Goal: Task Accomplishment & Management: Complete application form

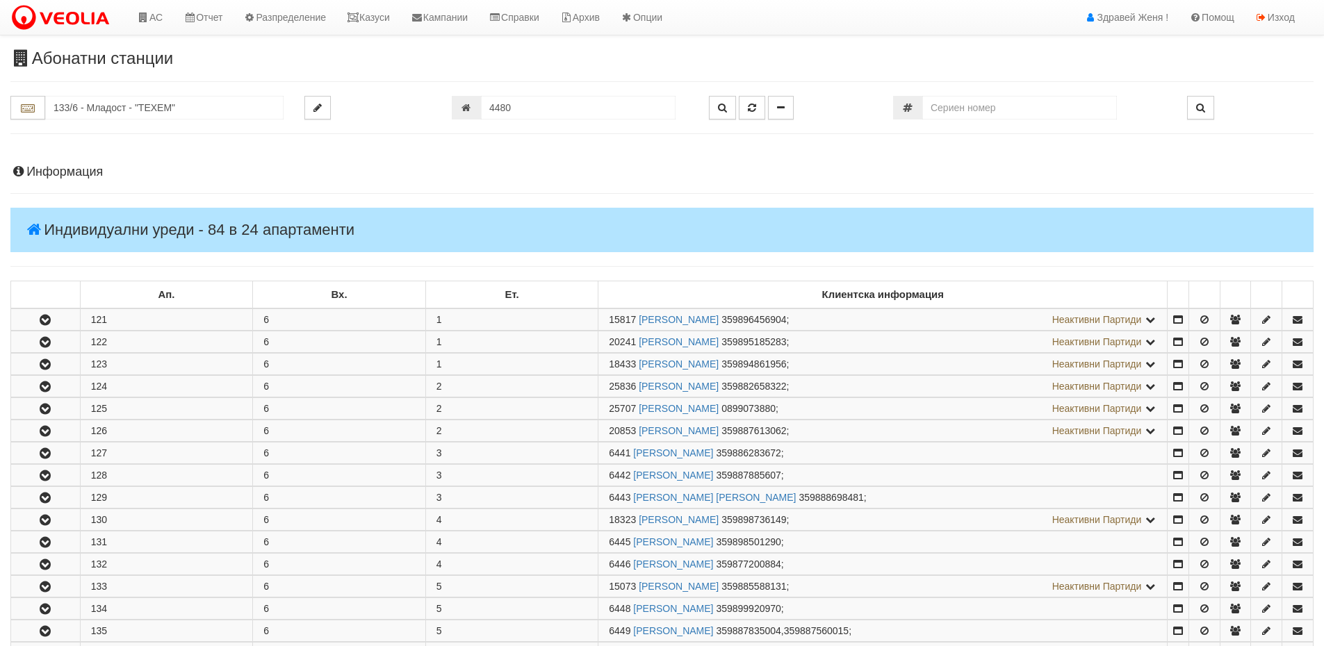
scroll to position [69, 0]
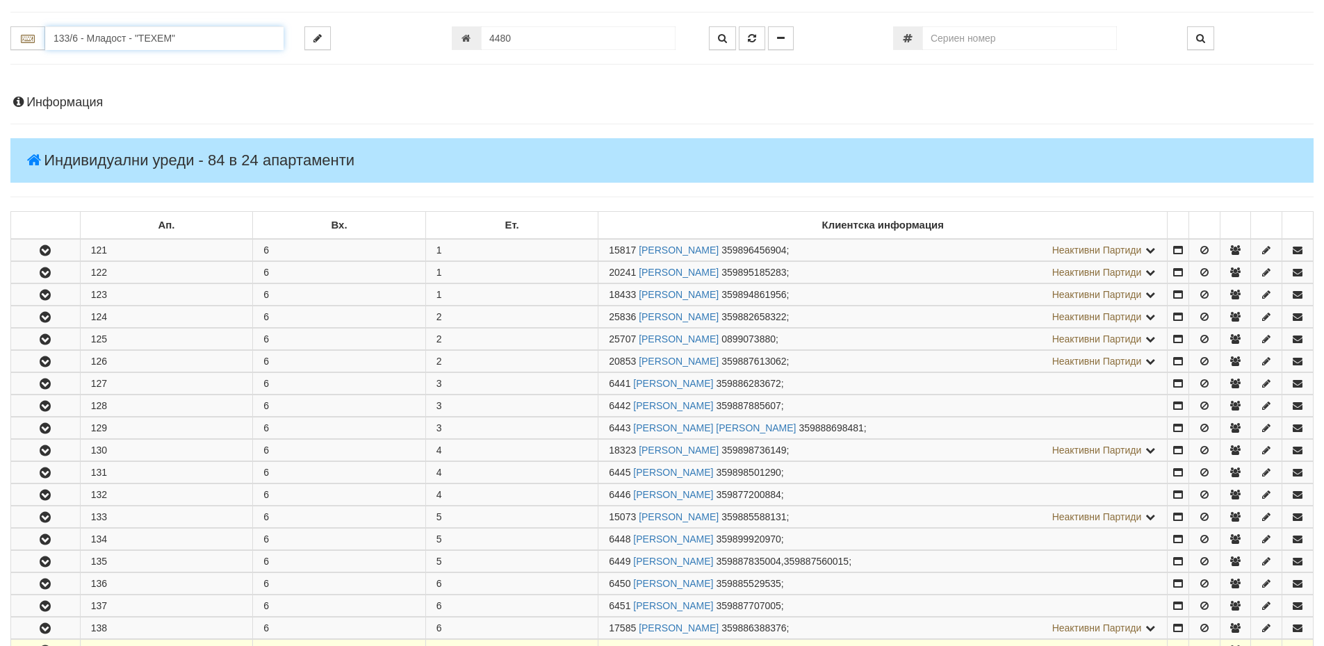
click at [72, 42] on input "133/6 - Младост - "ТЕХЕМ"" at bounding box center [164, 38] width 238 height 24
click at [133, 90] on div "003Б/1 - Трошево - "ВЕОЛИЯ"" at bounding box center [164, 92] width 234 height 16
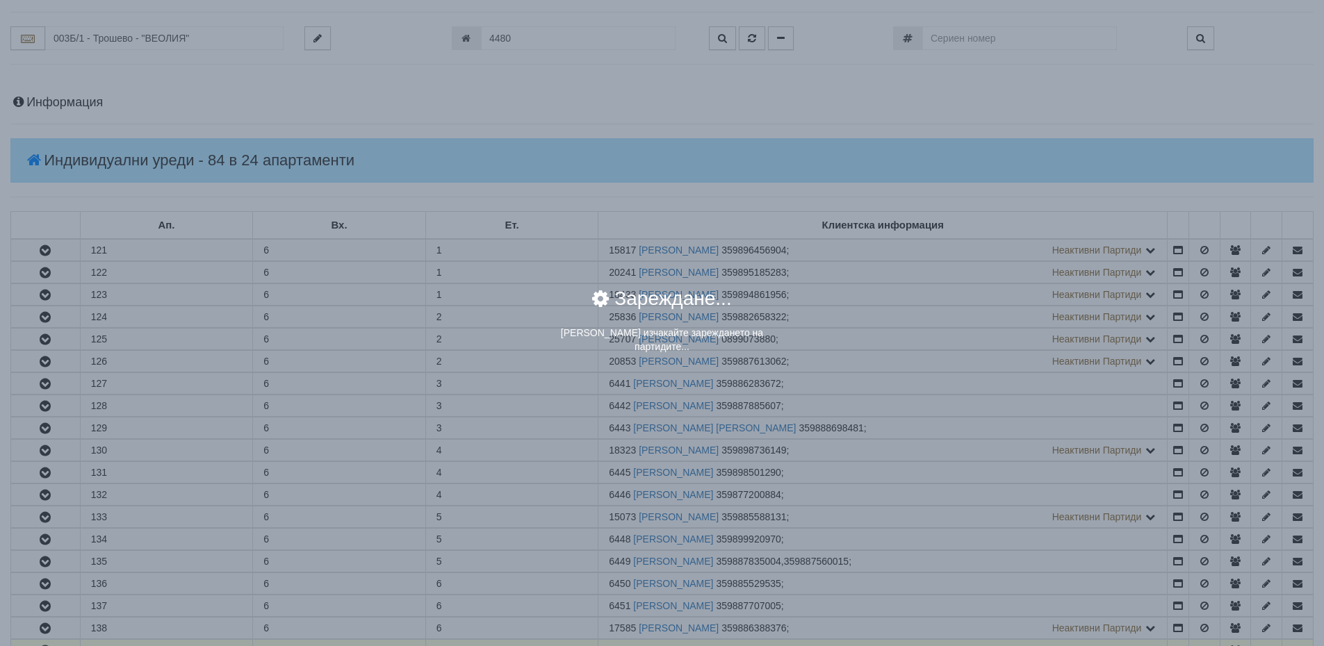
scroll to position [0, 0]
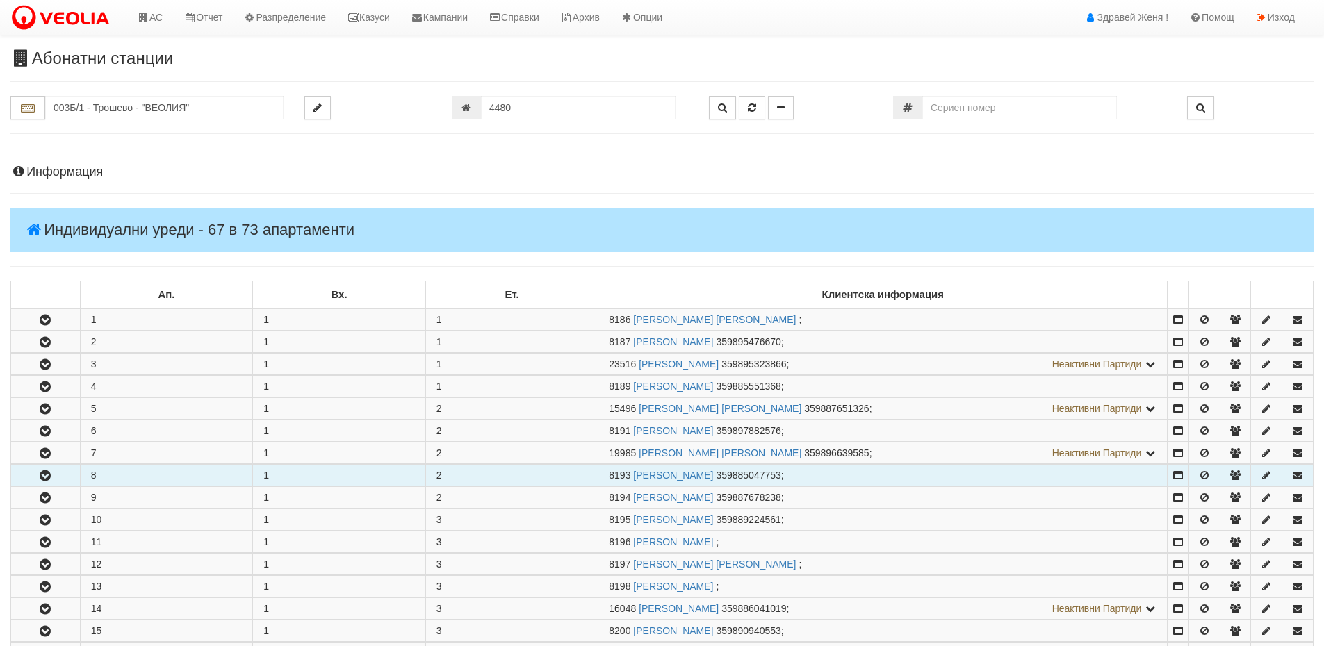
click at [41, 477] on icon "button" at bounding box center [45, 476] width 17 height 10
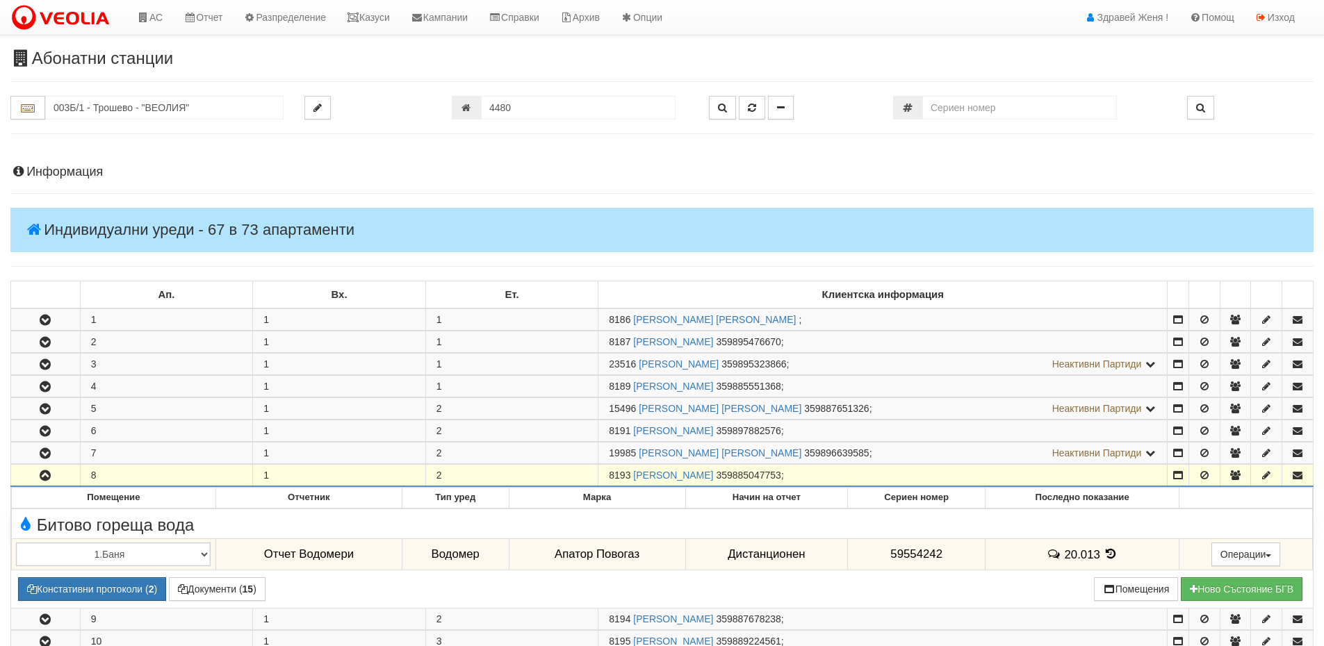
drag, startPoint x: 630, startPoint y: 471, endPoint x: 607, endPoint y: 482, distance: 25.8
click at [607, 482] on td "8193 ДИМИТЪР ИВАНОВ ИВАНОВ 359885047753 ;" at bounding box center [882, 476] width 569 height 22
copy span "8193"
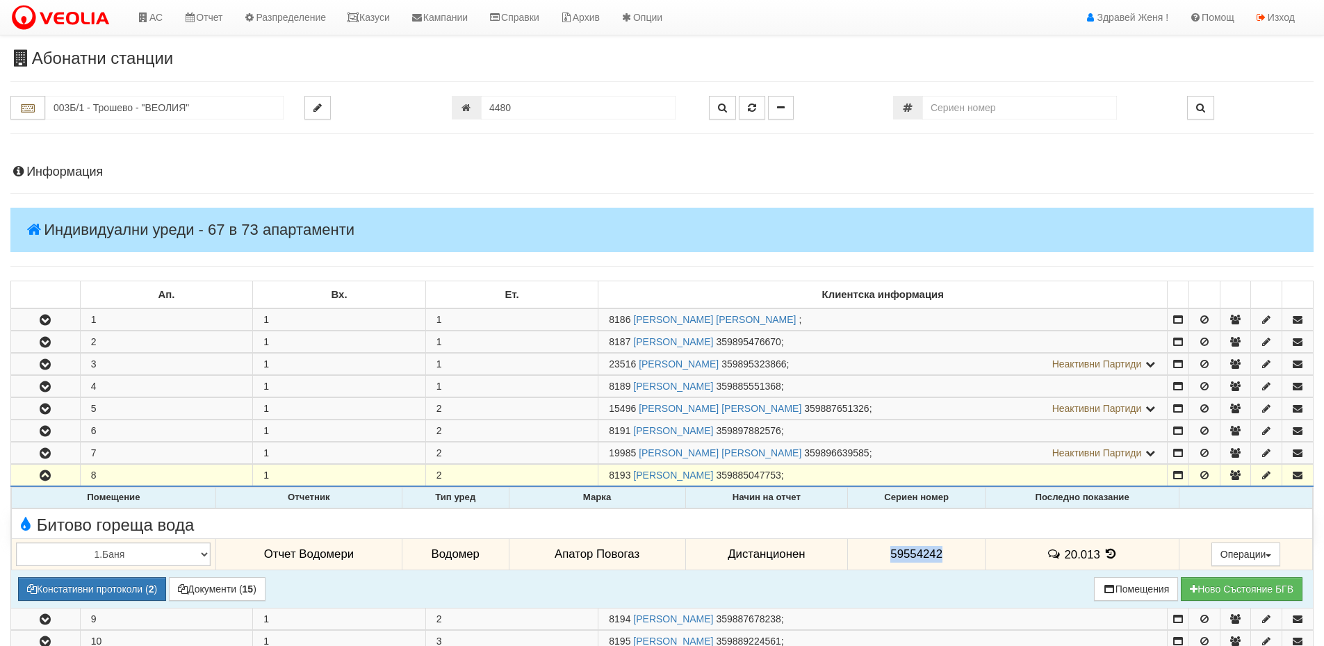
drag, startPoint x: 948, startPoint y: 547, endPoint x: 882, endPoint y: 545, distance: 65.3
click at [882, 545] on td "59554242" at bounding box center [917, 554] width 138 height 32
copy span "59554242"
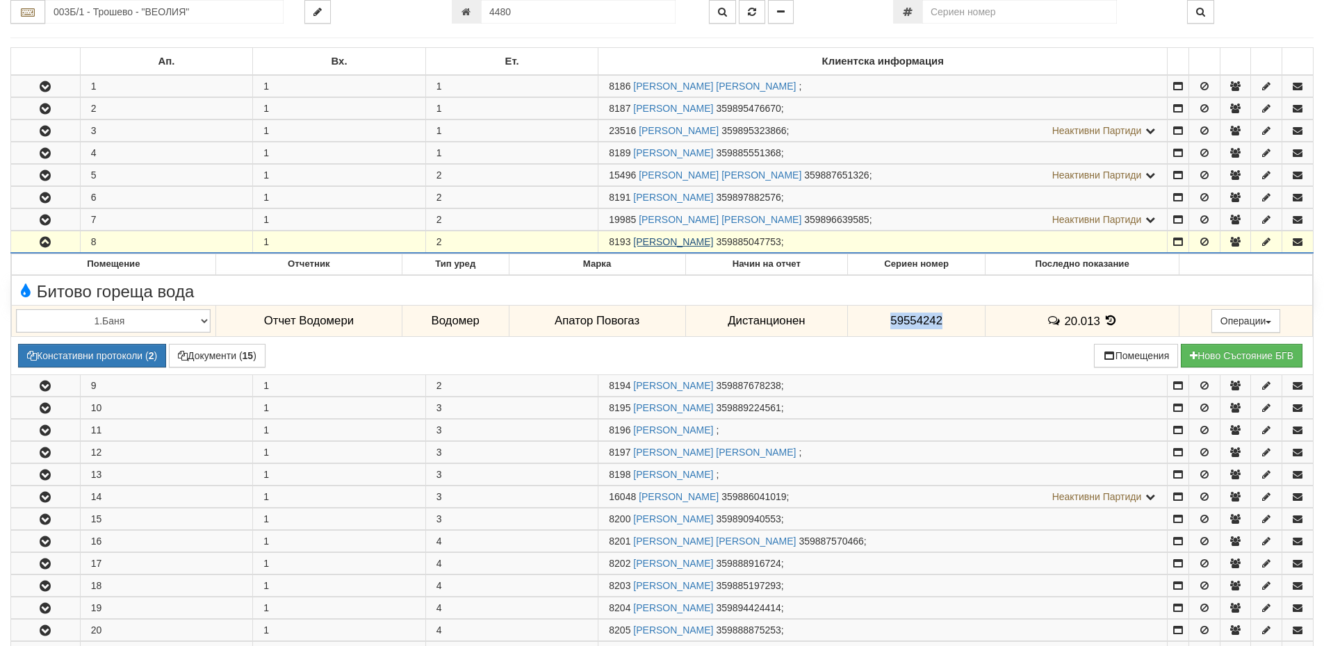
scroll to position [278, 0]
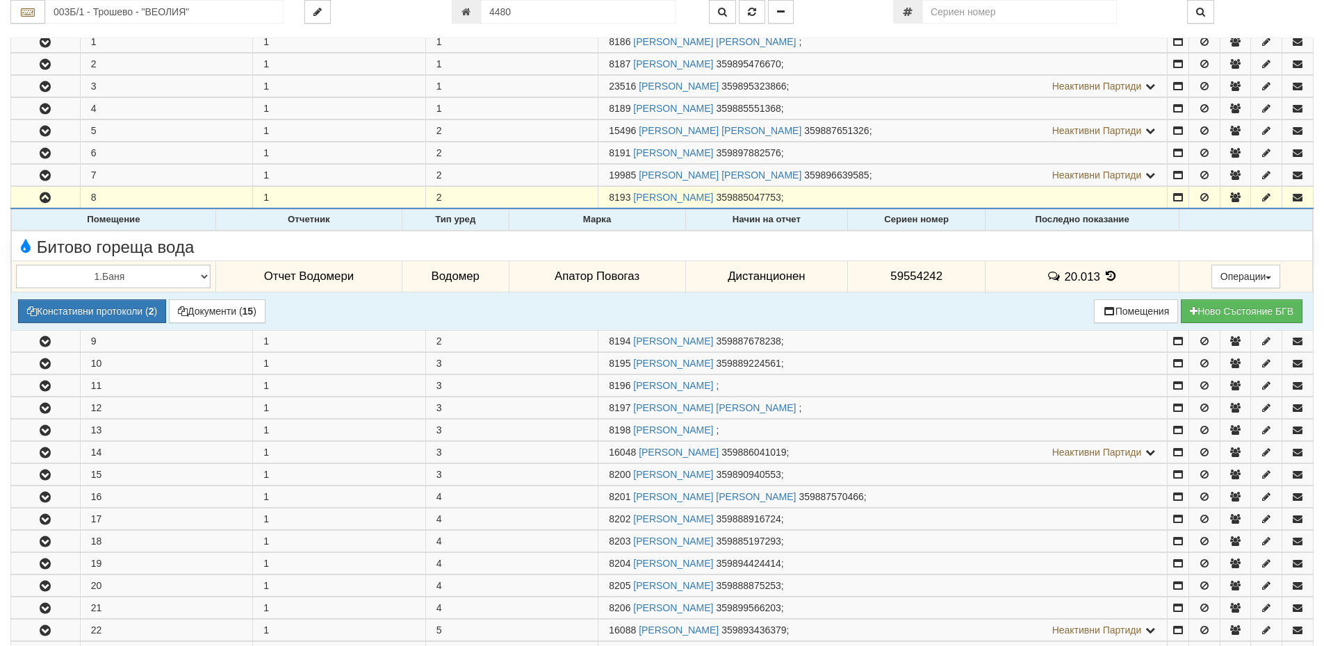
click at [1105, 277] on icon at bounding box center [1110, 276] width 15 height 12
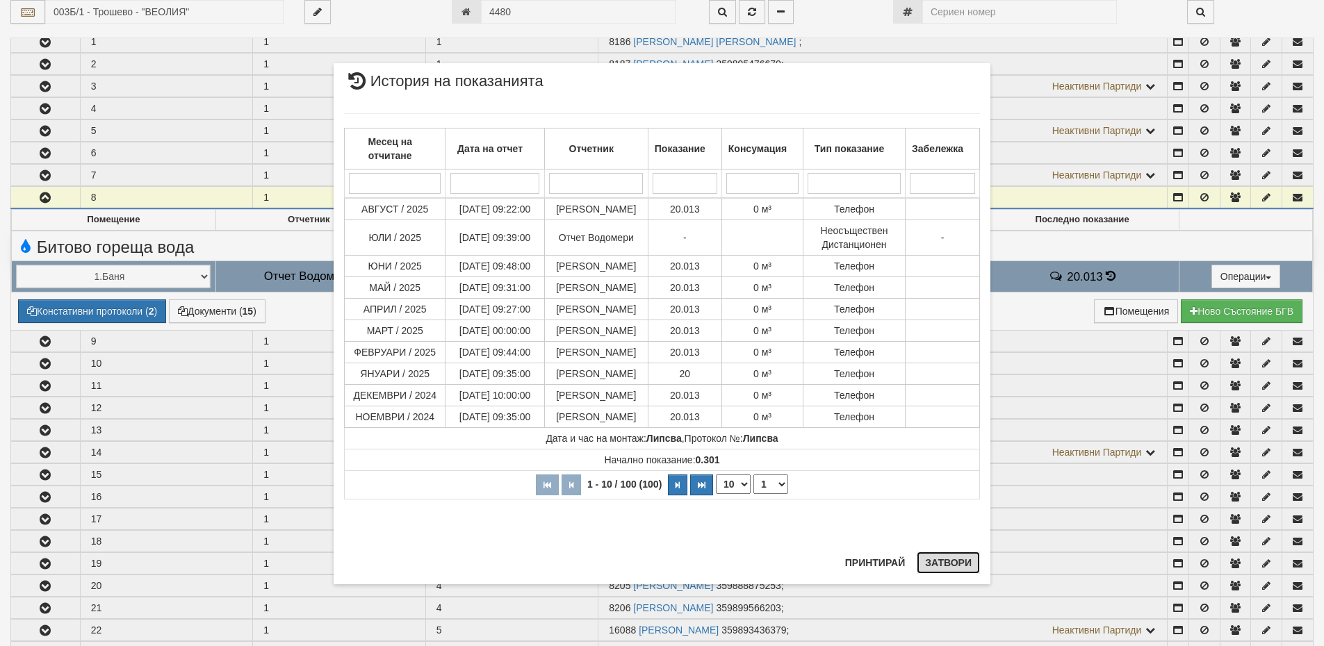
click at [939, 560] on button "Затвори" at bounding box center [947, 563] width 63 height 22
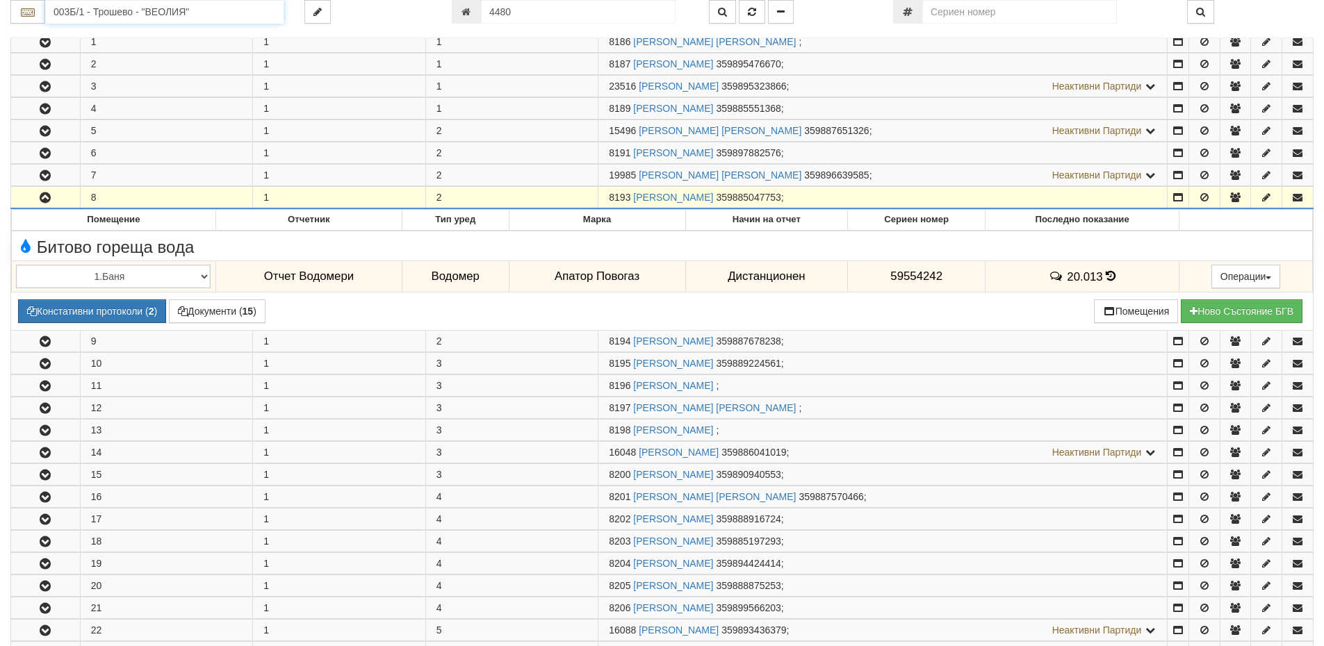
click at [124, 16] on input "003Б/1 - Трошево - "ВЕОЛИЯ"" at bounding box center [164, 12] width 238 height 24
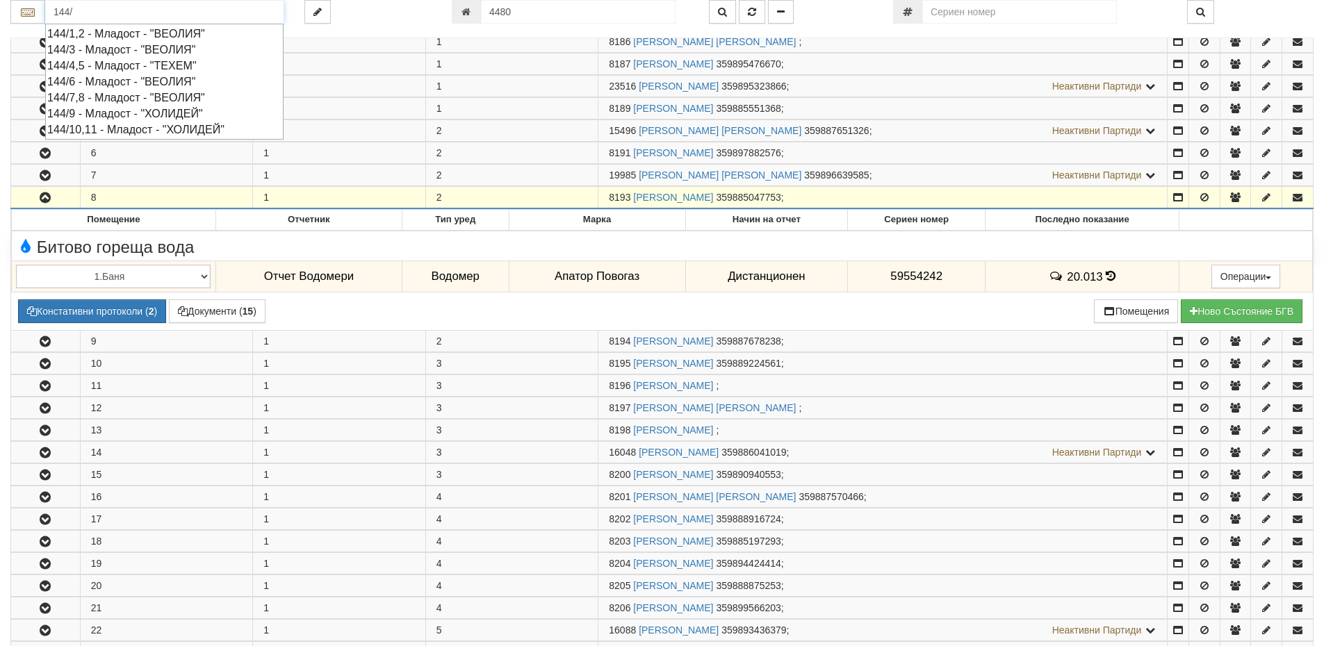
click at [126, 81] on div "144/6 - Младост - "ВЕОЛИЯ"" at bounding box center [164, 82] width 234 height 16
type input "144/6 - Младост - "ВЕОЛИЯ""
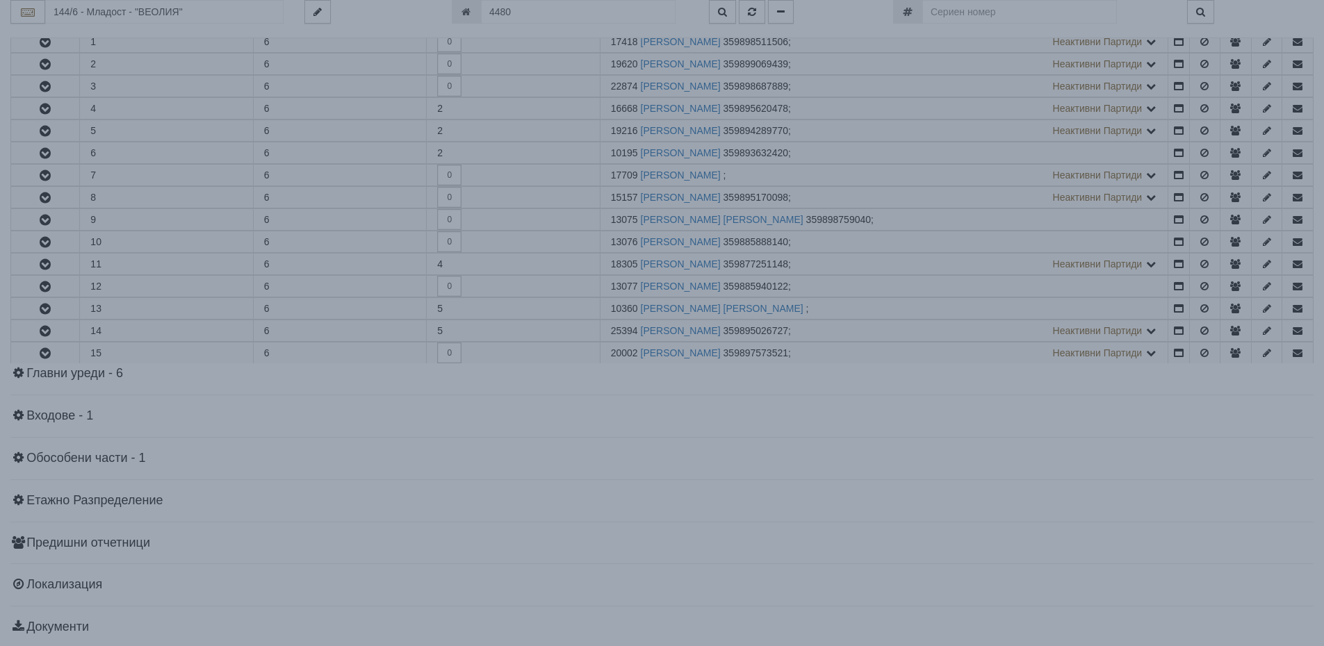
scroll to position [0, 0]
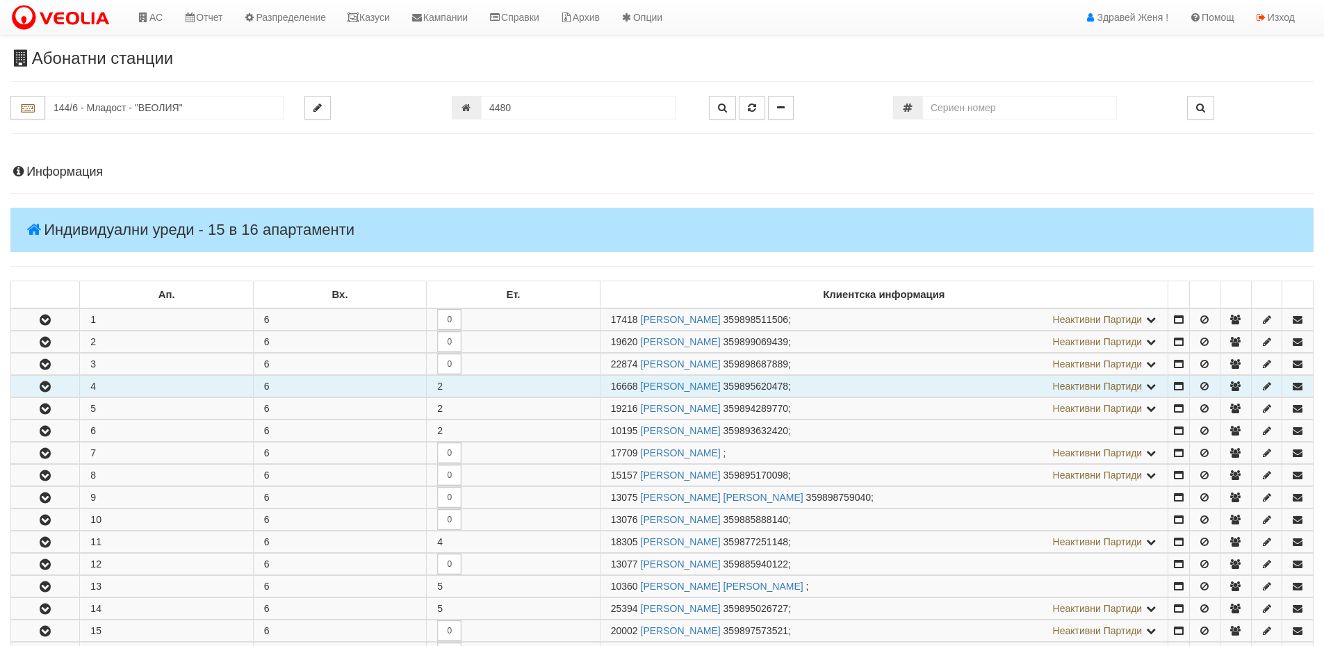
click at [132, 384] on td "4" at bounding box center [166, 387] width 173 height 22
drag, startPoint x: 636, startPoint y: 385, endPoint x: 610, endPoint y: 380, distance: 26.2
click at [610, 380] on td "16668 ДИМИТЪР АНГЕЛОВ ДИМИТРОВ 359895620478 ; Неактивни Партиди 13072 ВЕСЕЛИНКА…" at bounding box center [884, 387] width 568 height 22
copy span "16668"
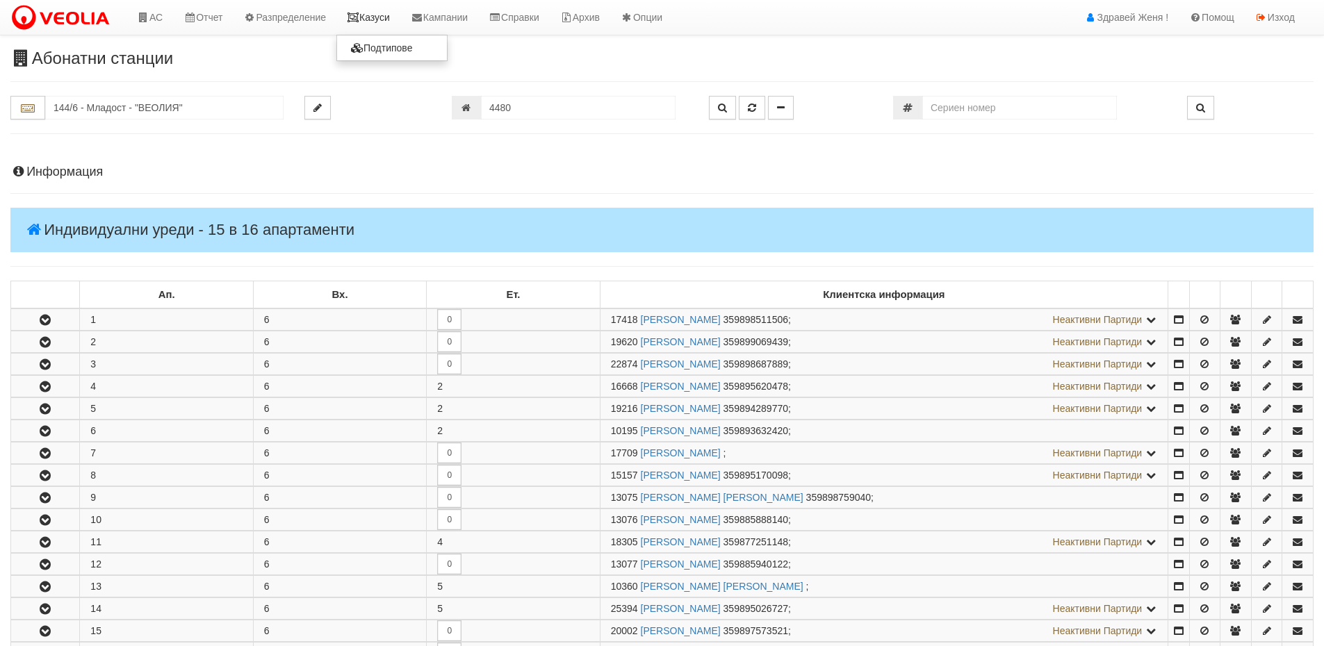
click at [380, 22] on link "Казуси" at bounding box center [368, 17] width 64 height 35
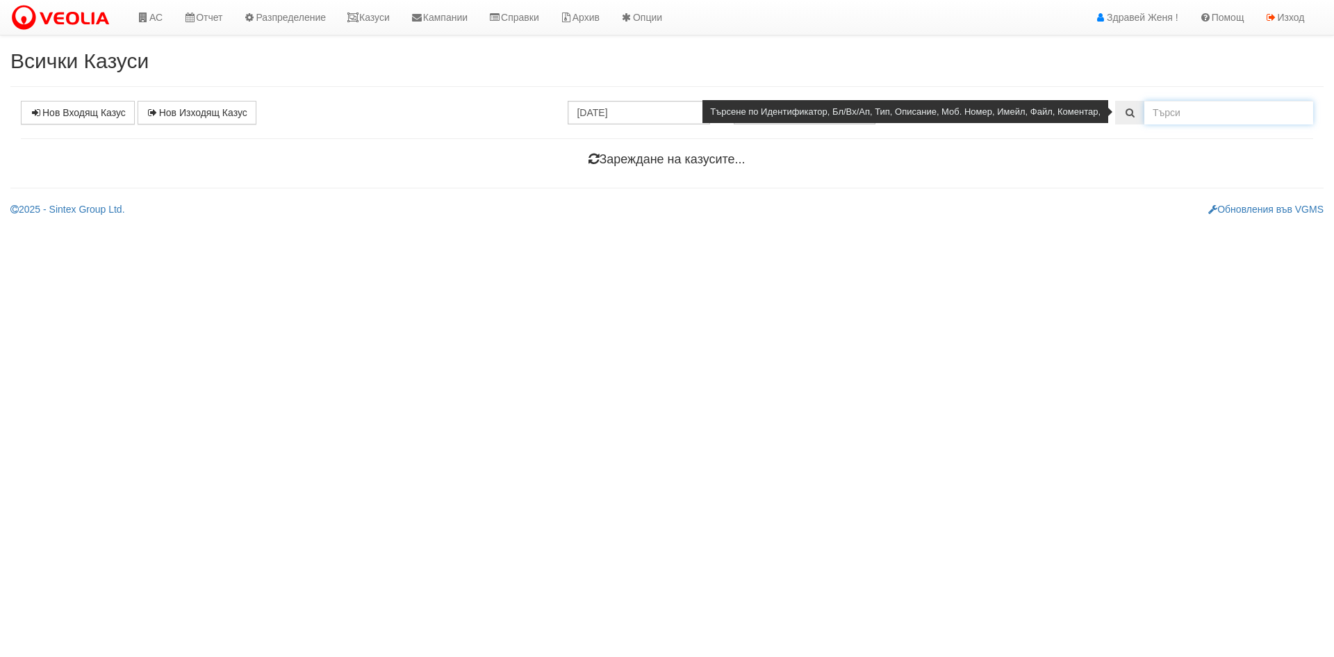
click at [1183, 120] on input "text" at bounding box center [1228, 113] width 169 height 24
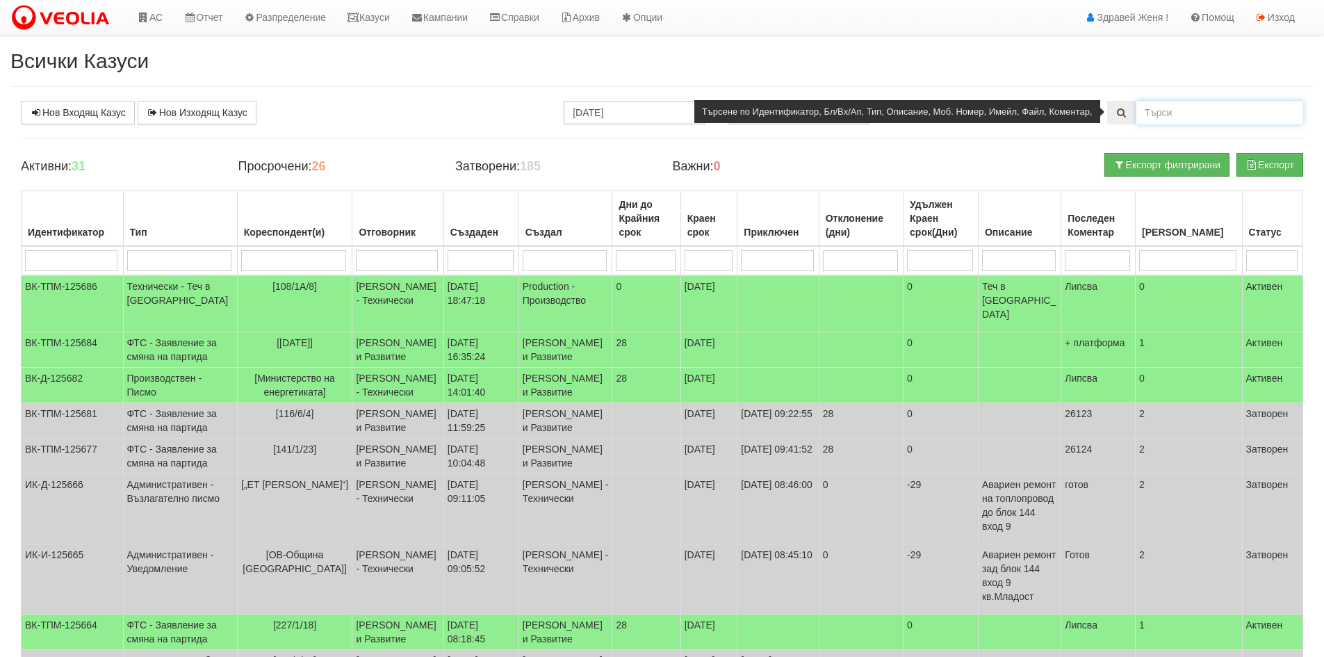
paste input "16668"
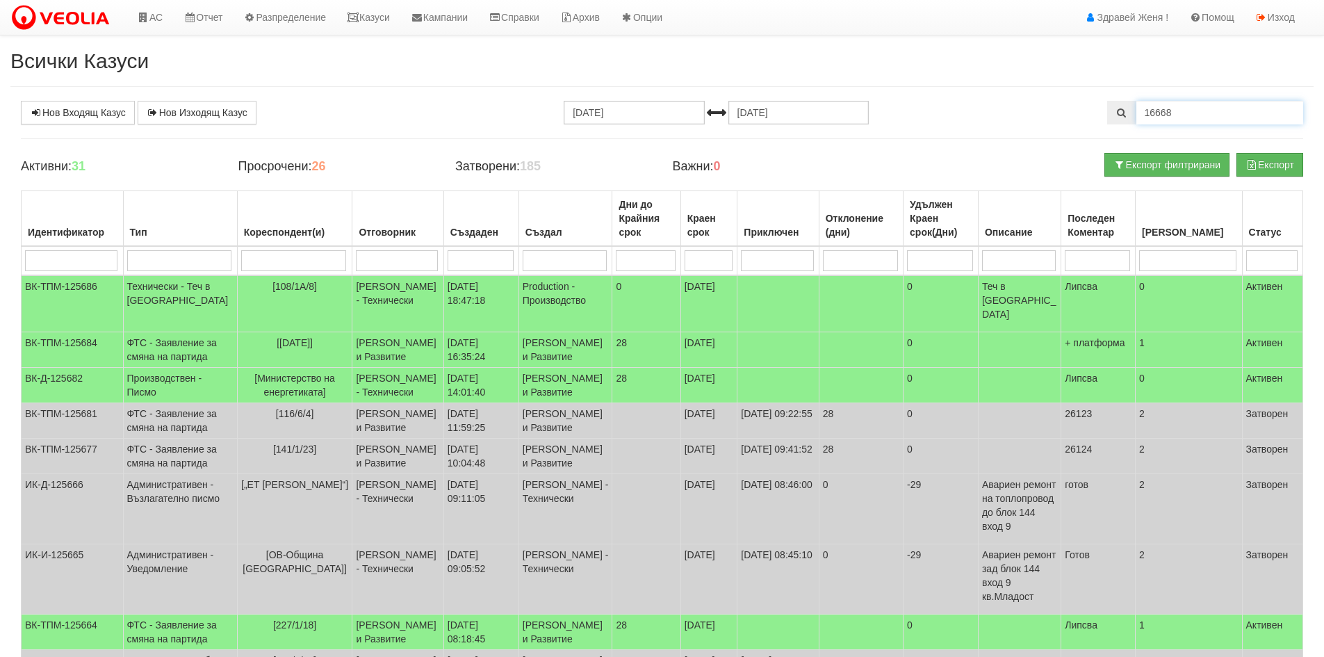
type input "16668"
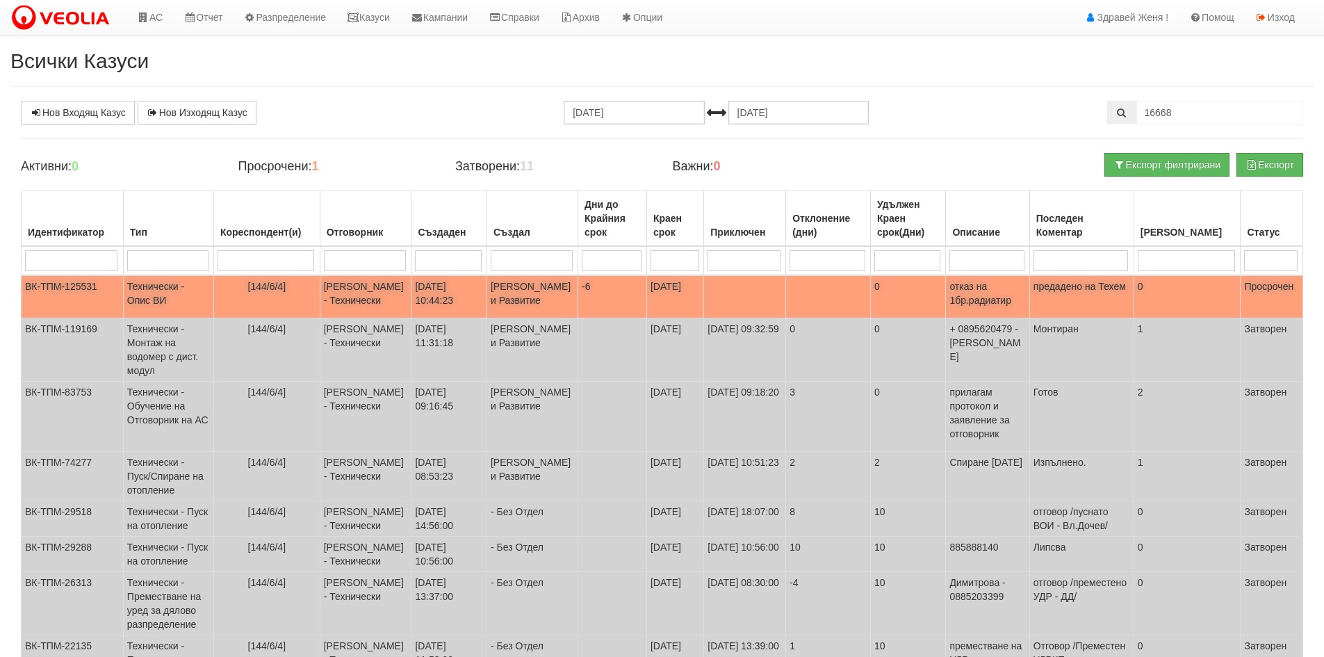
click at [703, 304] on td "[DATE]" at bounding box center [674, 296] width 57 height 43
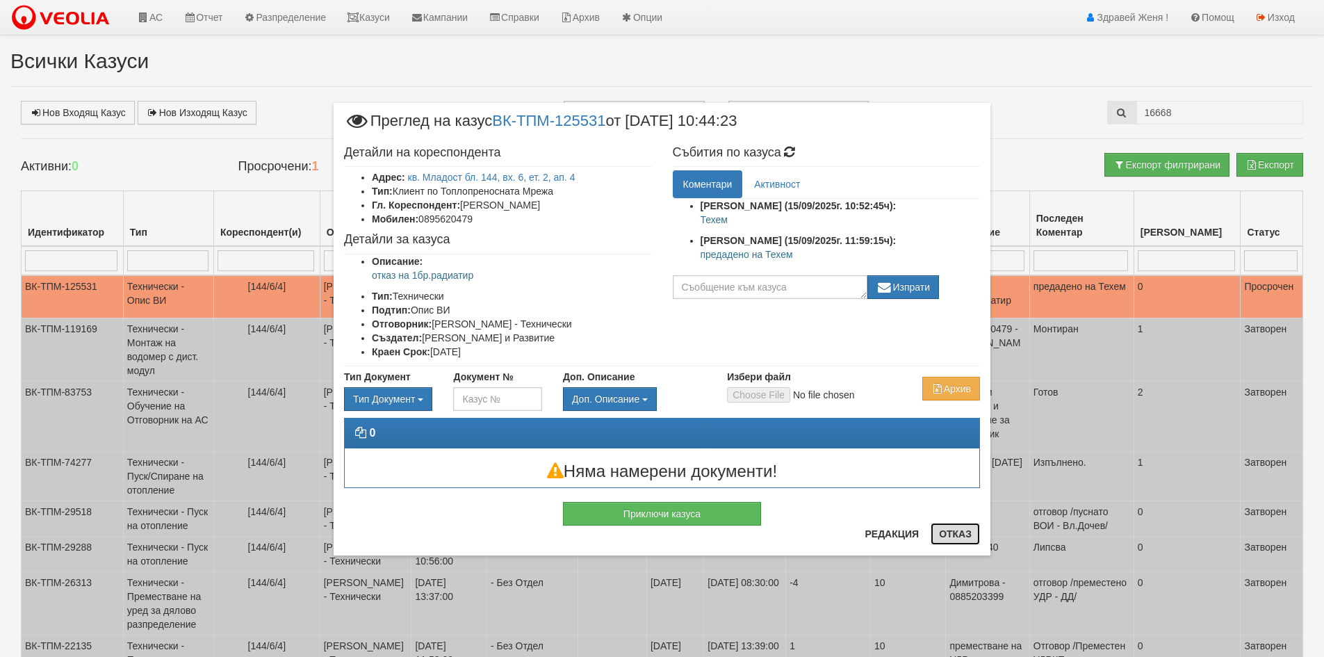
click at [958, 536] on button "Отказ" at bounding box center [954, 534] width 49 height 22
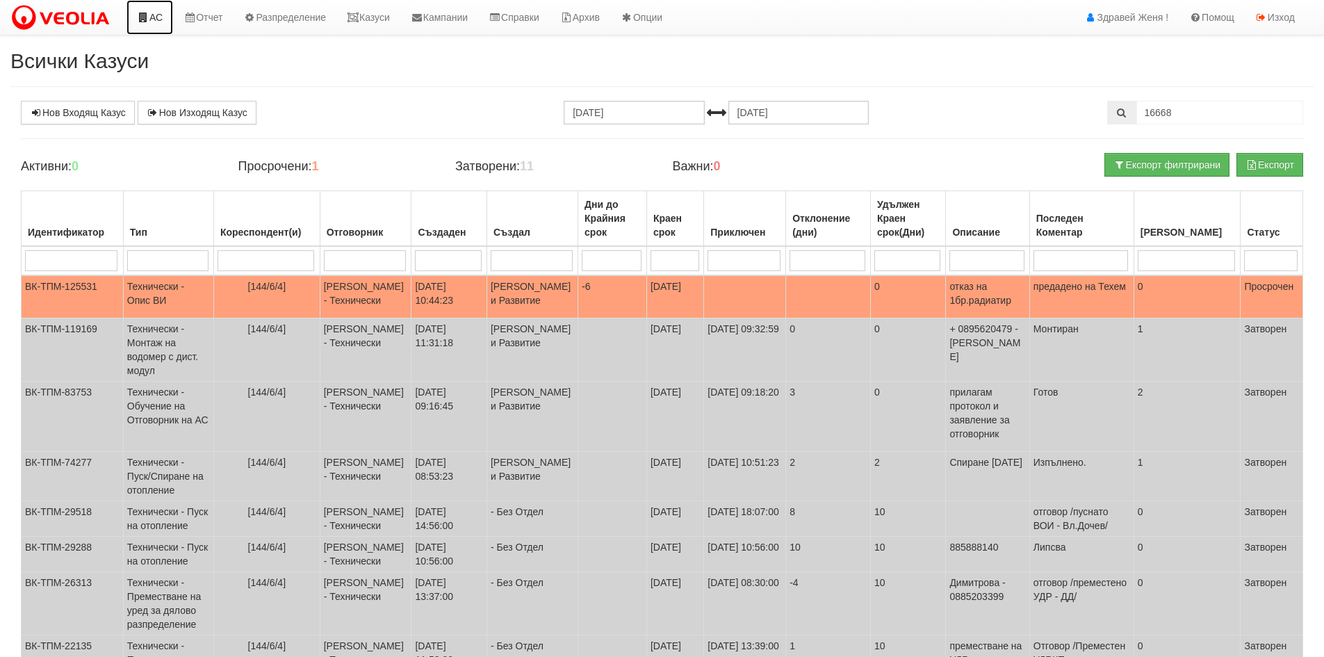
click at [150, 22] on link "АС" at bounding box center [149, 17] width 47 height 35
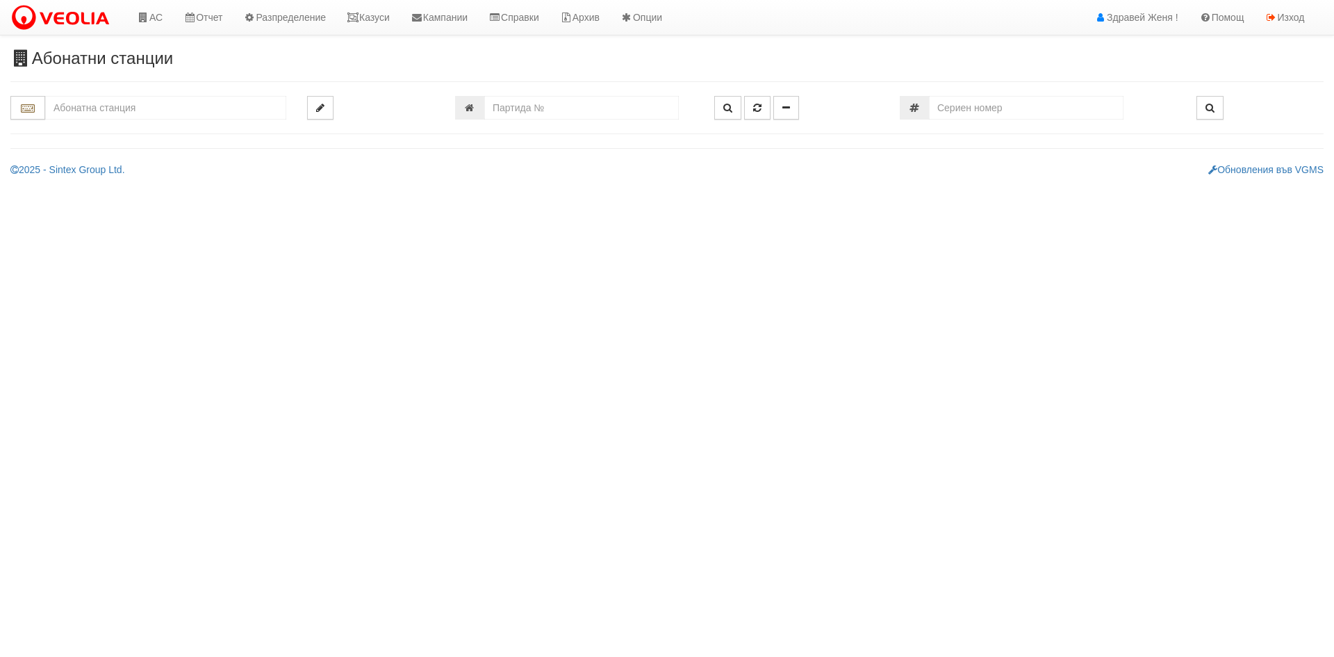
click at [104, 112] on input "text" at bounding box center [165, 108] width 241 height 24
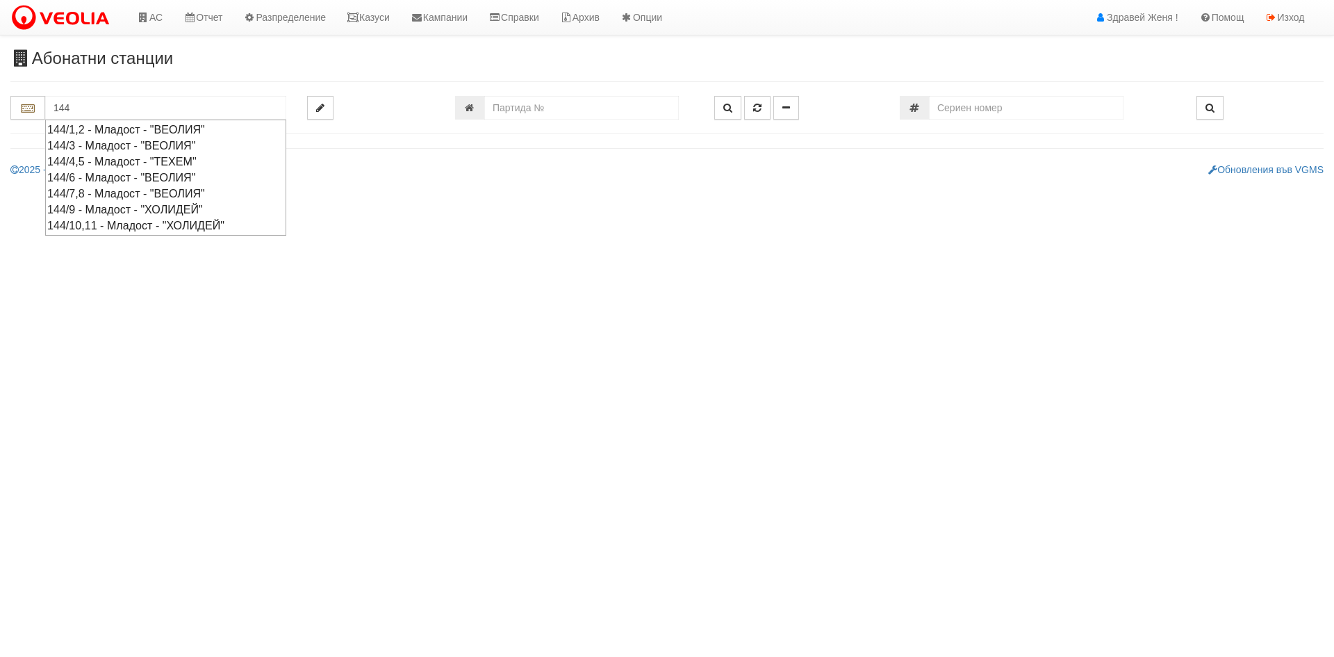
click at [185, 175] on div "144/6 - Младост - "ВЕОЛИЯ"" at bounding box center [165, 178] width 237 height 16
type input "144/6 - Младост - "ВЕОЛИЯ""
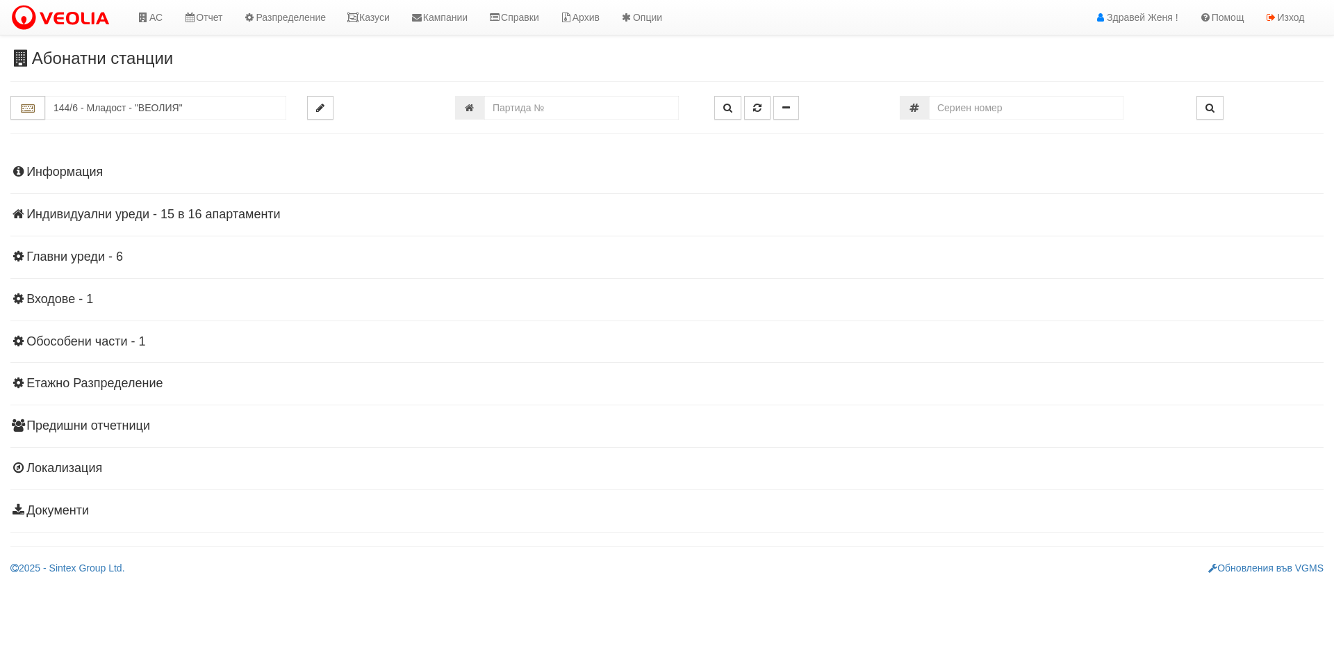
click at [274, 208] on h4 "Индивидуални уреди - 15 в 16 апартаменти" at bounding box center [666, 215] width 1313 height 14
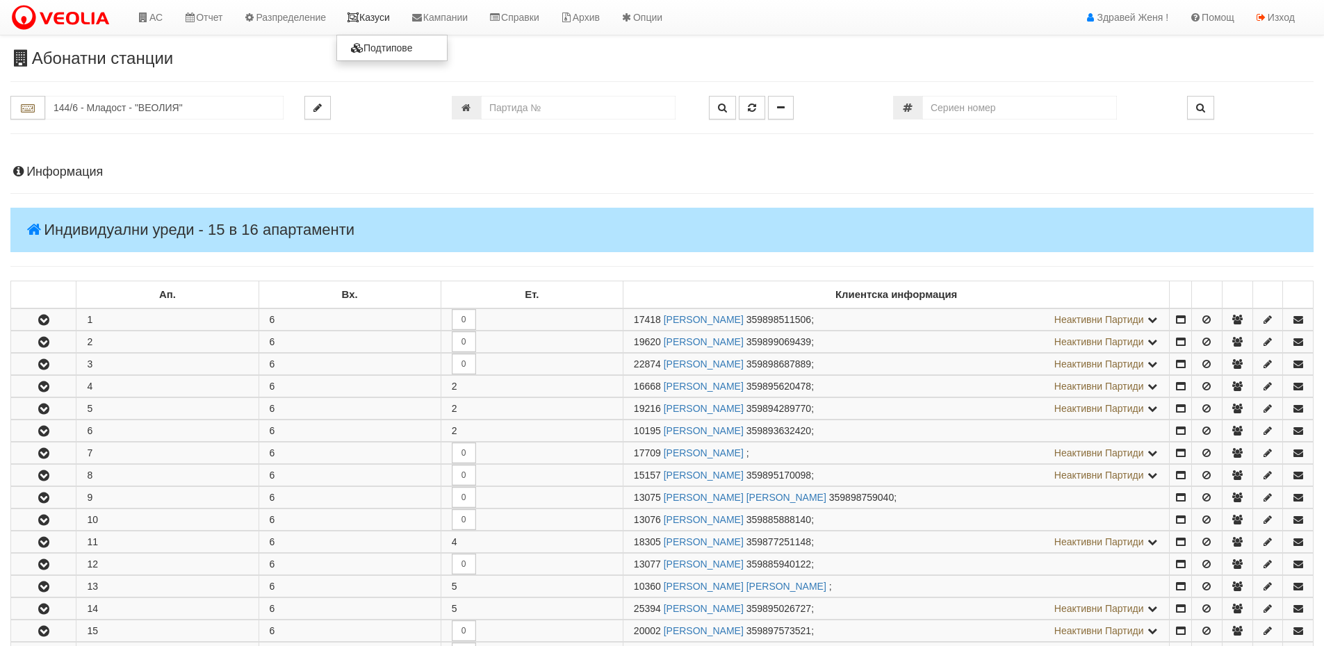
click at [372, 19] on link "Казуси" at bounding box center [368, 17] width 64 height 35
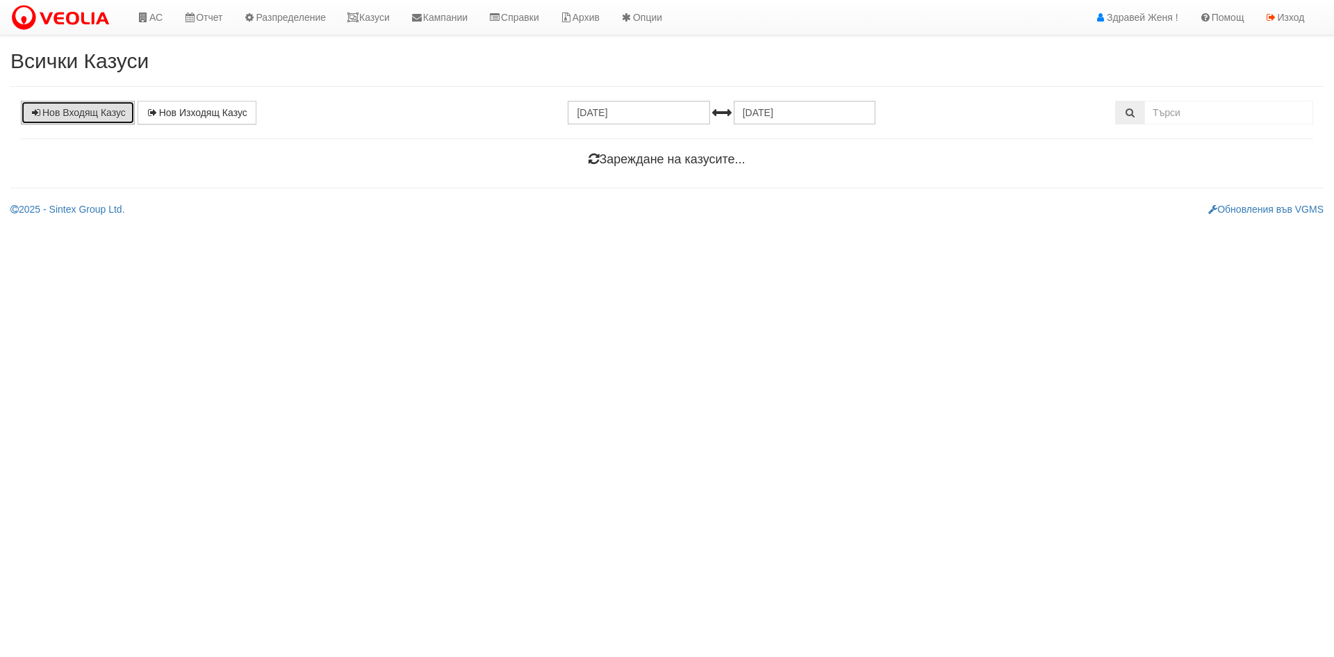
click at [99, 113] on link "Нов Входящ Казус" at bounding box center [78, 113] width 114 height 24
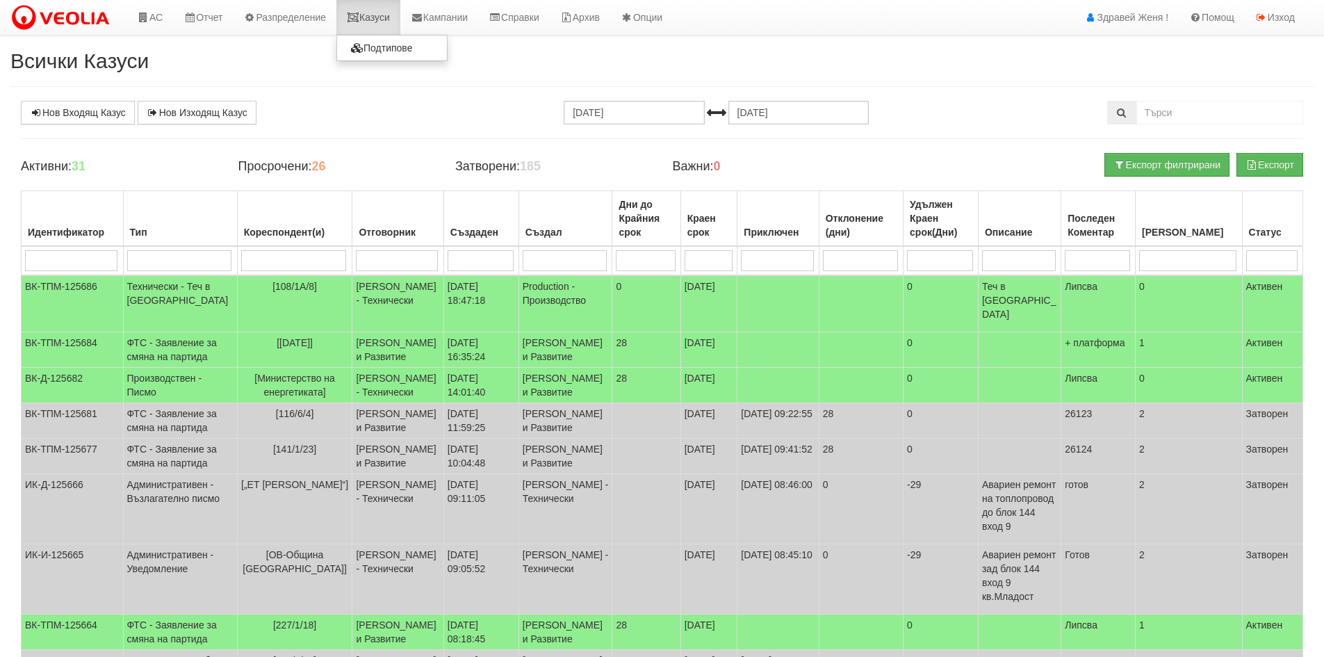
click at [379, 17] on link "Казуси" at bounding box center [368, 17] width 64 height 35
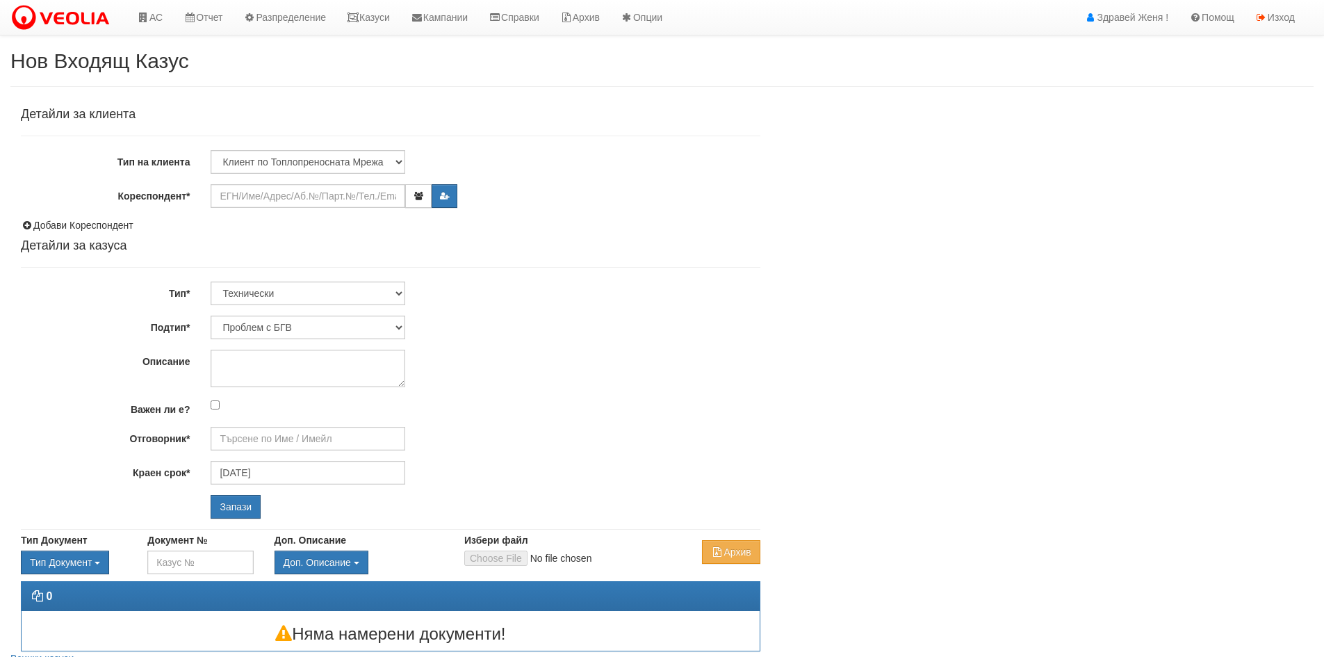
type input "[PERSON_NAME] - Технически"
click at [252, 203] on input "Кореспондент*" at bounding box center [308, 196] width 195 height 24
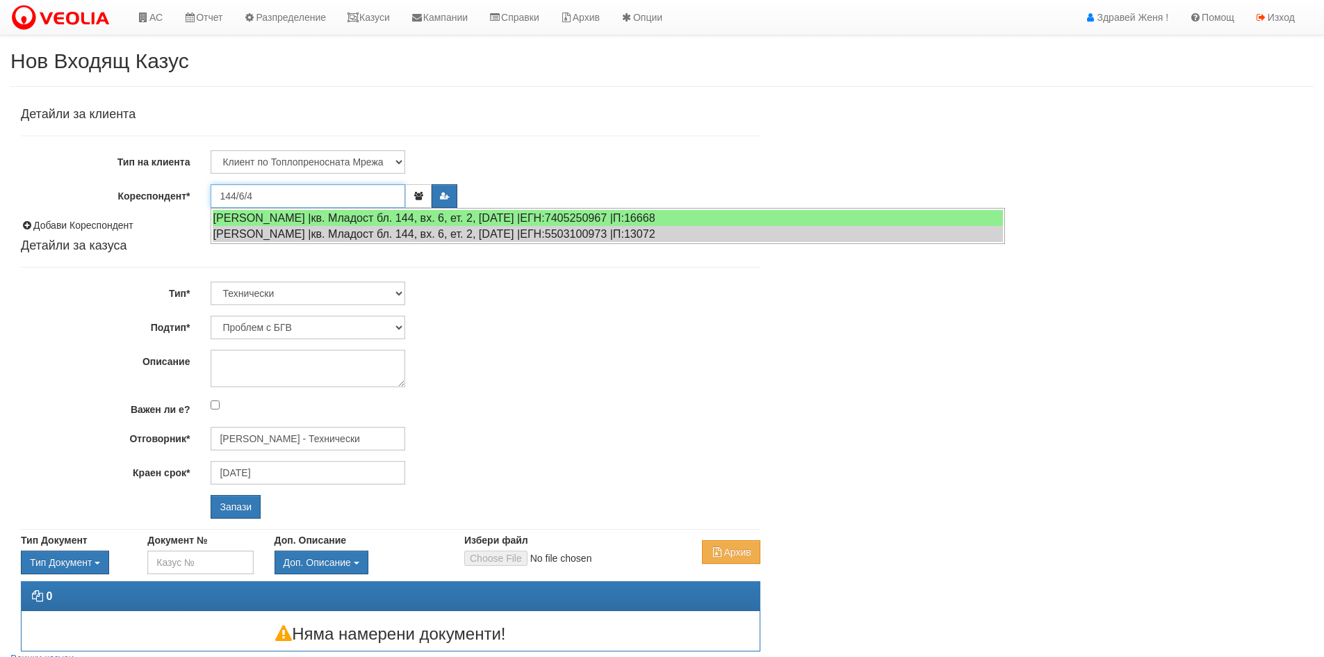
type input "144/6/4"
click at [211, 495] on input "Запази" at bounding box center [236, 507] width 50 height 24
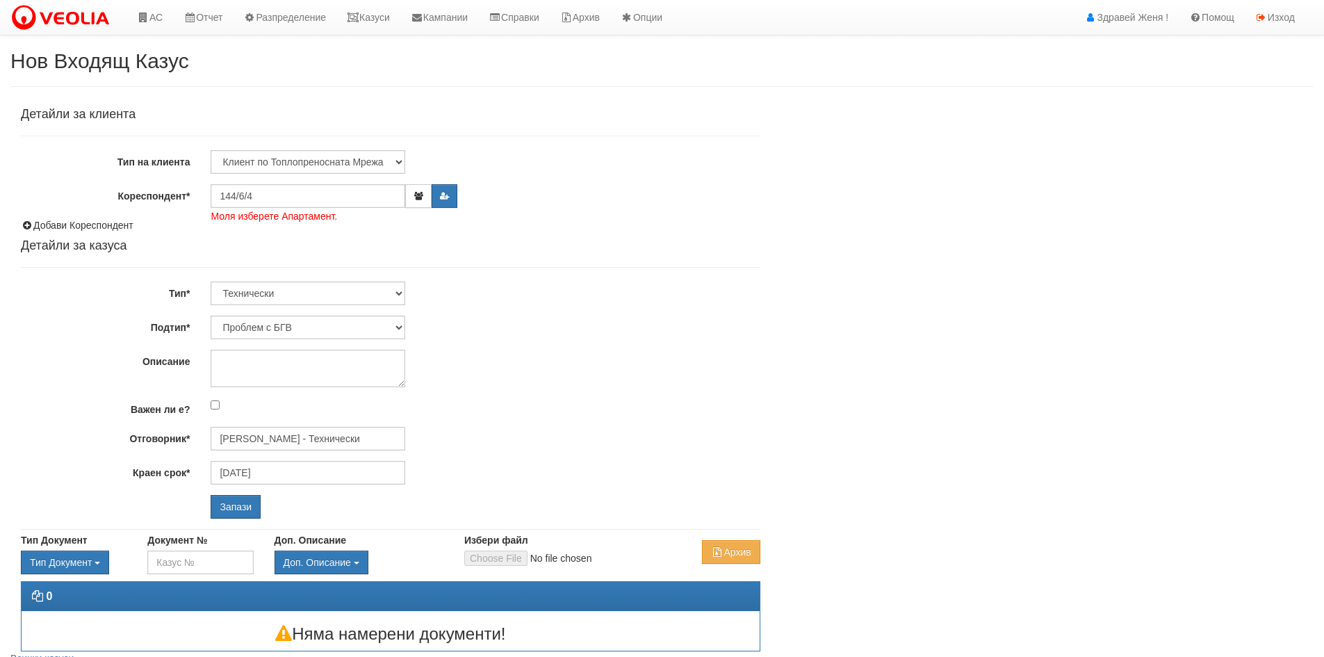
click at [304, 211] on span "Моля изберете Апартамент." at bounding box center [274, 216] width 126 height 14
click at [299, 201] on input "144/6/4" at bounding box center [308, 196] width 195 height 24
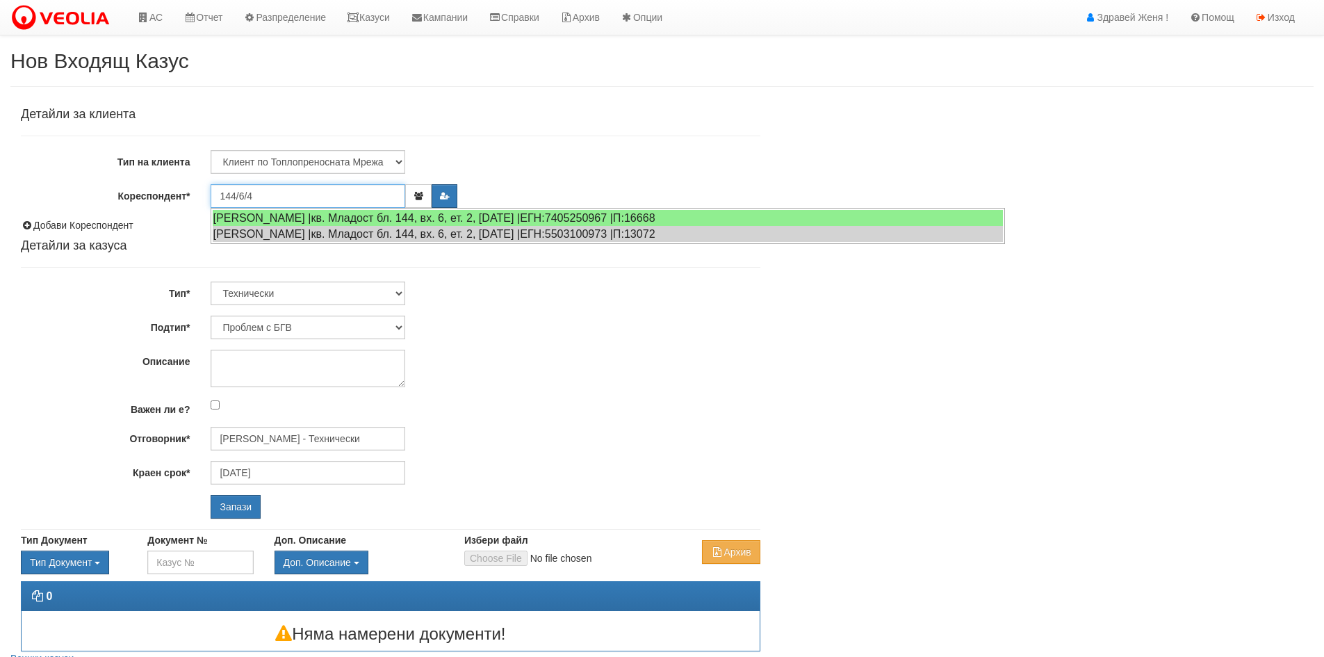
paste input "6668"
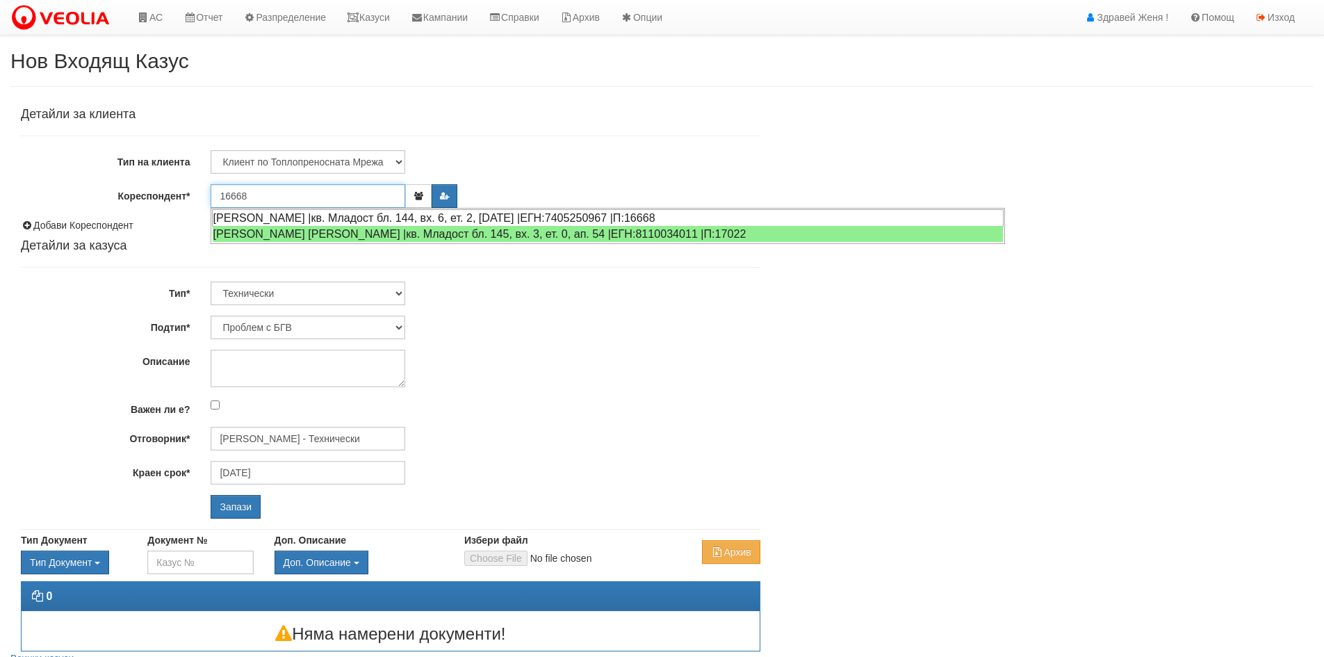
click at [356, 213] on div "ДИМИТЪР АНГЕЛОВ ДИМИТРОВ |кв. Младост бл. 144, вх. 6, ет. 2, ап. 4 |ЕГН:7405250…" at bounding box center [607, 217] width 791 height 17
type input "[PERSON_NAME]"
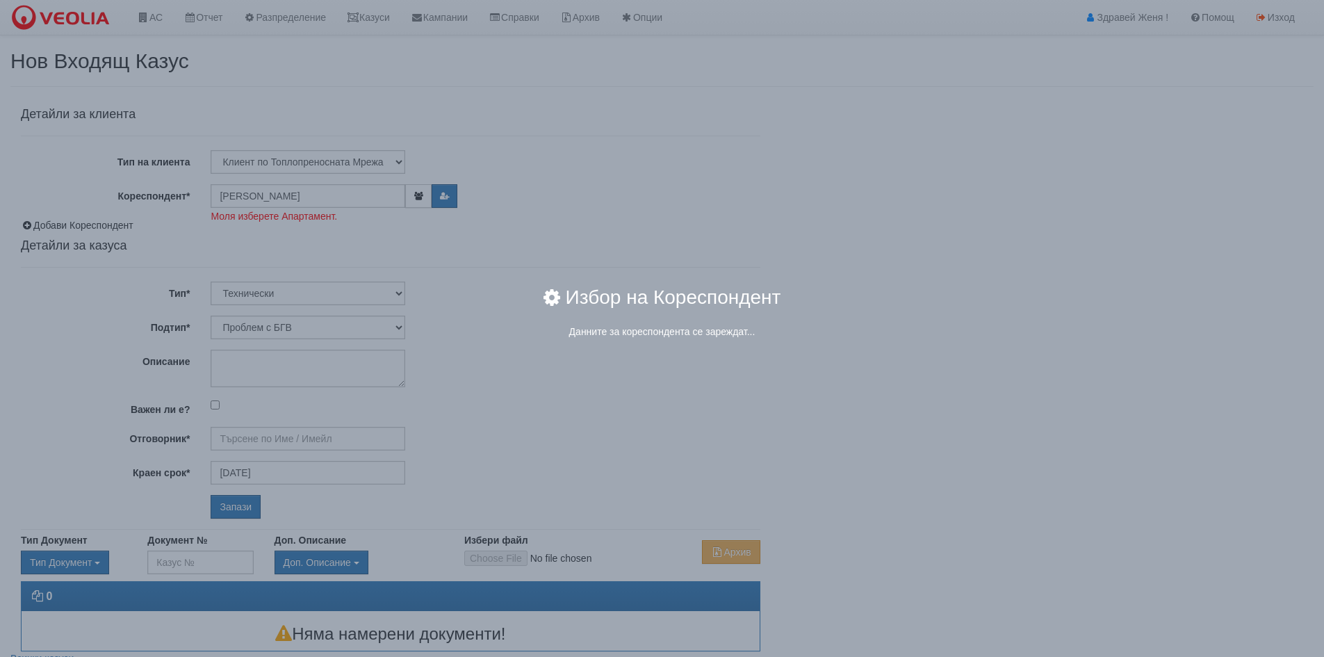
type input "Дончо Дончев - Технически"
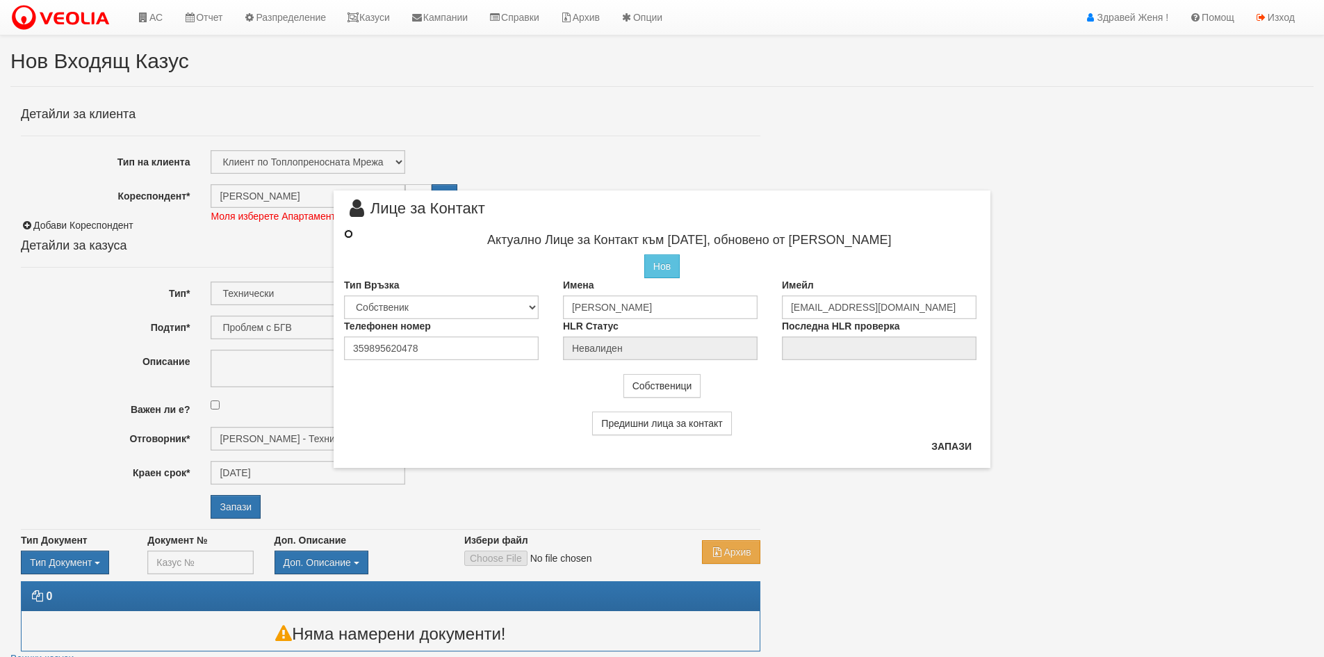
click at [347, 234] on input "radio" at bounding box center [348, 233] width 9 height 9
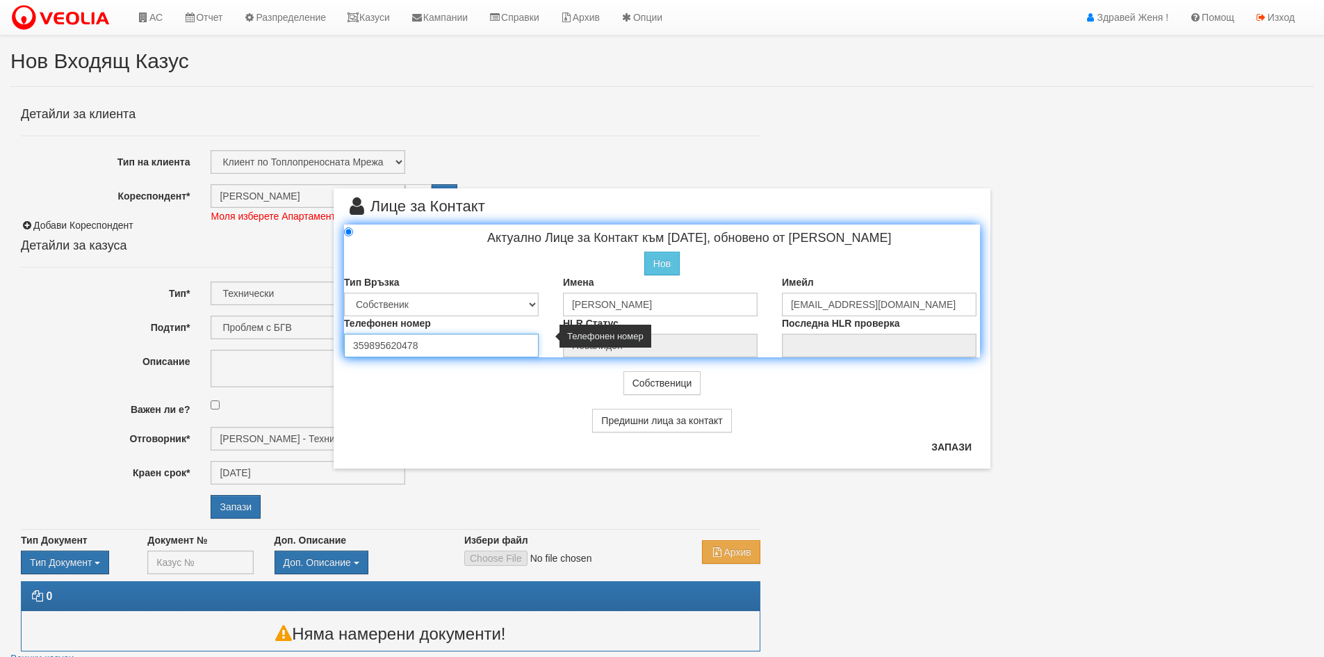
click at [439, 348] on input "359895620478" at bounding box center [441, 346] width 195 height 24
click at [951, 451] on button "Запази" at bounding box center [951, 447] width 57 height 22
radio input "true"
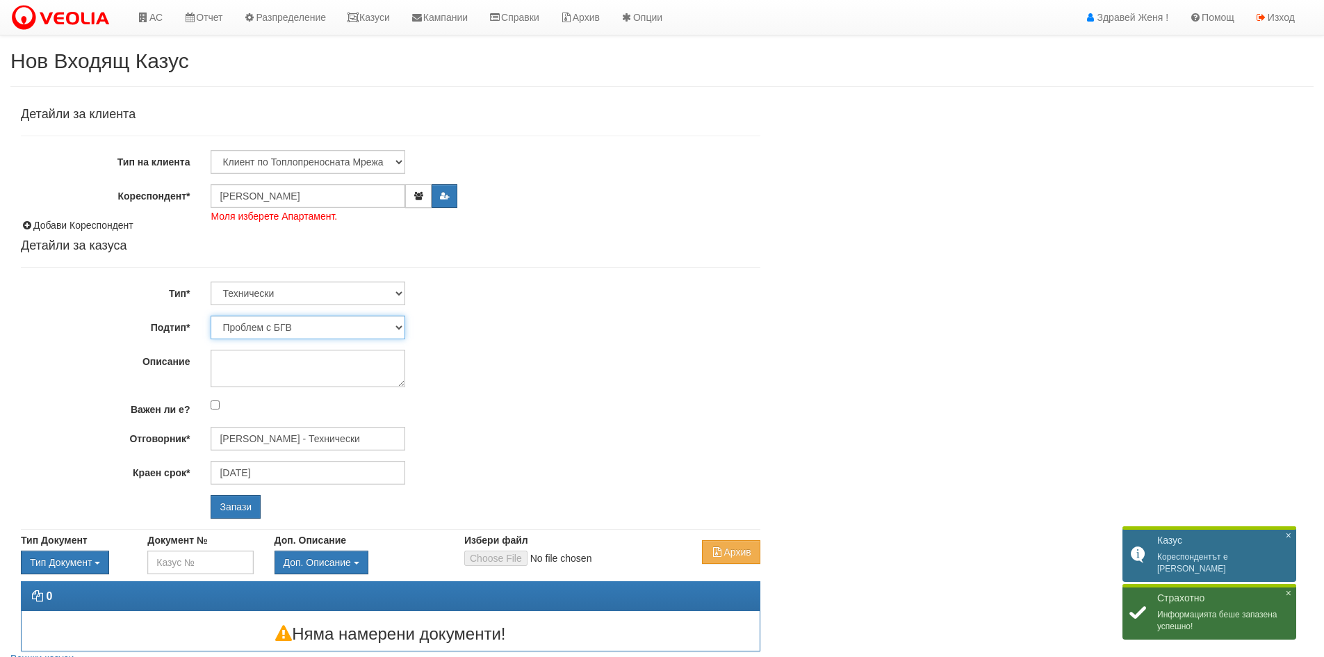
click at [401, 326] on select "Проблем с БГВ Теч ВОИ Теч БГВ Теч в АС Теч от водомер Проблем в АС Интервенция …" at bounding box center [308, 327] width 195 height 24
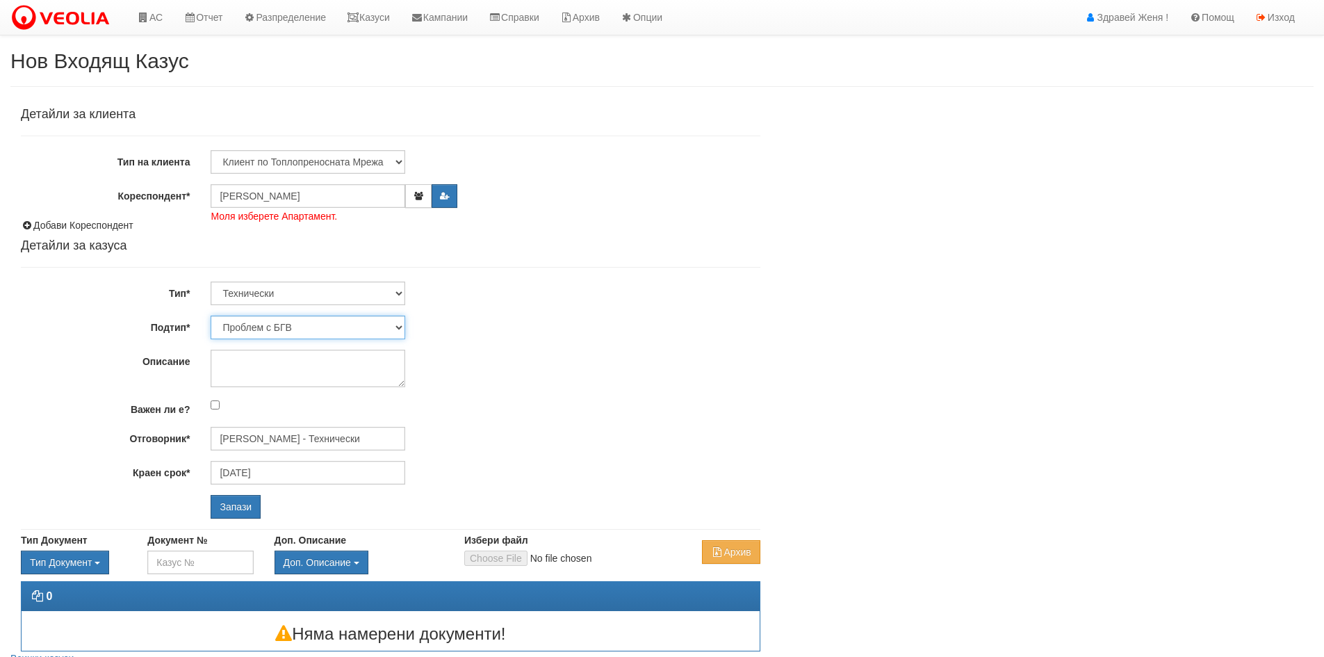
select select "Опис ВИ"
click at [211, 315] on select "Проблем с БГВ Теч ВОИ Теч БГВ Теч в АС Теч от водомер Проблем в АС Интервенция …" at bounding box center [308, 327] width 195 height 24
type input "01/10/2025"
type input "Дончо Дончев - Технически"
click at [277, 370] on textarea "Описание" at bounding box center [308, 368] width 195 height 38
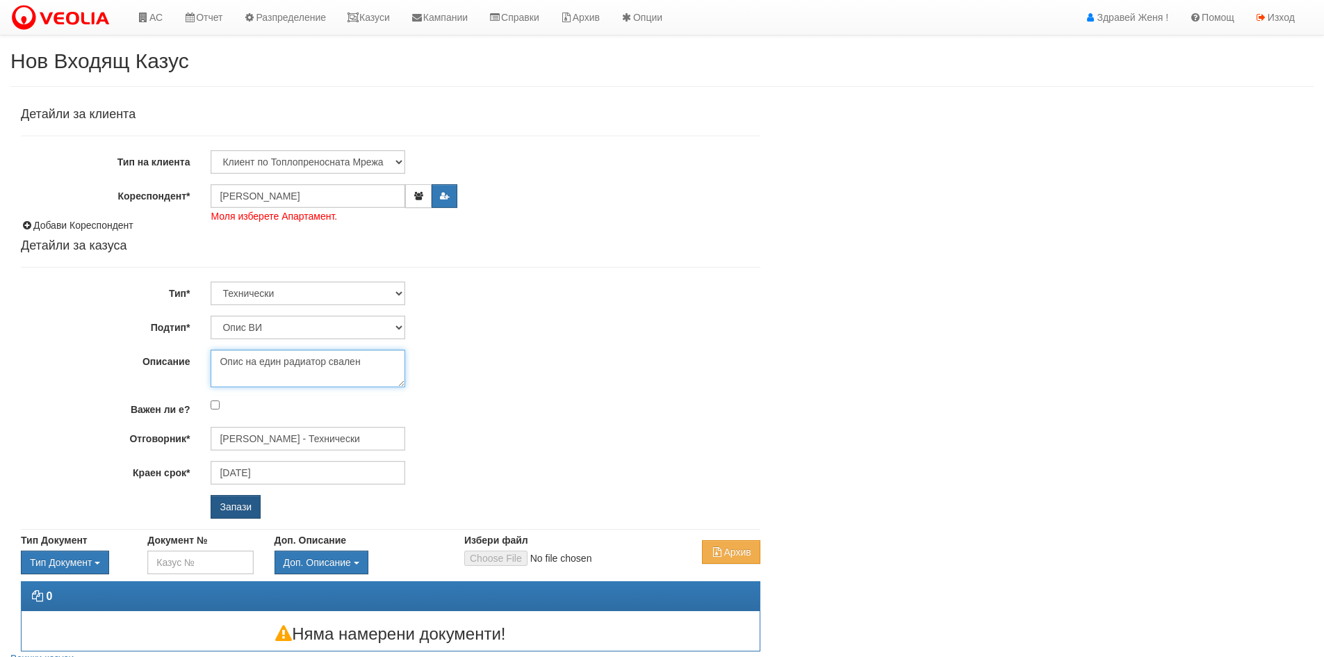
type textarea "Опис на един радиатор свален"
drag, startPoint x: 230, startPoint y: 505, endPoint x: 251, endPoint y: 512, distance: 22.0
click at [230, 506] on input "Запази" at bounding box center [236, 507] width 50 height 24
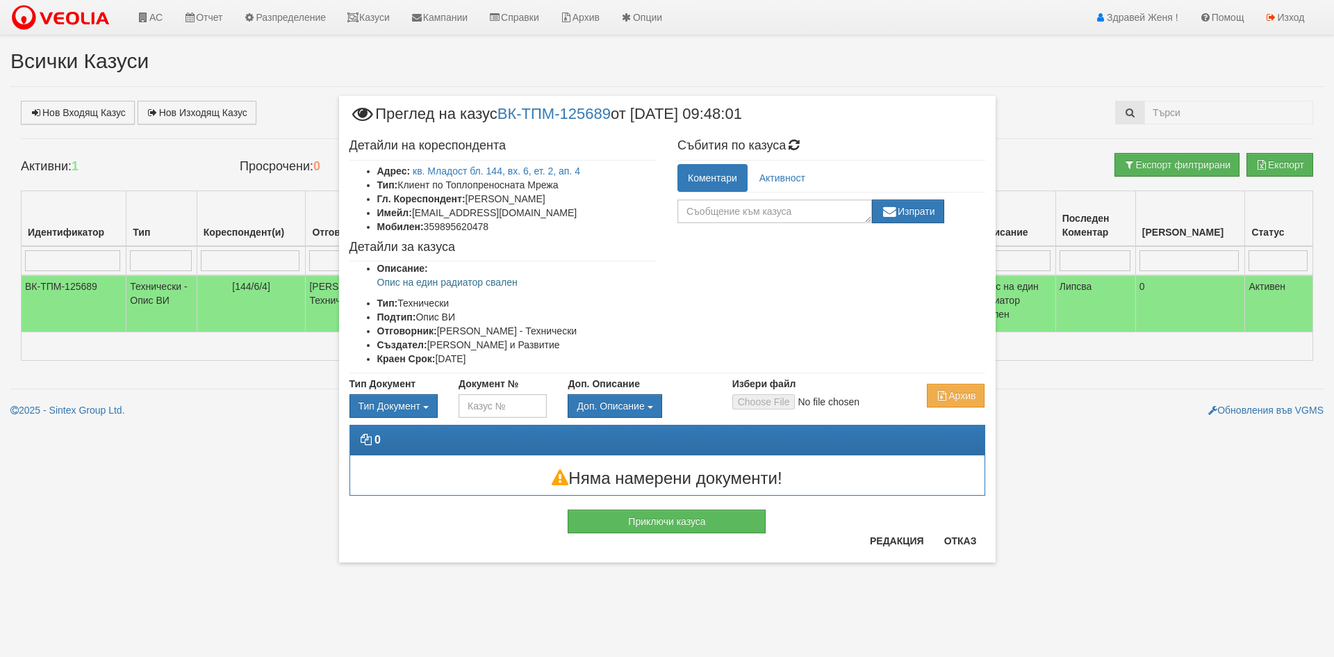
click at [968, 553] on div "Редакция Отказ" at bounding box center [924, 545] width 124 height 33
click at [971, 541] on button "Отказ" at bounding box center [960, 540] width 49 height 22
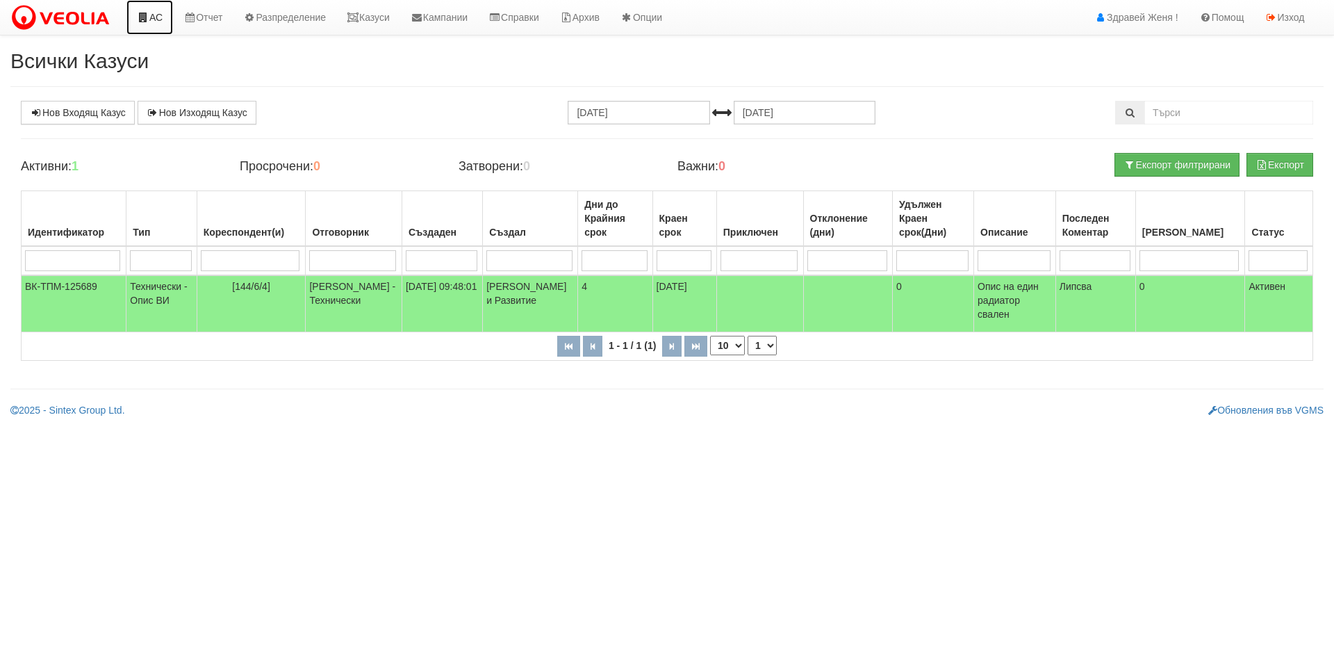
click at [154, 15] on link "АС" at bounding box center [149, 17] width 47 height 35
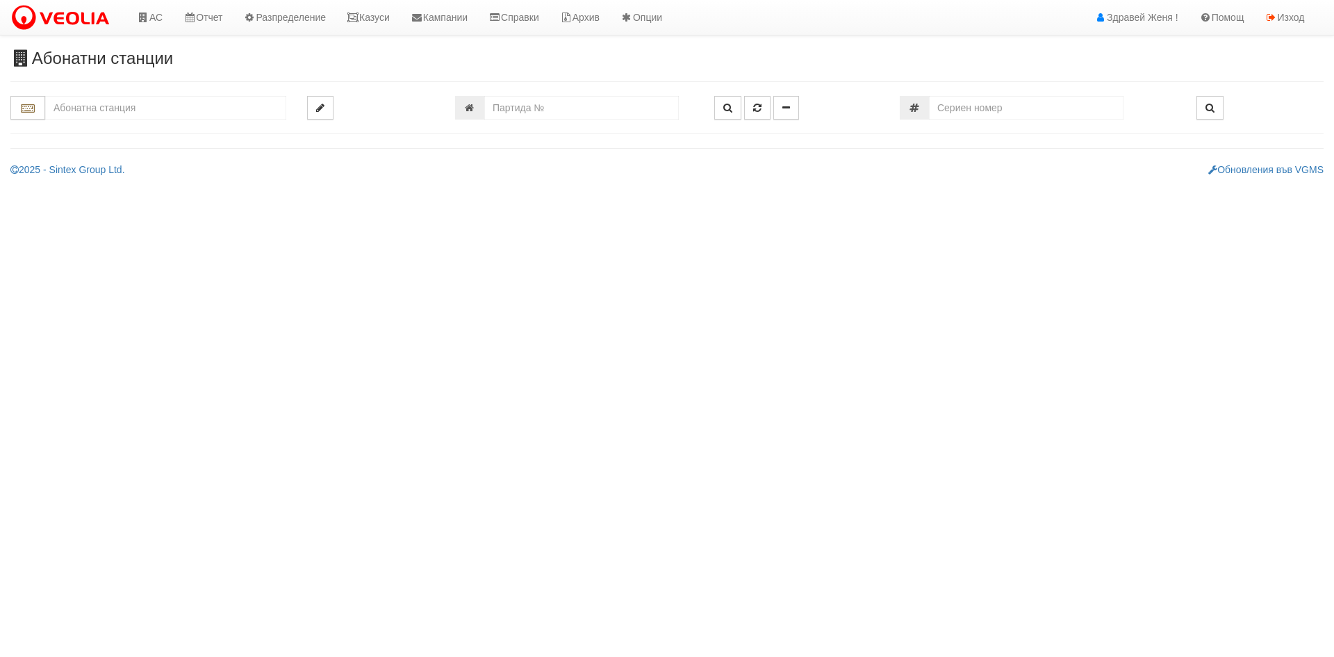
drag, startPoint x: 99, startPoint y: 106, endPoint x: 123, endPoint y: 92, distance: 27.8
click at [101, 106] on input "text" at bounding box center [165, 108] width 241 height 24
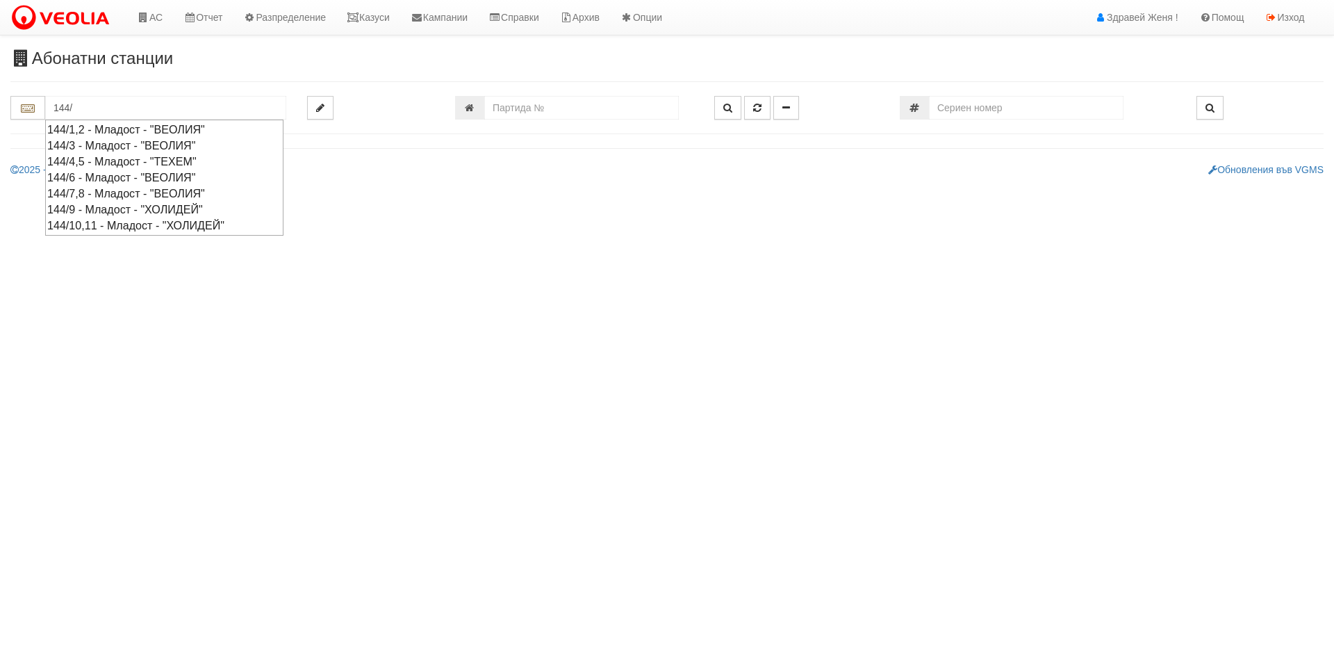
type input "144/"
click at [459, 187] on html "АС Отчет Настройки Период Глобални Параметри Сваляне Отчетни Карти Нулиране УДР" at bounding box center [667, 93] width 1334 height 187
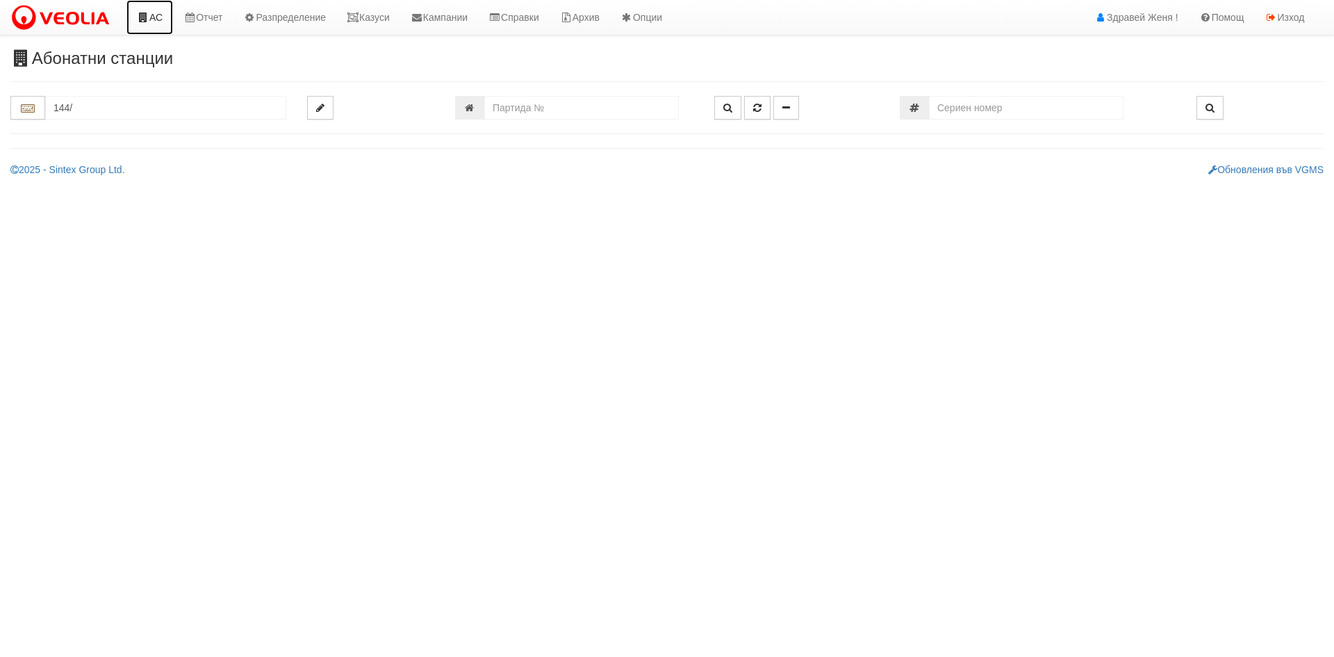
click at [147, 22] on icon at bounding box center [143, 18] width 13 height 10
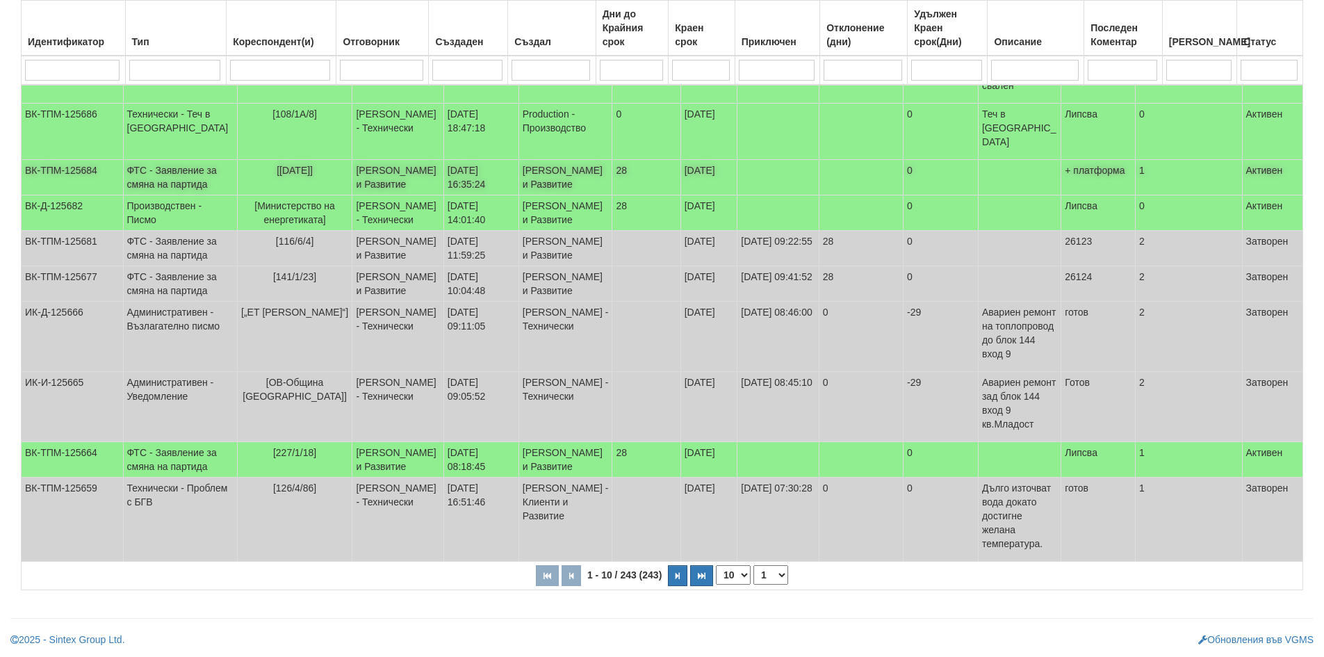
scroll to position [242, 0]
click at [680, 573] on button "button" at bounding box center [677, 575] width 19 height 21
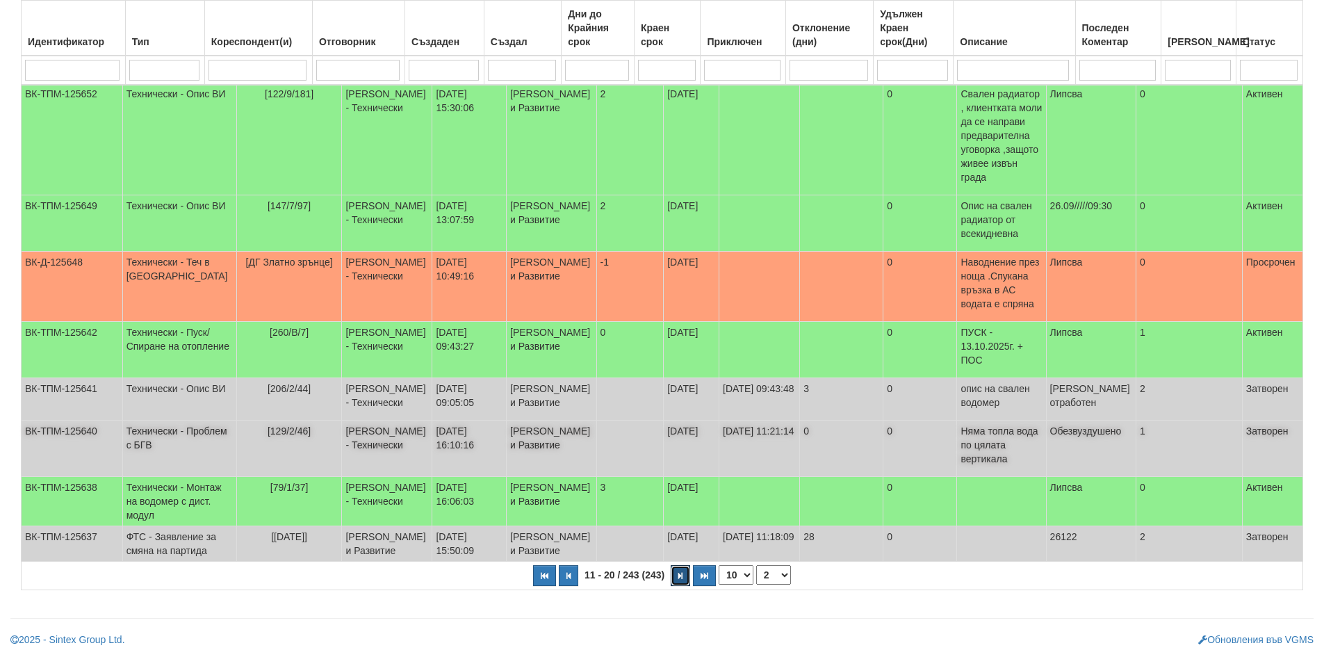
scroll to position [368, 0]
click at [682, 575] on button "button" at bounding box center [680, 575] width 19 height 21
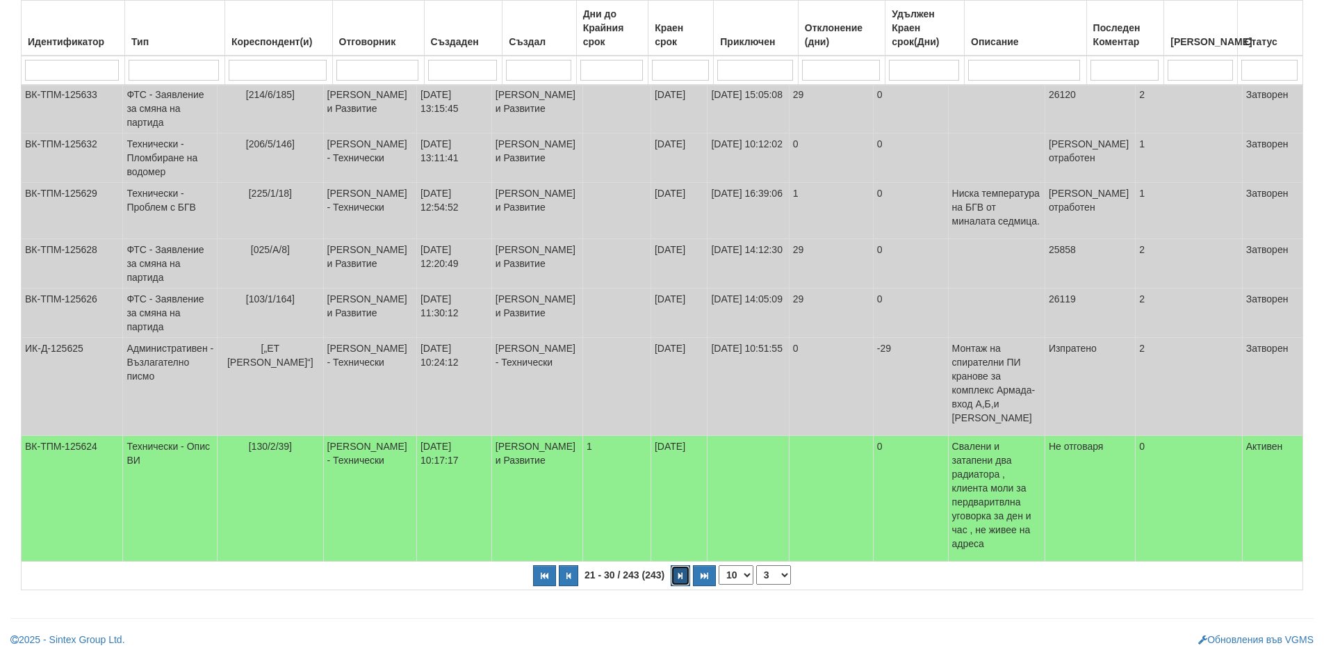
click at [682, 575] on icon "button" at bounding box center [680, 576] width 4 height 8
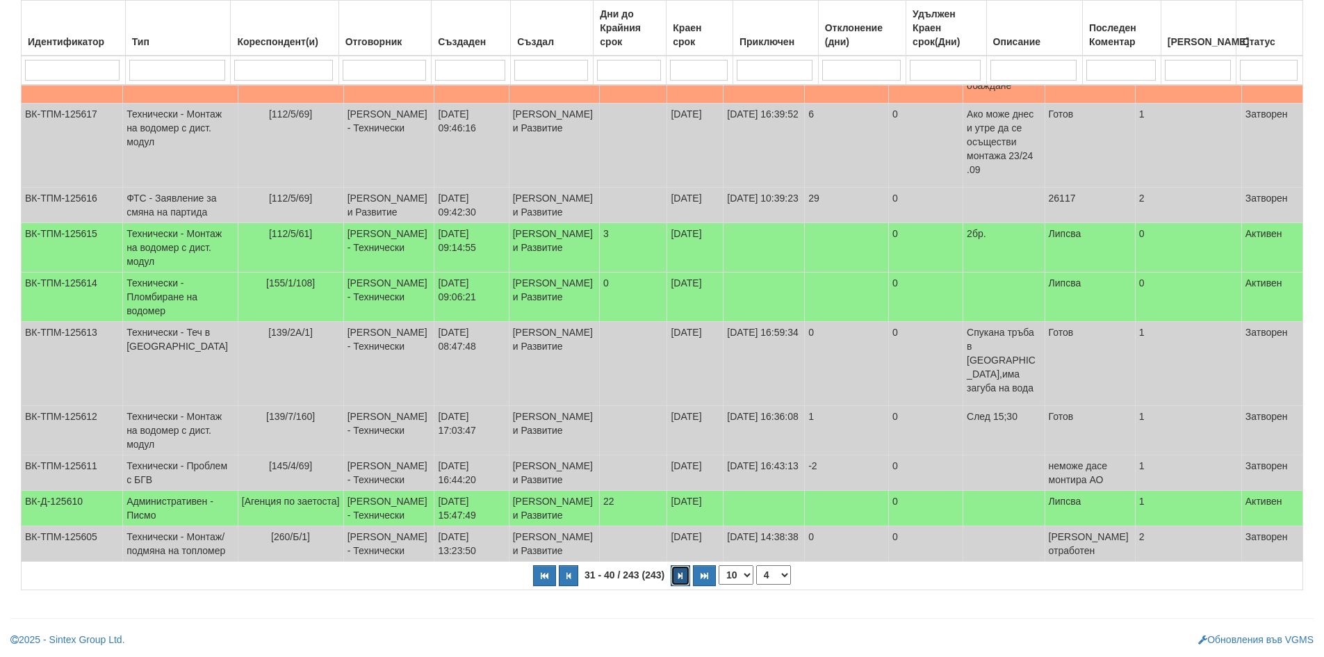
click at [682, 575] on icon "button" at bounding box center [680, 576] width 4 height 8
select select "5"
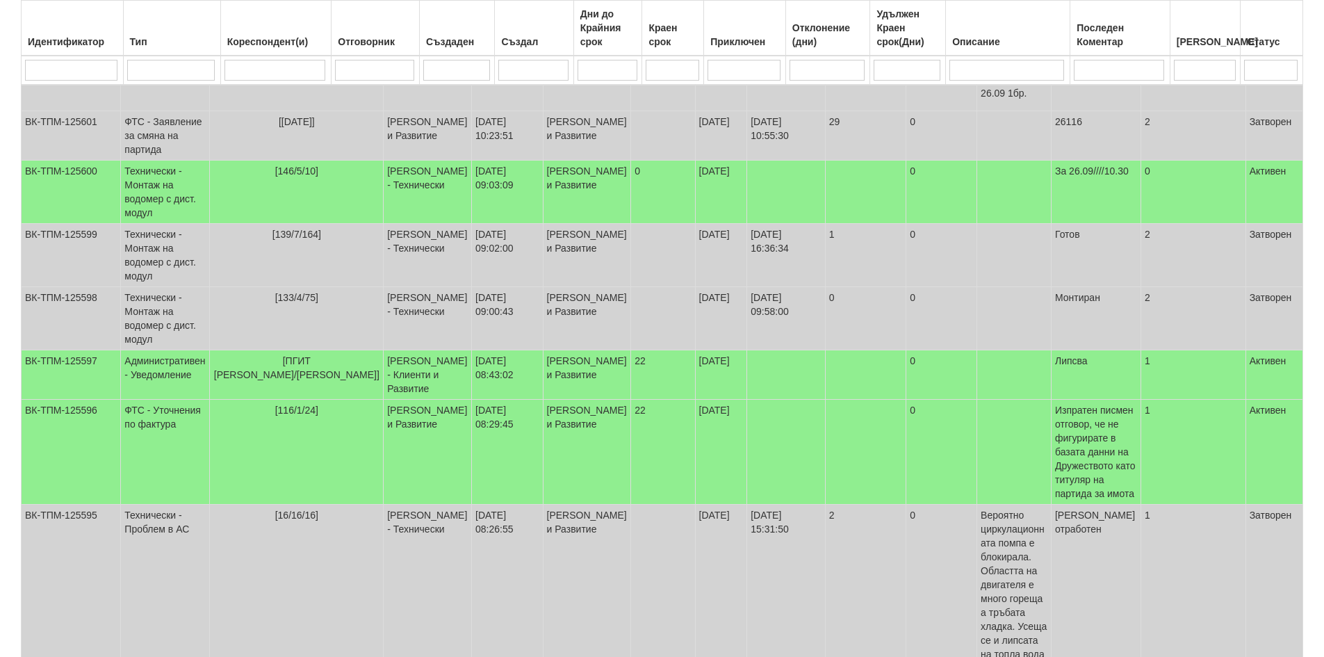
click at [695, 575] on td "22/09/2025" at bounding box center [721, 615] width 52 height 223
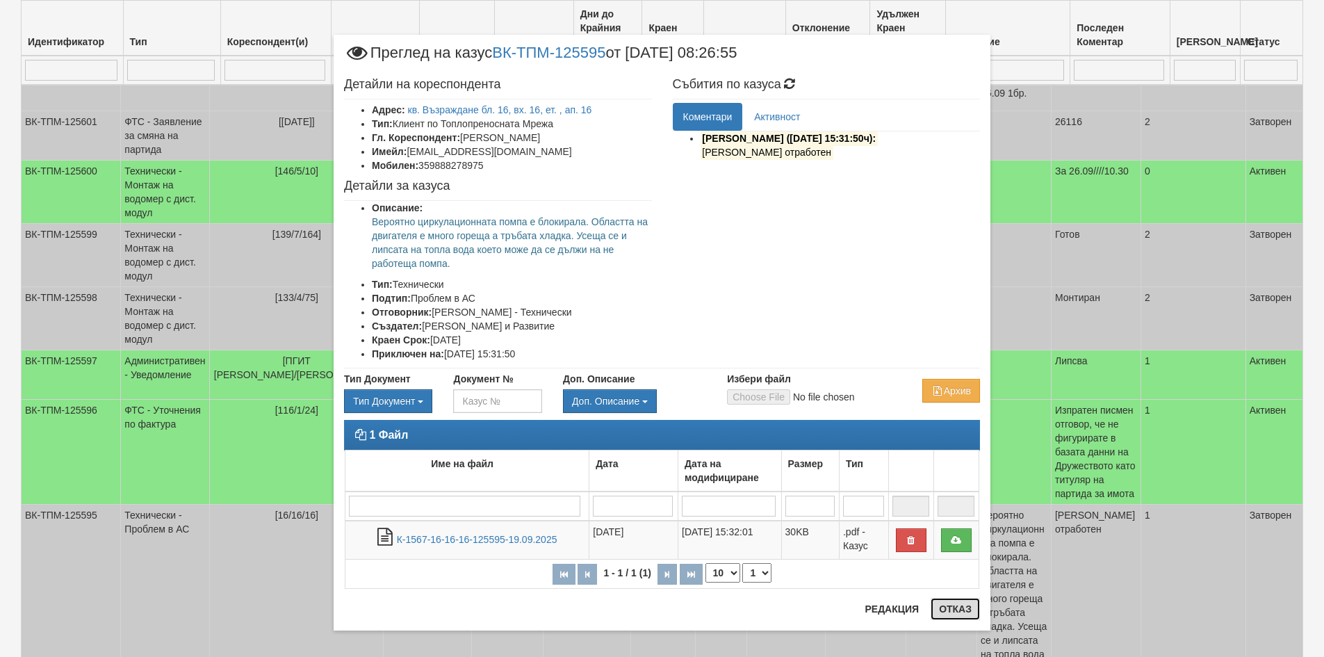
click at [949, 605] on button "Отказ" at bounding box center [954, 609] width 49 height 22
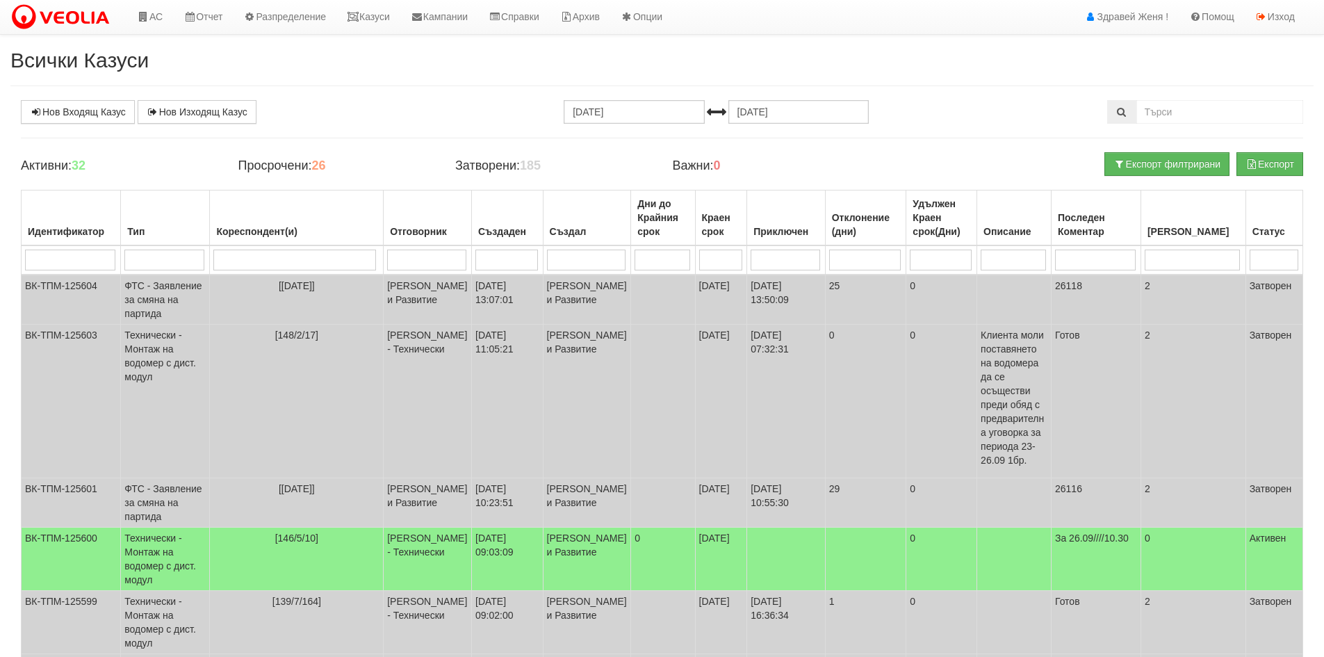
scroll to position [0, 0]
click at [92, 110] on link "Нов Входящ Казус" at bounding box center [78, 113] width 114 height 24
click at [160, 21] on link "АС" at bounding box center [149, 17] width 47 height 35
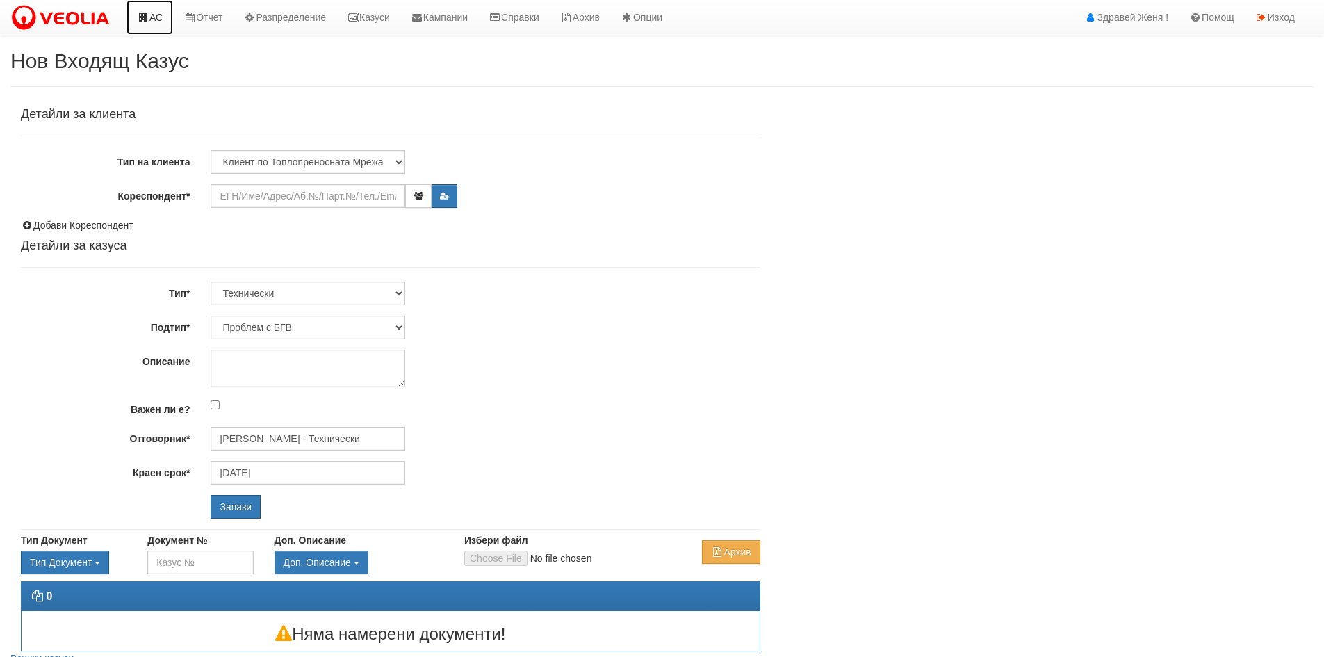
click at [148, 14] on icon at bounding box center [143, 18] width 13 height 10
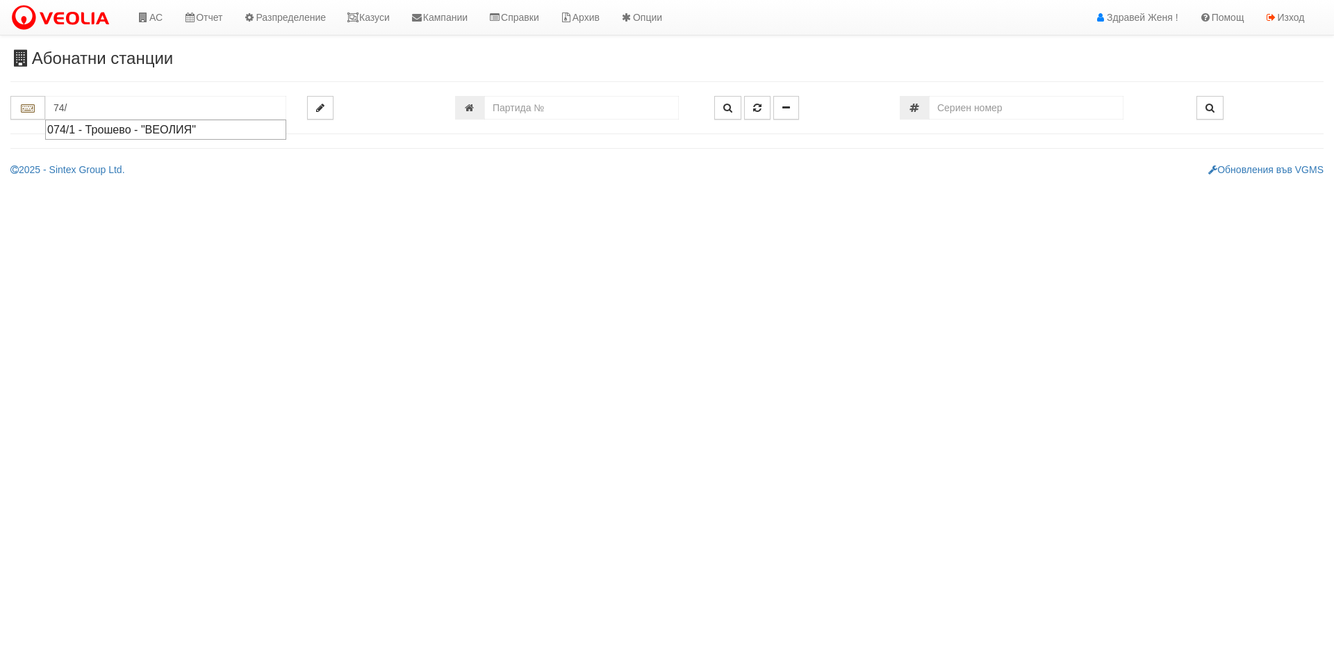
click at [112, 126] on div "074/1 - Трошево - "ВЕОЛИЯ"" at bounding box center [165, 130] width 237 height 16
type input "074/1 - Трошево - "ВЕОЛИЯ""
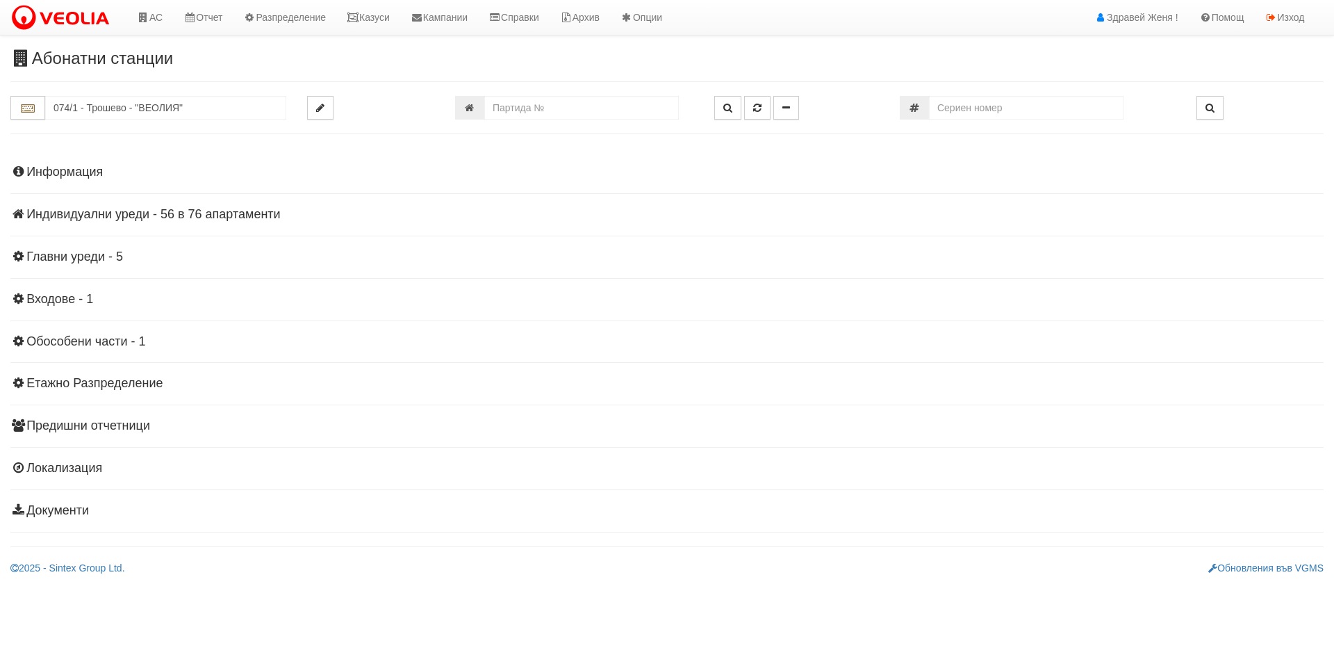
click at [190, 211] on h4 "Индивидуални уреди - 56 в 76 апартаменти" at bounding box center [666, 215] width 1313 height 14
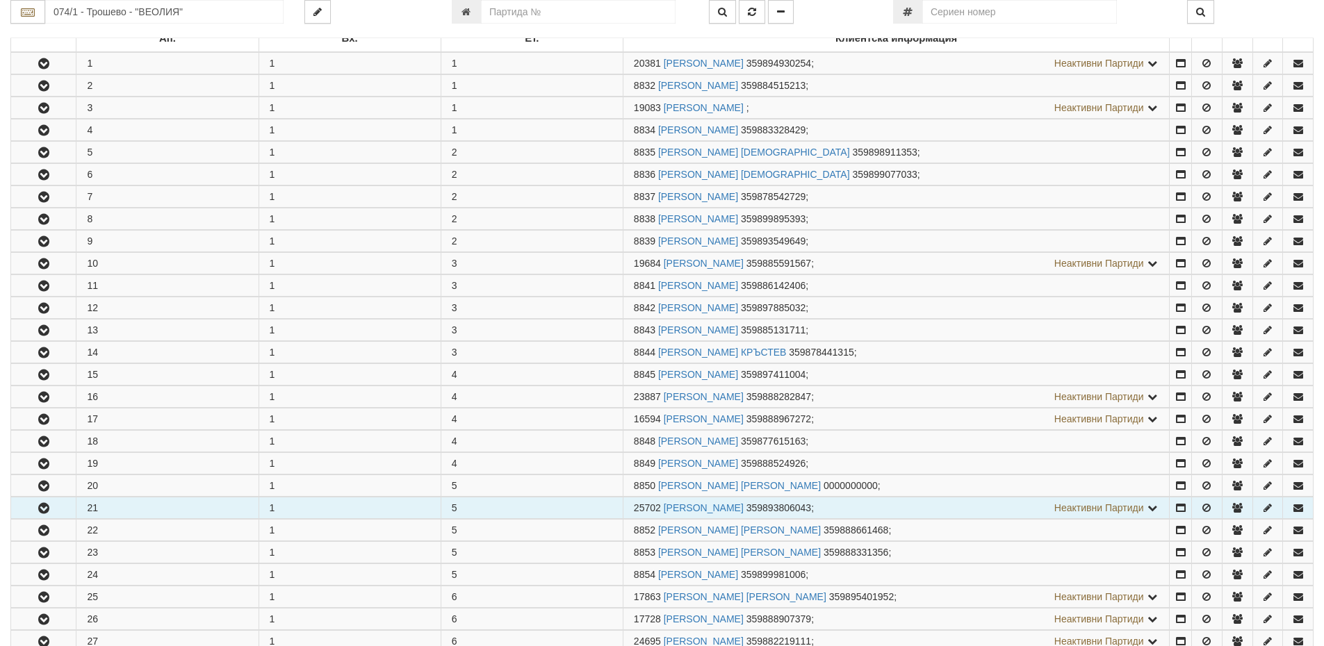
scroll to position [278, 0]
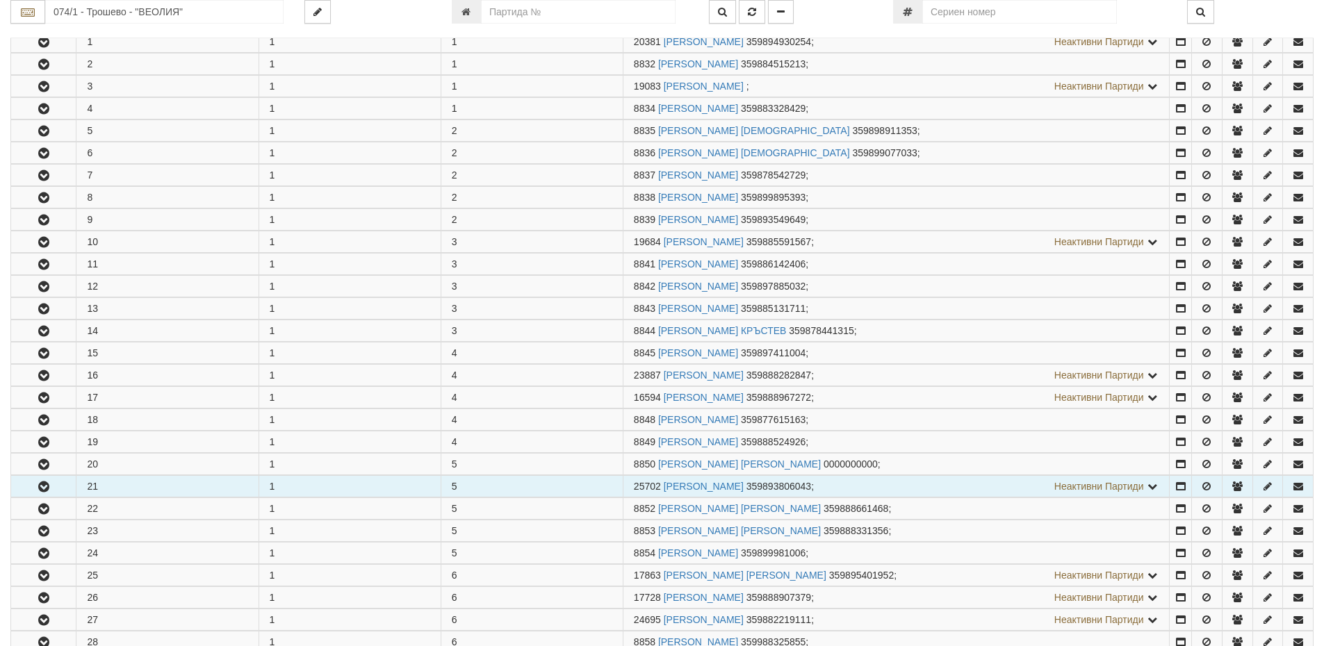
click at [46, 482] on icon "button" at bounding box center [43, 487] width 17 height 10
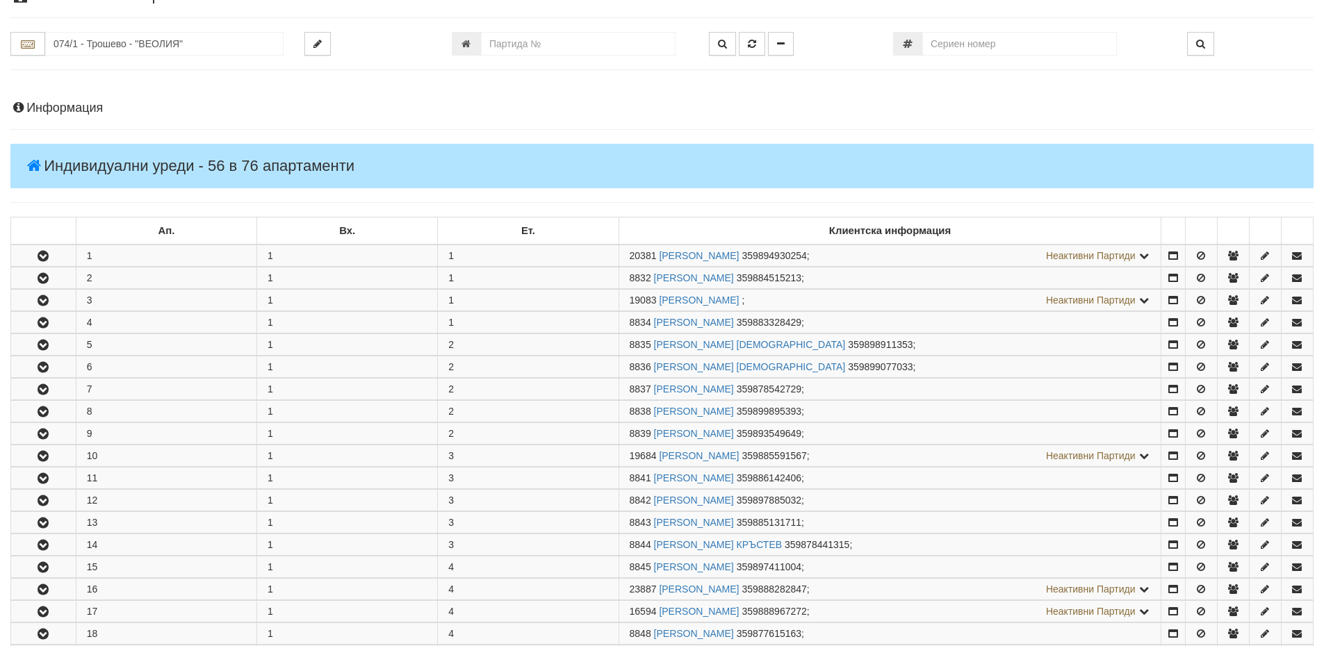
scroll to position [0, 0]
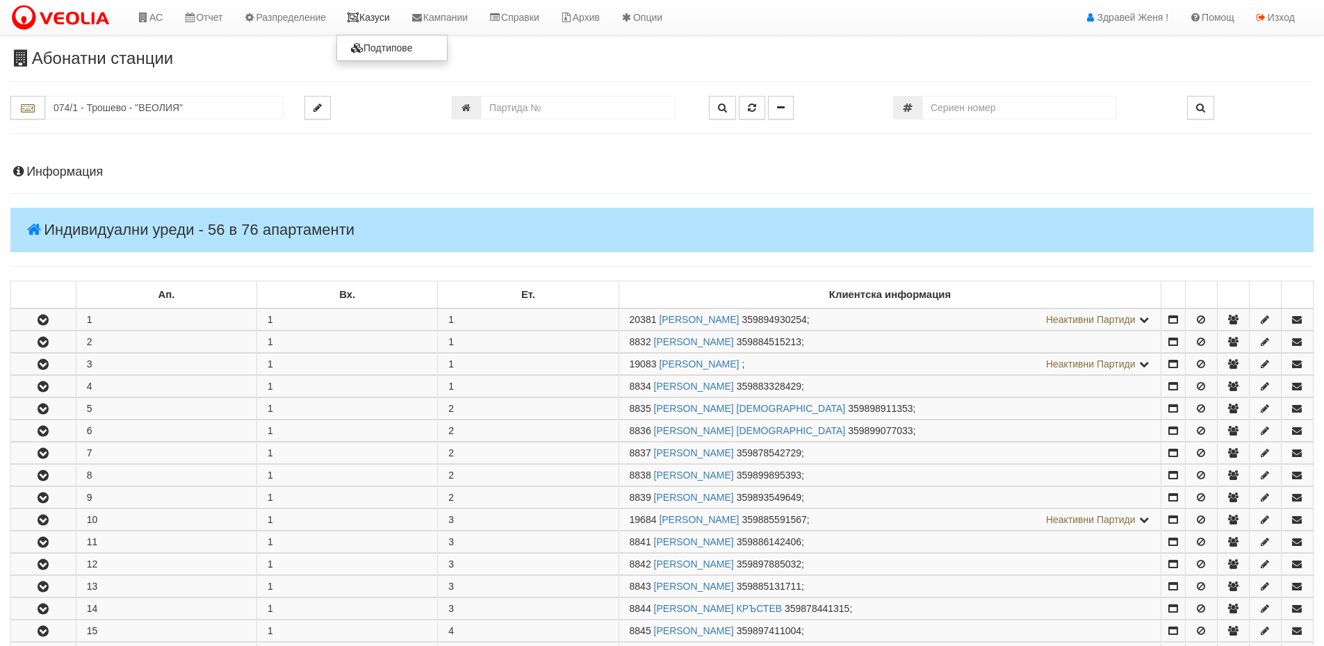
click at [386, 19] on link "Казуси" at bounding box center [368, 17] width 64 height 35
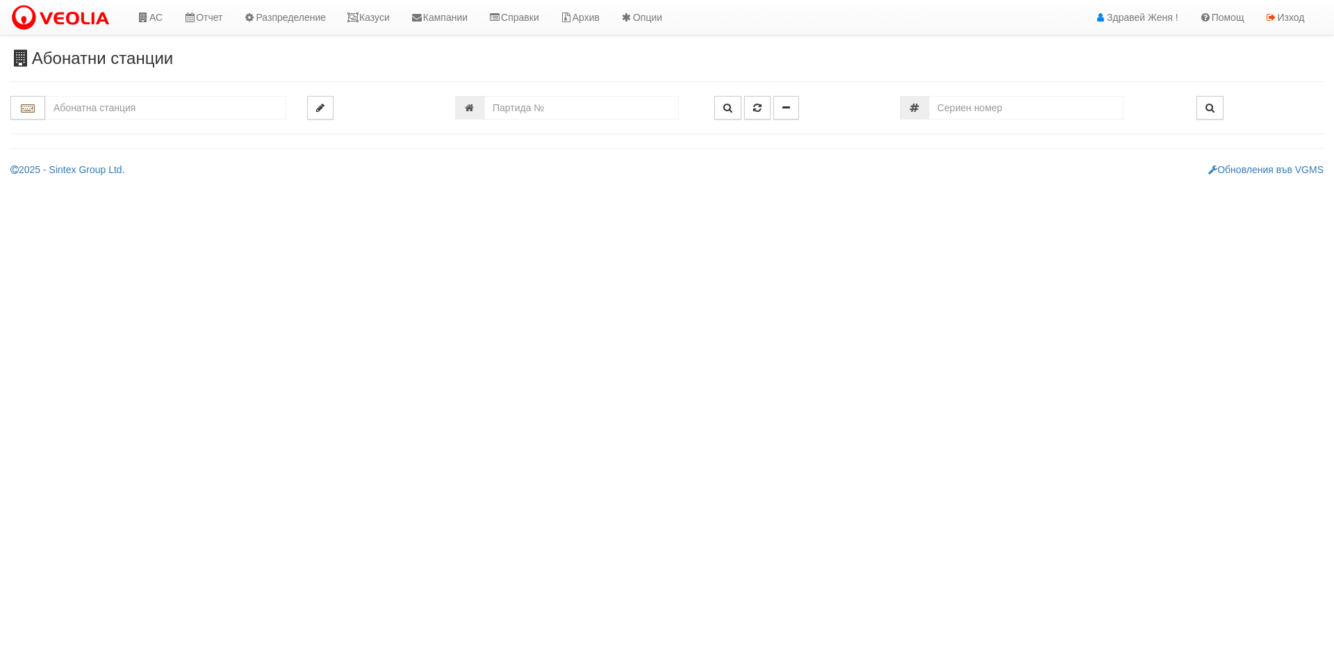
click at [132, 109] on input "text" at bounding box center [165, 108] width 241 height 24
click at [99, 149] on div "111/3 - Младост - "ВЕОЛИЯ"" at bounding box center [165, 146] width 237 height 16
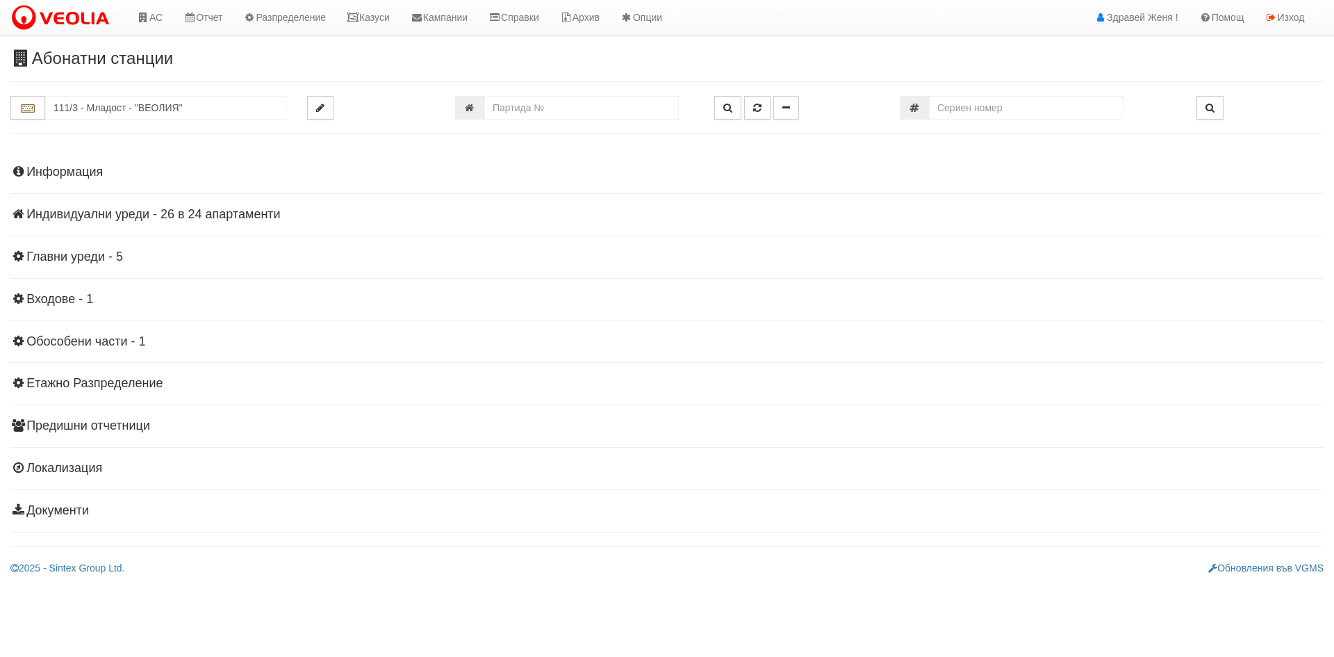
click at [104, 220] on h4 "Индивидуални уреди - 26 в 24 апартаменти" at bounding box center [666, 215] width 1313 height 14
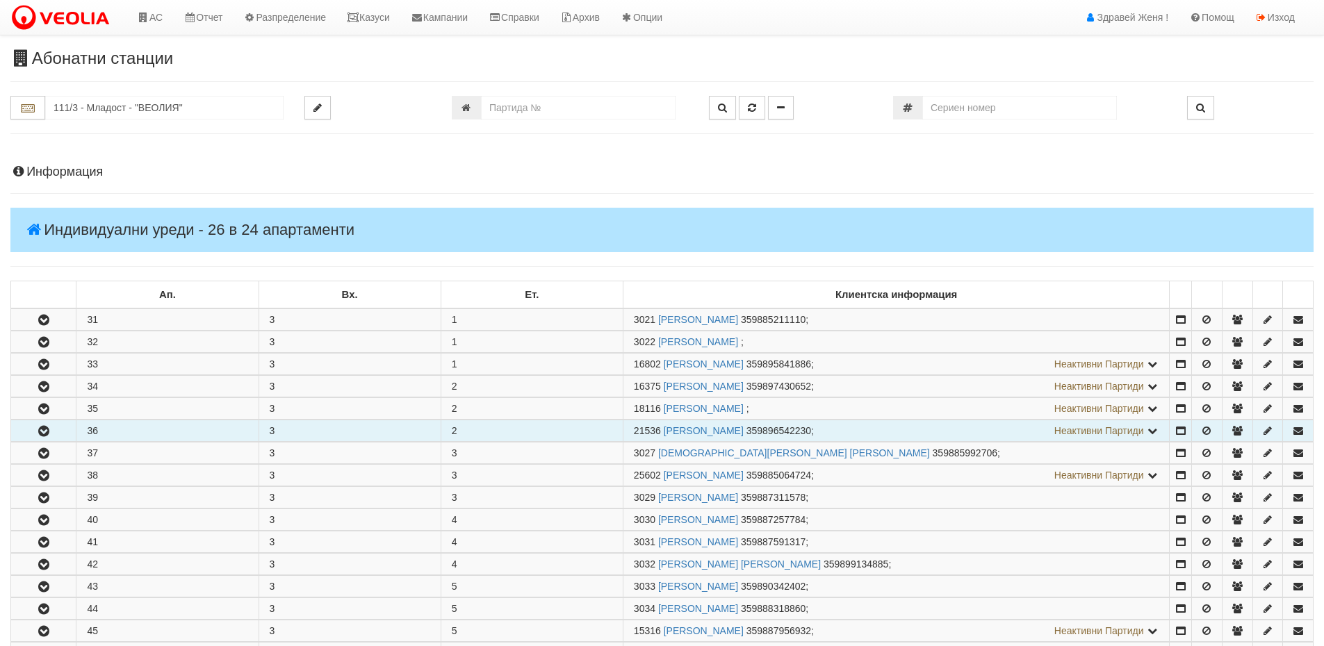
click at [44, 428] on icon "button" at bounding box center [43, 432] width 17 height 10
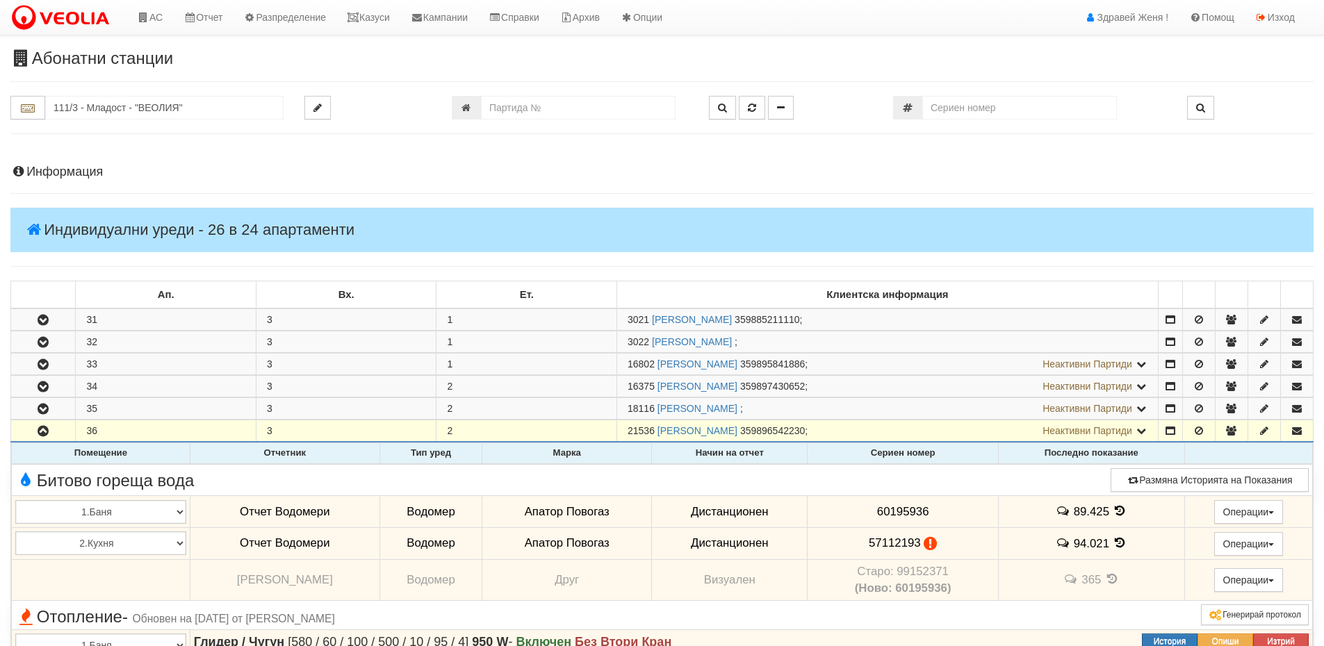
click at [926, 545] on icon at bounding box center [929, 544] width 13 height 12
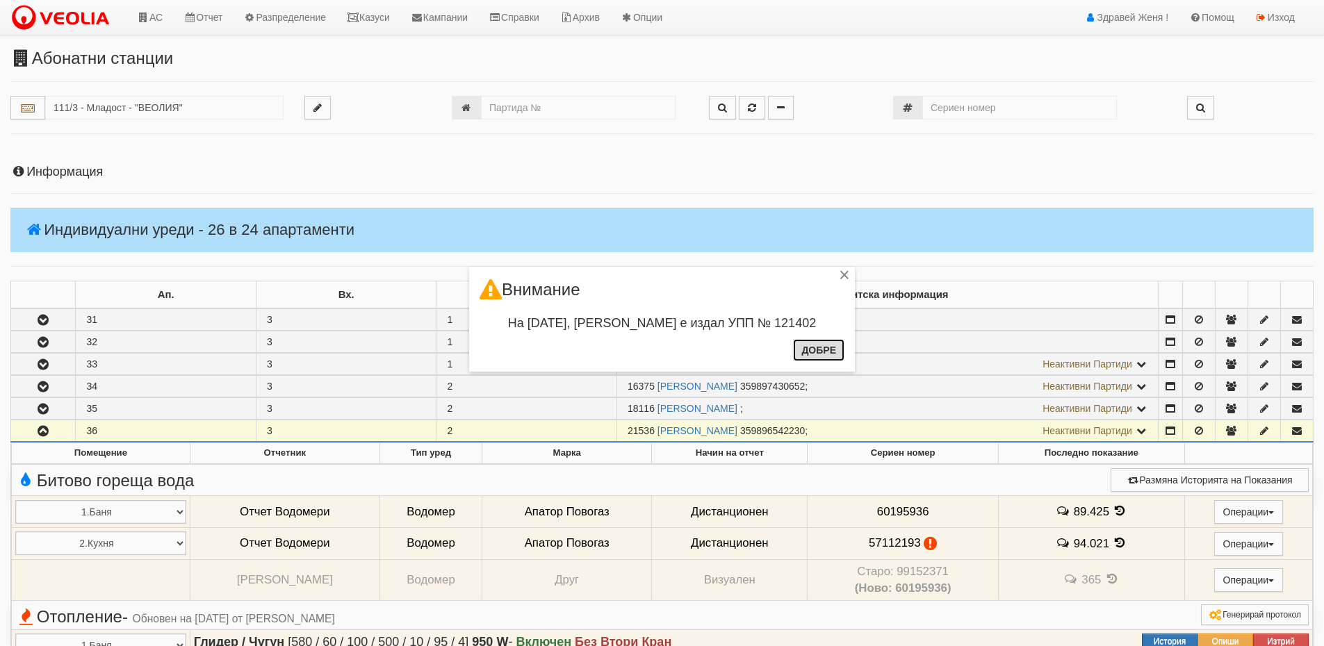
click at [814, 349] on button "Добре" at bounding box center [818, 350] width 51 height 22
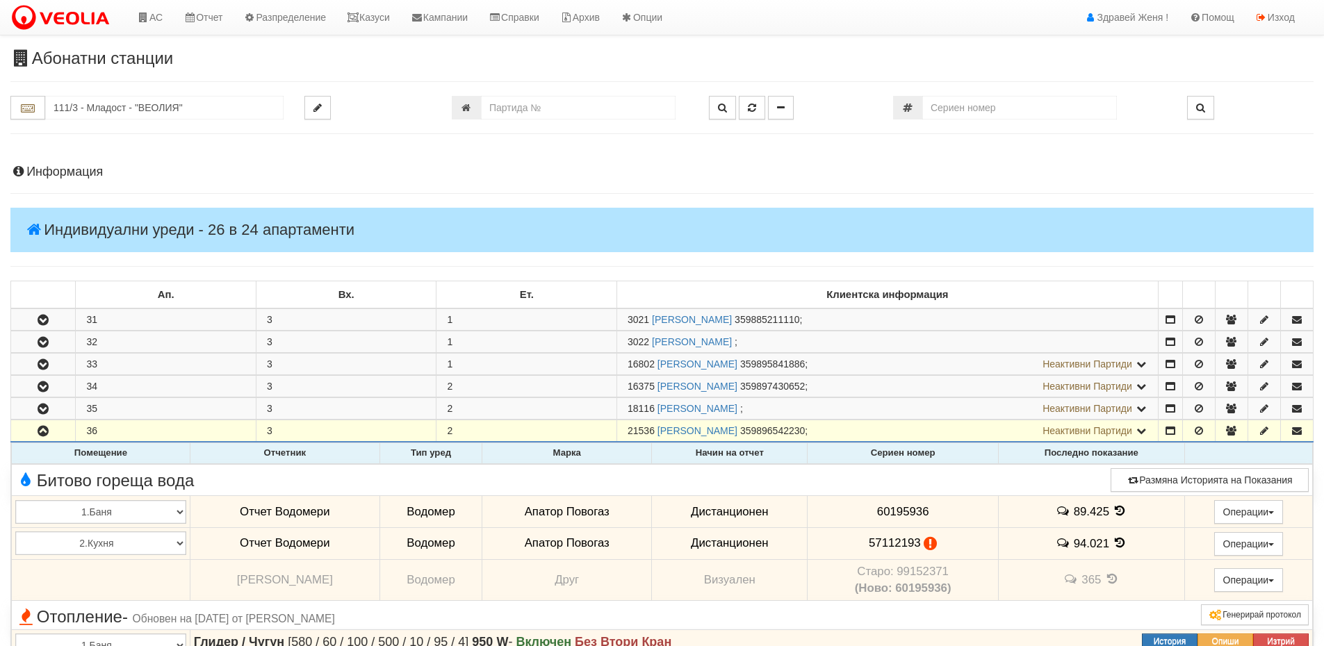
click at [923, 543] on icon at bounding box center [929, 544] width 13 height 12
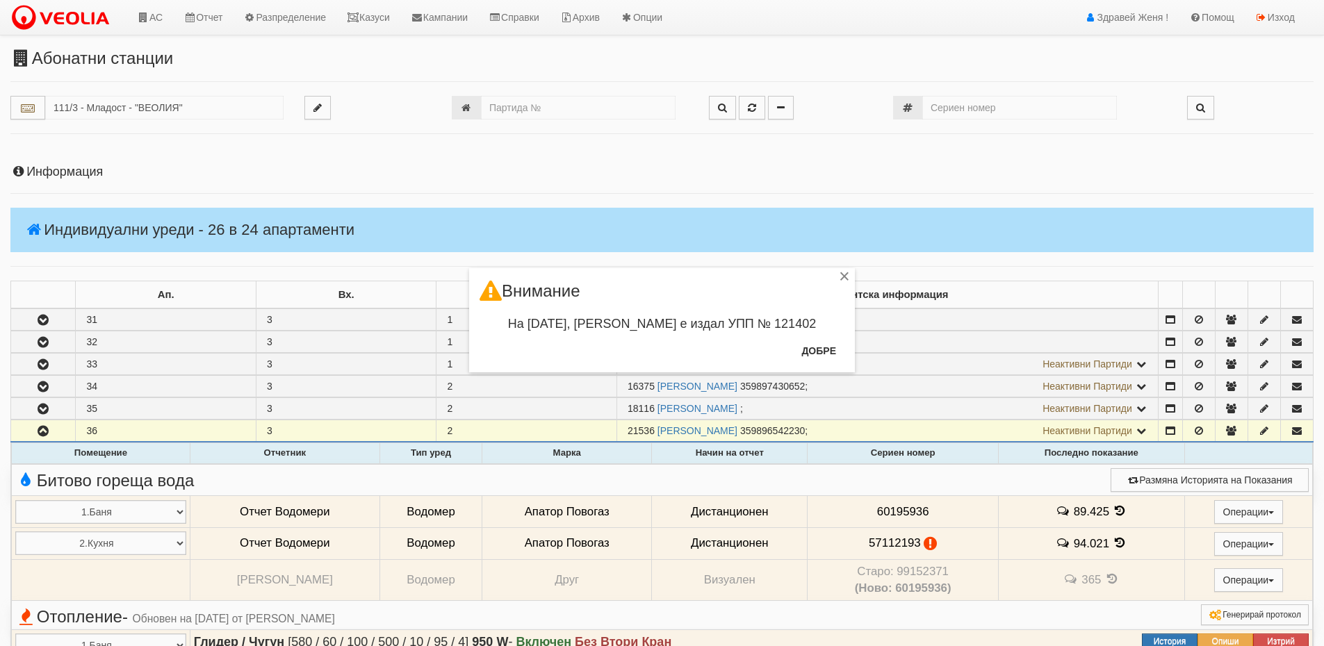
click at [918, 543] on div "× Внимание На [DATE], [PERSON_NAME] е издал УПП № 121402 Добре" at bounding box center [662, 323] width 1324 height 646
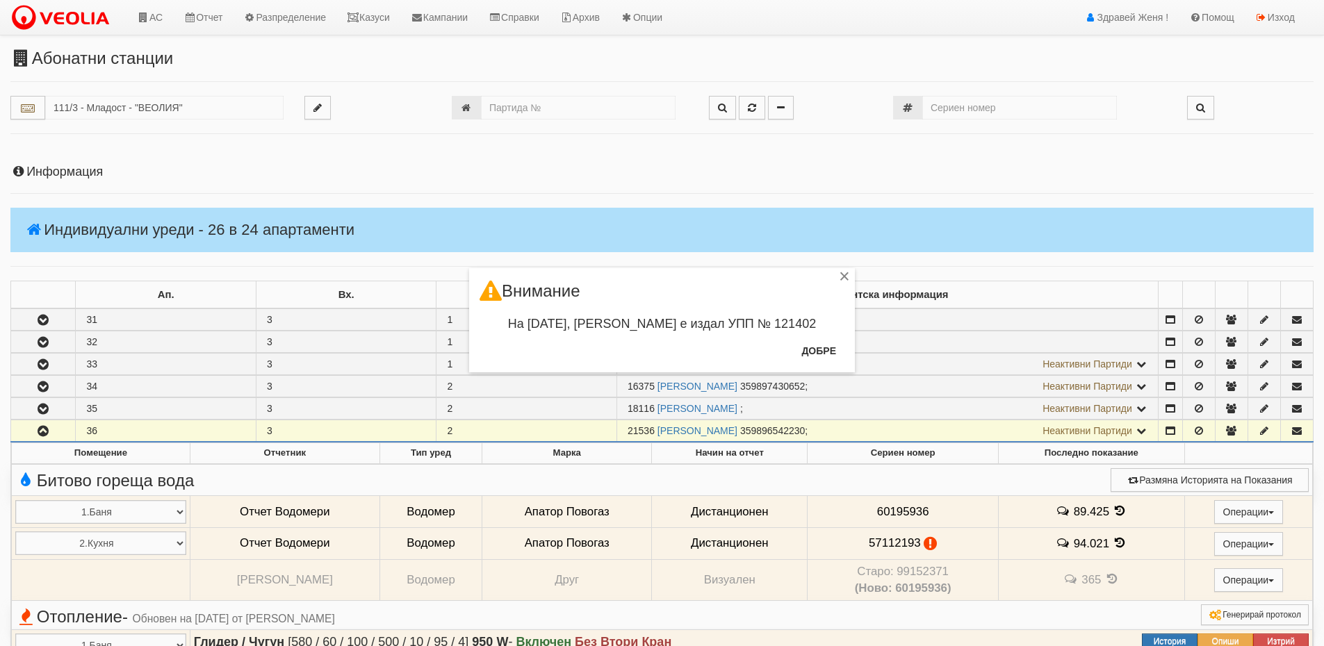
click at [1111, 542] on div "× Внимание На [DATE], [PERSON_NAME] е издал УПП № 121402 Добре" at bounding box center [662, 323] width 1324 height 646
click at [830, 355] on button "Добре" at bounding box center [818, 351] width 51 height 22
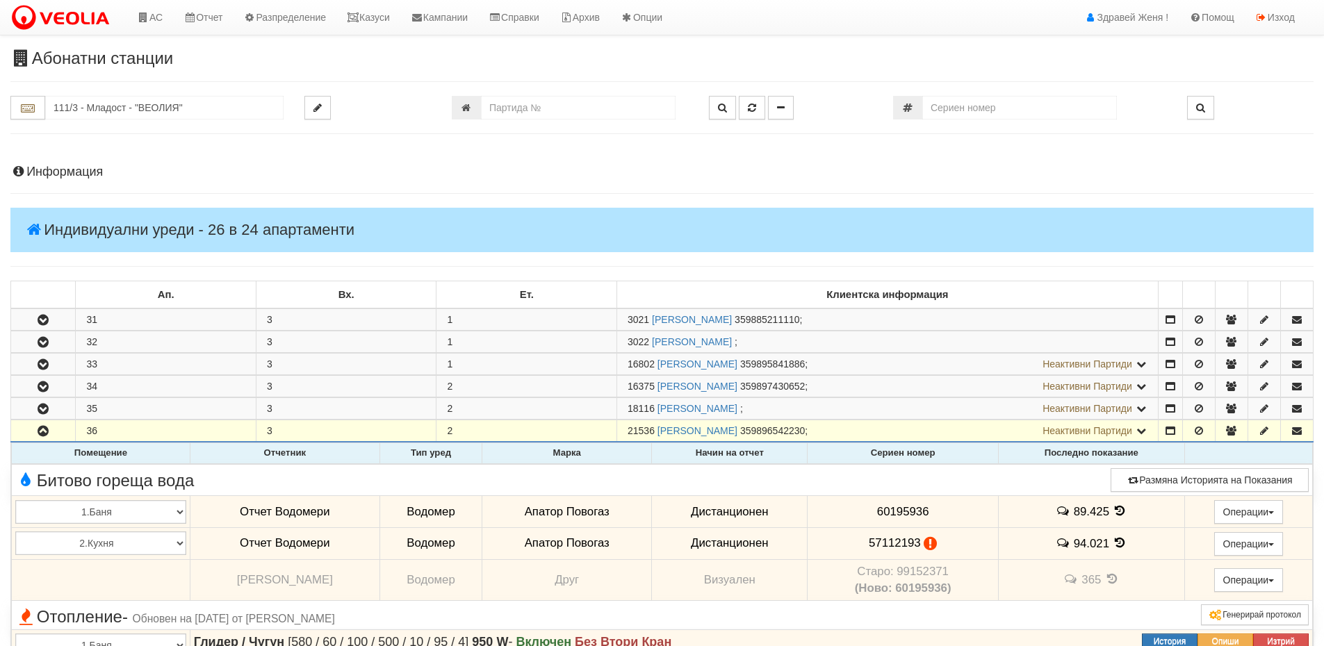
click at [1115, 539] on icon at bounding box center [1119, 543] width 15 height 12
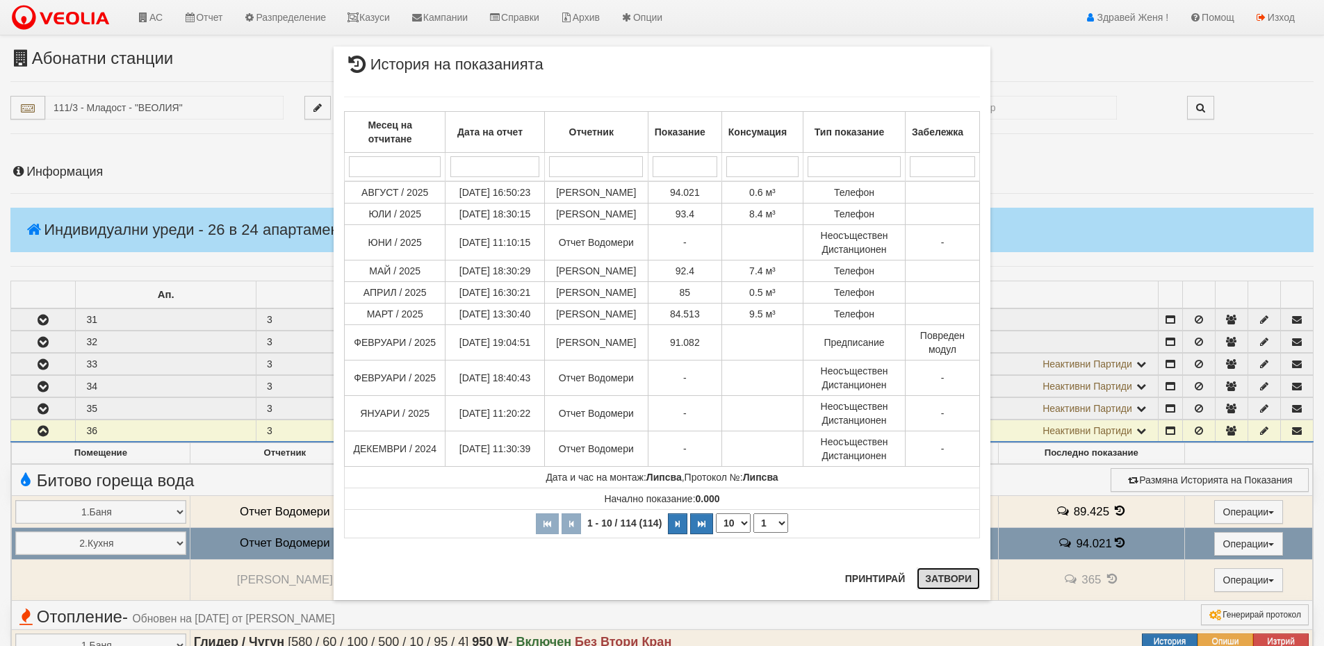
click at [971, 579] on button "Затвори" at bounding box center [947, 579] width 63 height 22
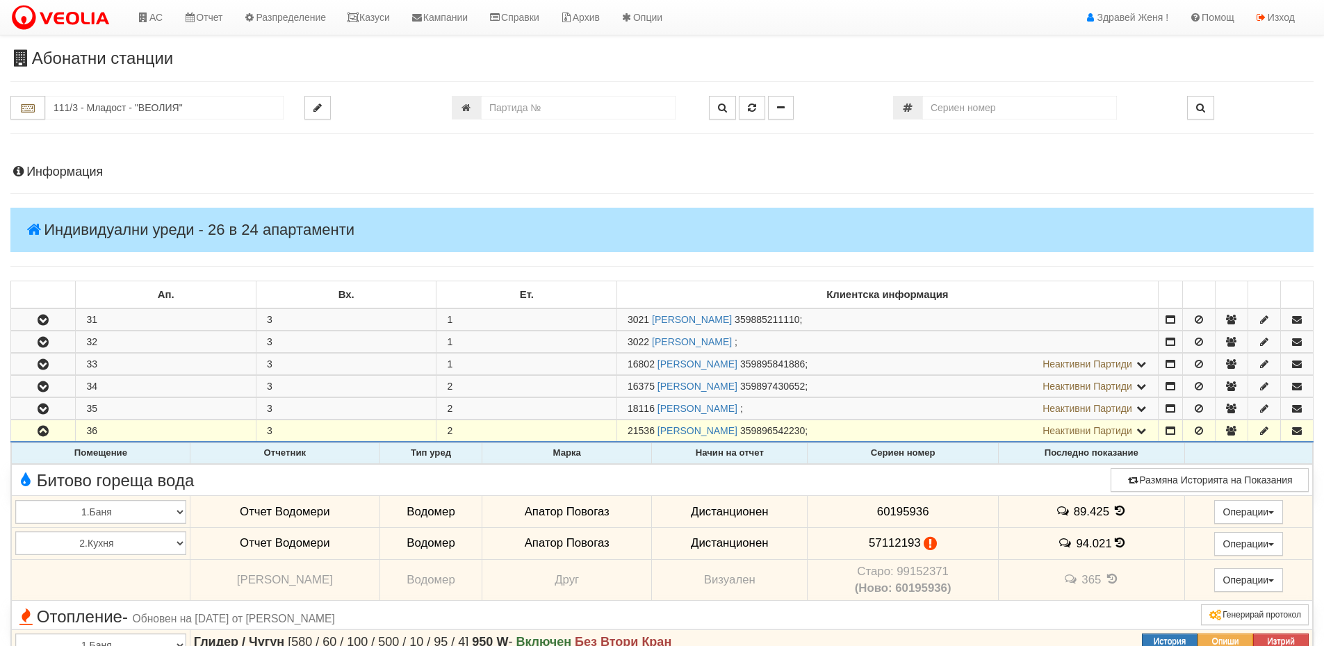
drag, startPoint x: 933, startPoint y: 505, endPoint x: 948, endPoint y: 513, distance: 16.5
click at [948, 513] on td "60195936" at bounding box center [902, 512] width 190 height 32
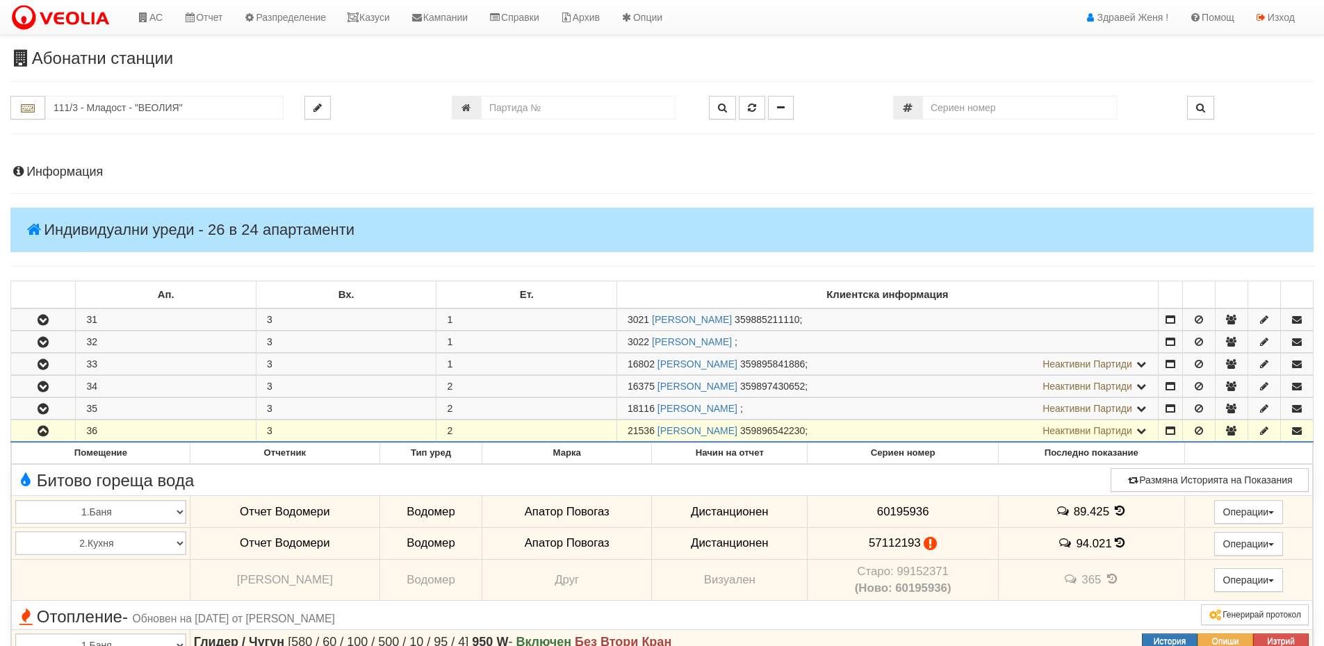
drag, startPoint x: 657, startPoint y: 429, endPoint x: 616, endPoint y: 427, distance: 41.1
click at [616, 427] on tr "36 3 2 21536 КРАСИМИР ГЕОРГИЕВ ГЕОРГИЕВ 359896542230 ; Неактивни Партиди 3026 К…" at bounding box center [662, 431] width 1302 height 22
copy tr "21536"
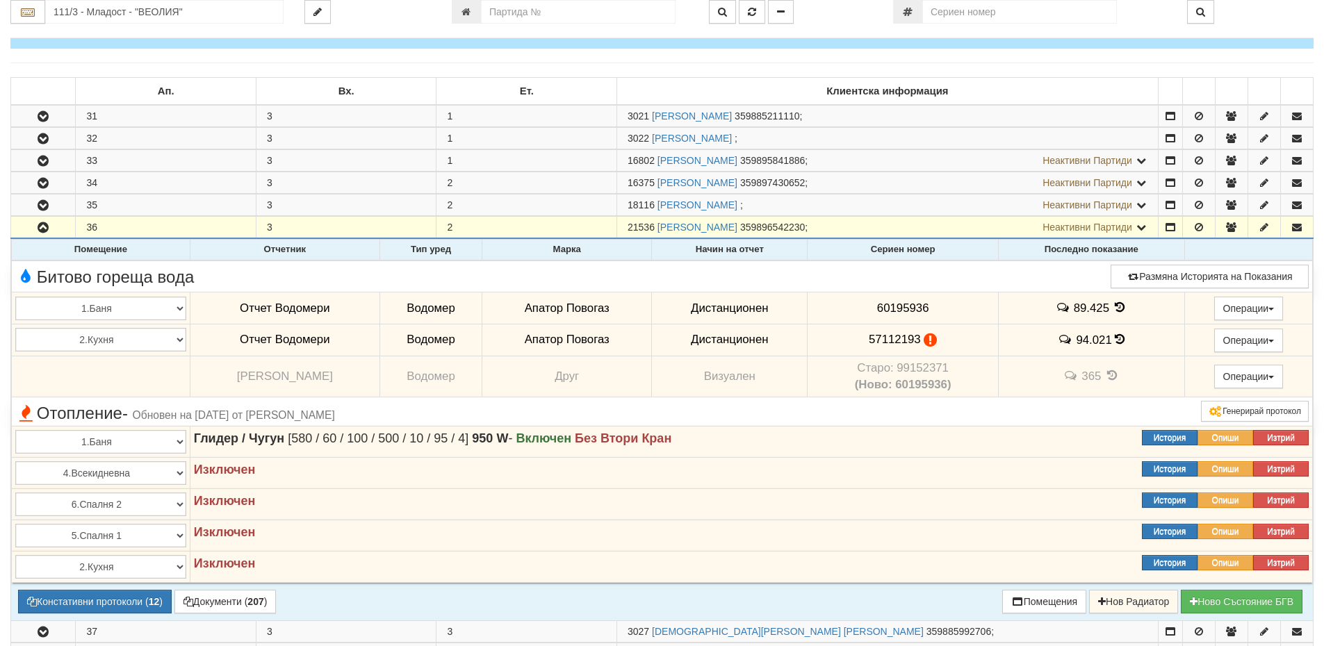
scroll to position [208, 0]
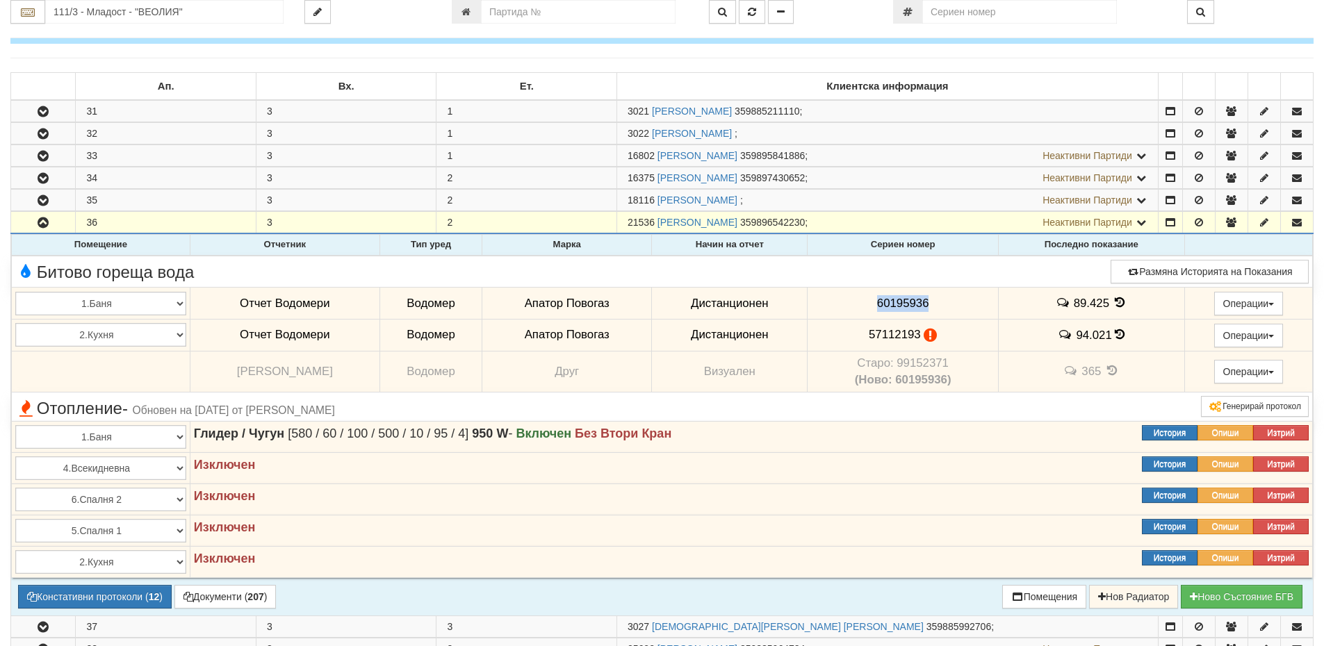
drag, startPoint x: 936, startPoint y: 302, endPoint x: 861, endPoint y: 296, distance: 75.3
click at [861, 296] on td "60195936" at bounding box center [902, 304] width 190 height 32
copy span "60195936"
drag, startPoint x: 914, startPoint y: 332, endPoint x: 851, endPoint y: 332, distance: 63.2
click at [851, 332] on td "57112193" at bounding box center [902, 335] width 190 height 32
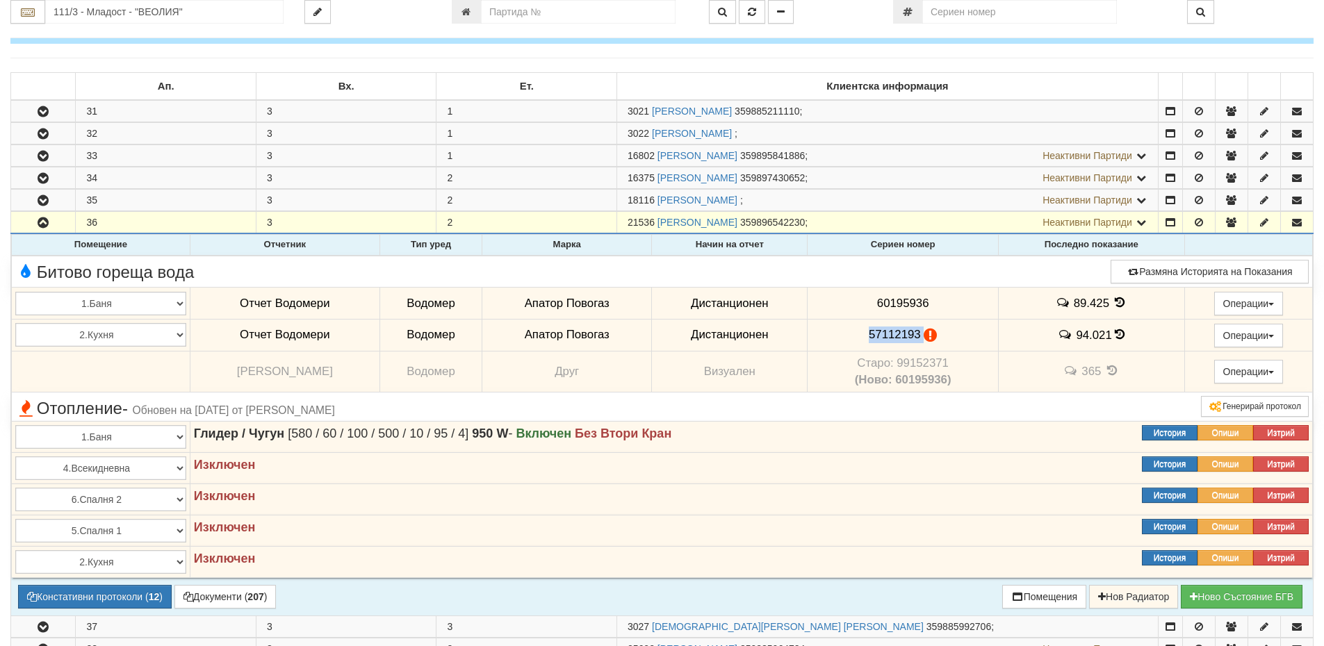
copy td "57112193"
click at [926, 337] on icon at bounding box center [929, 335] width 13 height 12
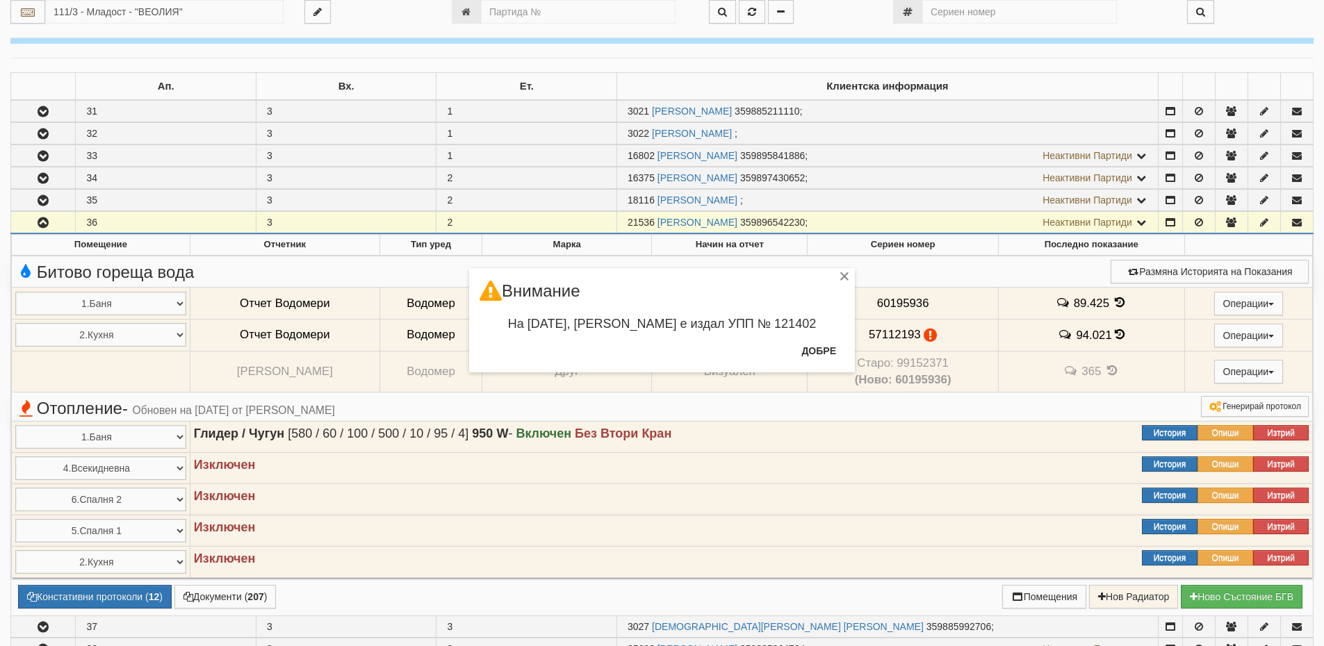
click at [115, 595] on div "× Внимание На 11/03/2025, Стефка Колева е издал УПП № 121402 Добре" at bounding box center [662, 323] width 1324 height 646
click at [806, 351] on button "Добре" at bounding box center [818, 351] width 51 height 22
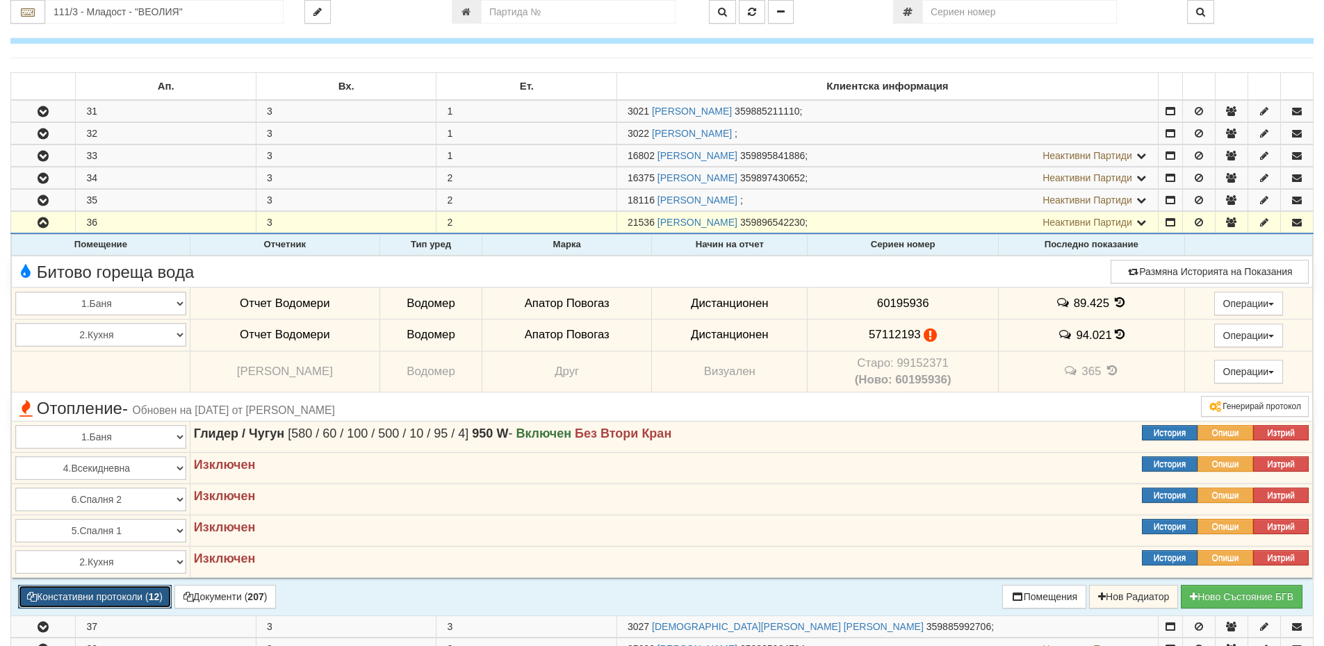
click at [147, 591] on button "Констативни протоколи ( 12 )" at bounding box center [95, 597] width 154 height 24
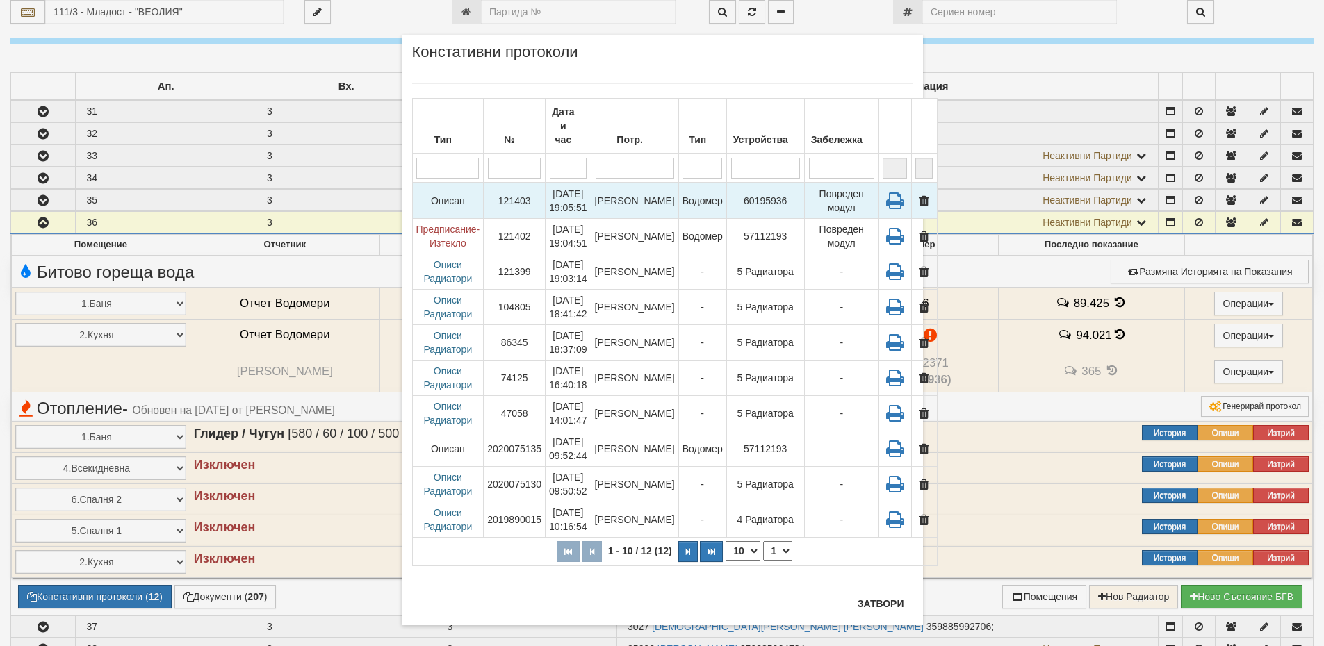
click at [550, 186] on td "11/03/2025 19:05:51" at bounding box center [568, 201] width 46 height 36
click at [829, 195] on td "Повреден модул" at bounding box center [841, 201] width 74 height 36
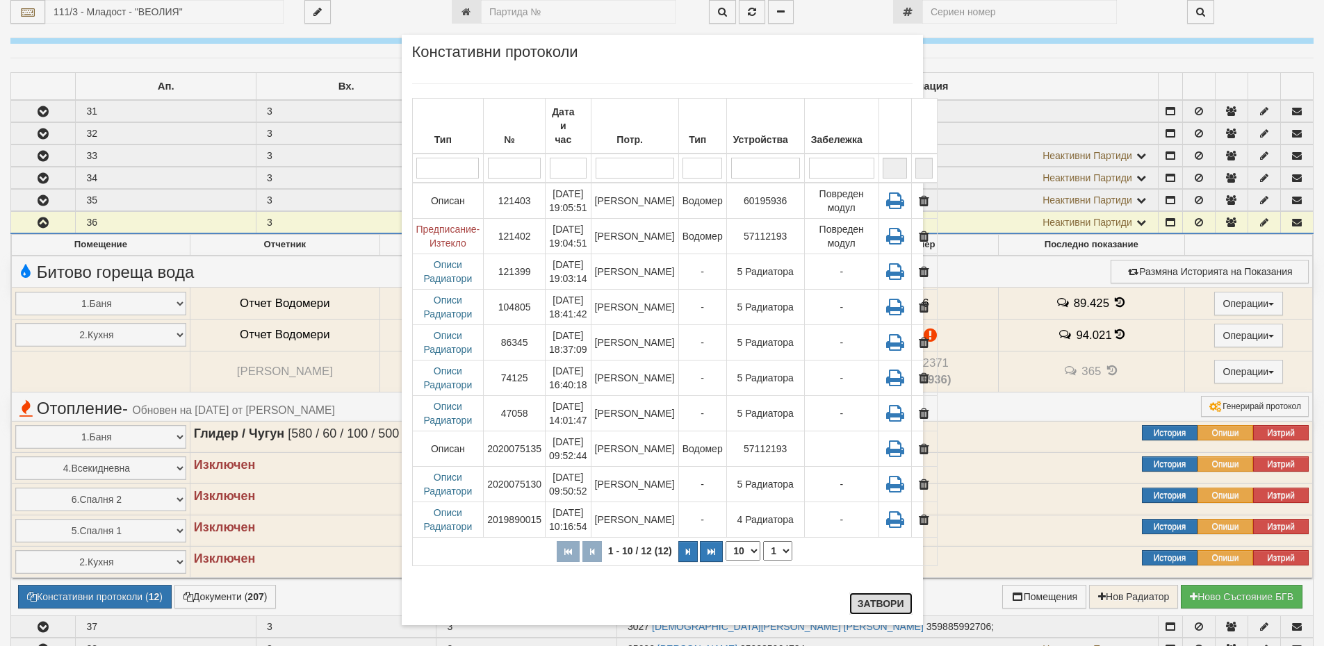
click at [879, 599] on button "Затвори" at bounding box center [880, 604] width 63 height 22
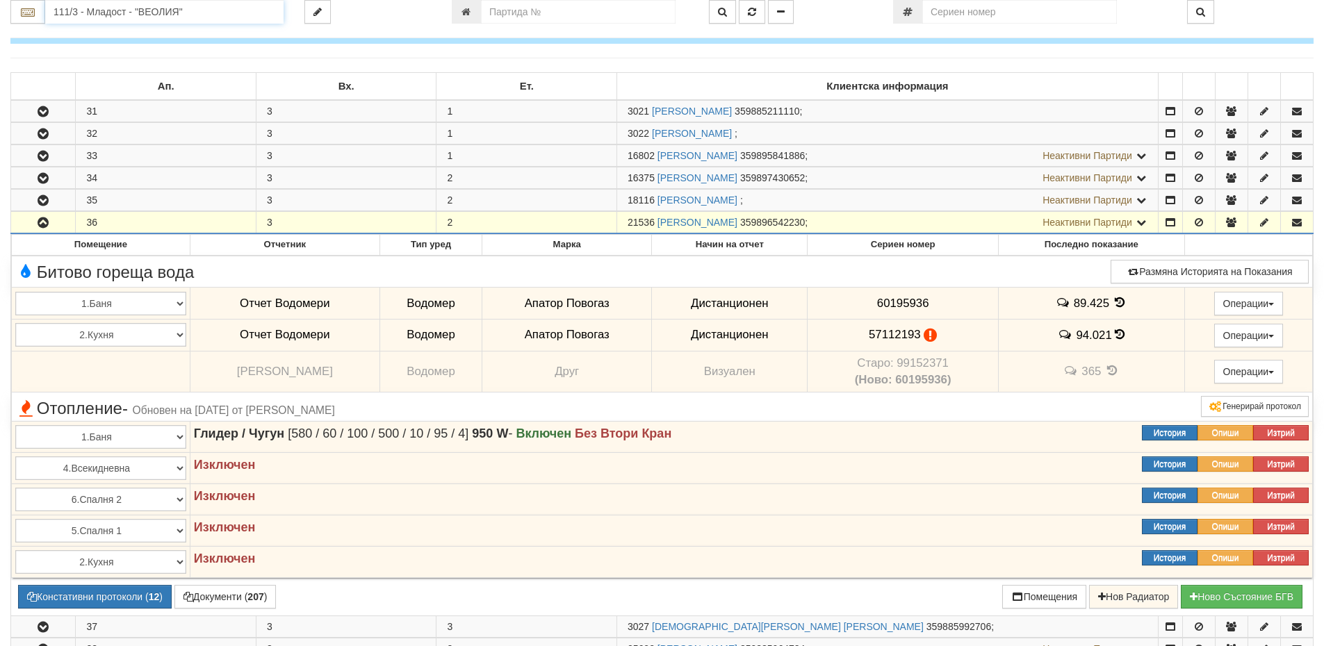
click at [94, 22] on input "111/3 - Младост - "ВЕОЛИЯ"" at bounding box center [164, 12] width 238 height 24
click at [133, 38] on div "134/4А - Младост - "ВЕОЛИЯ"" at bounding box center [164, 34] width 234 height 16
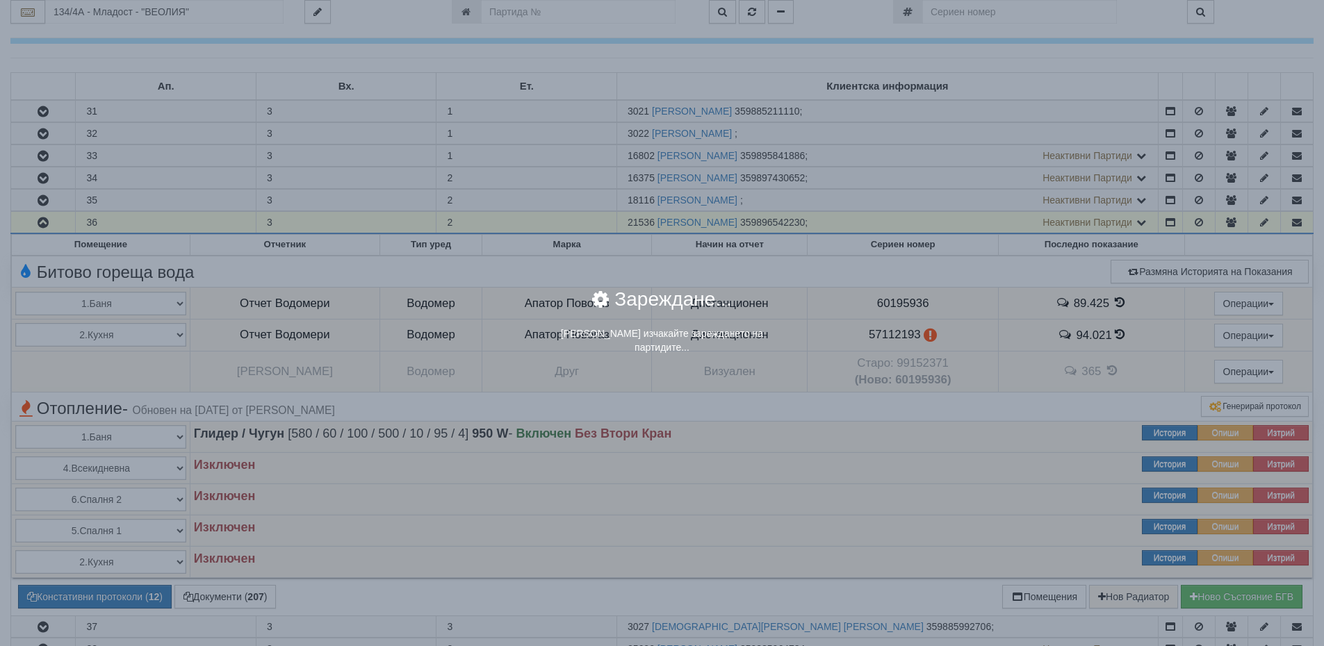
scroll to position [0, 0]
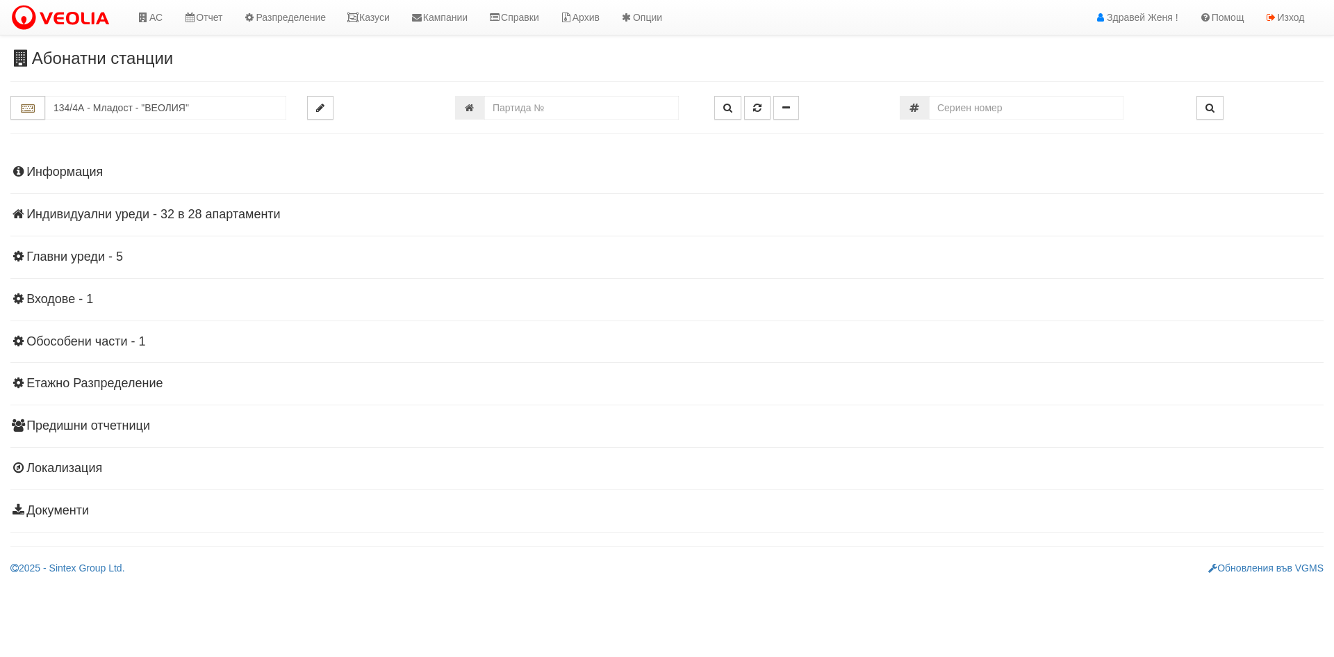
click at [211, 209] on h4 "Индивидуални уреди - 32 в 28 апартаменти" at bounding box center [666, 215] width 1313 height 14
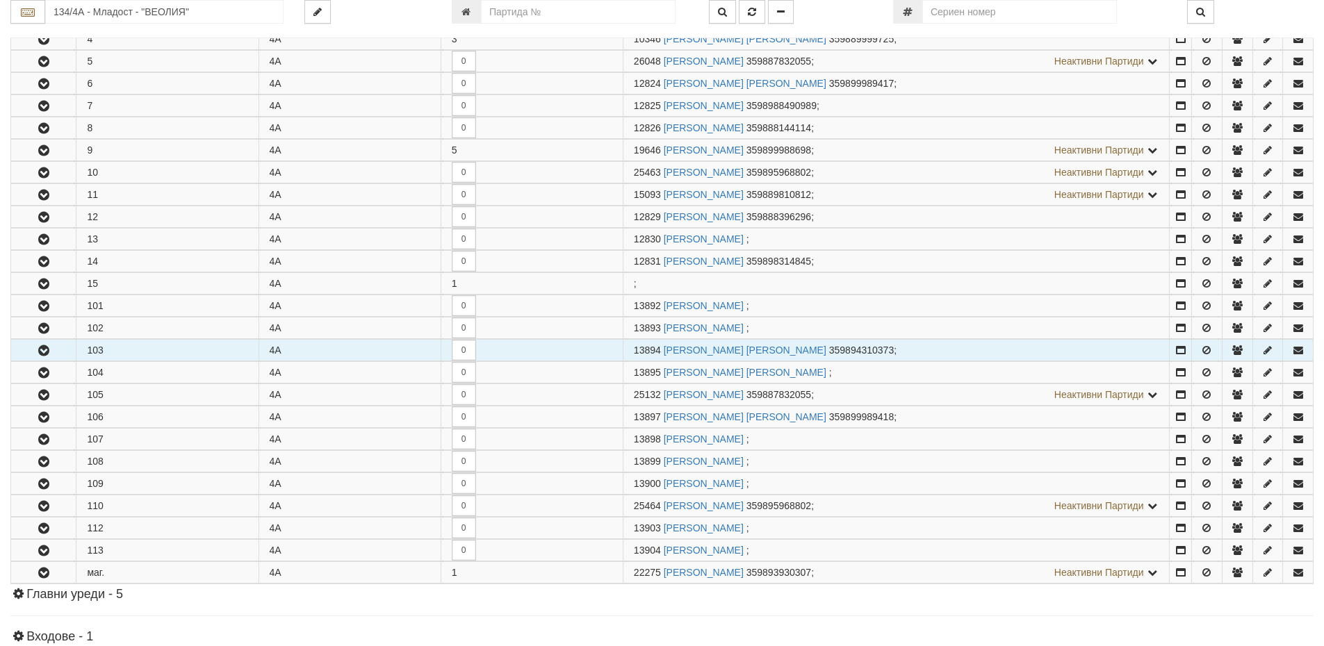
scroll to position [138, 0]
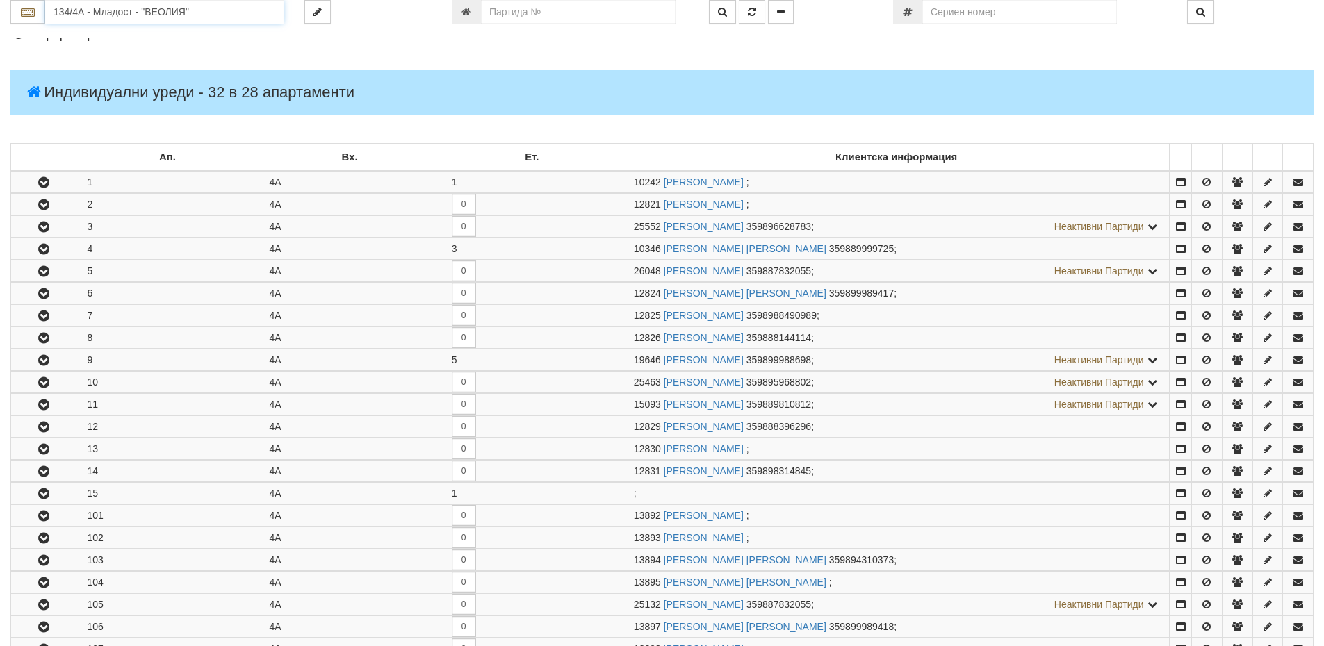
click at [133, 12] on input "134/4А - Младост - "ВЕОЛИЯ"" at bounding box center [164, 12] width 238 height 24
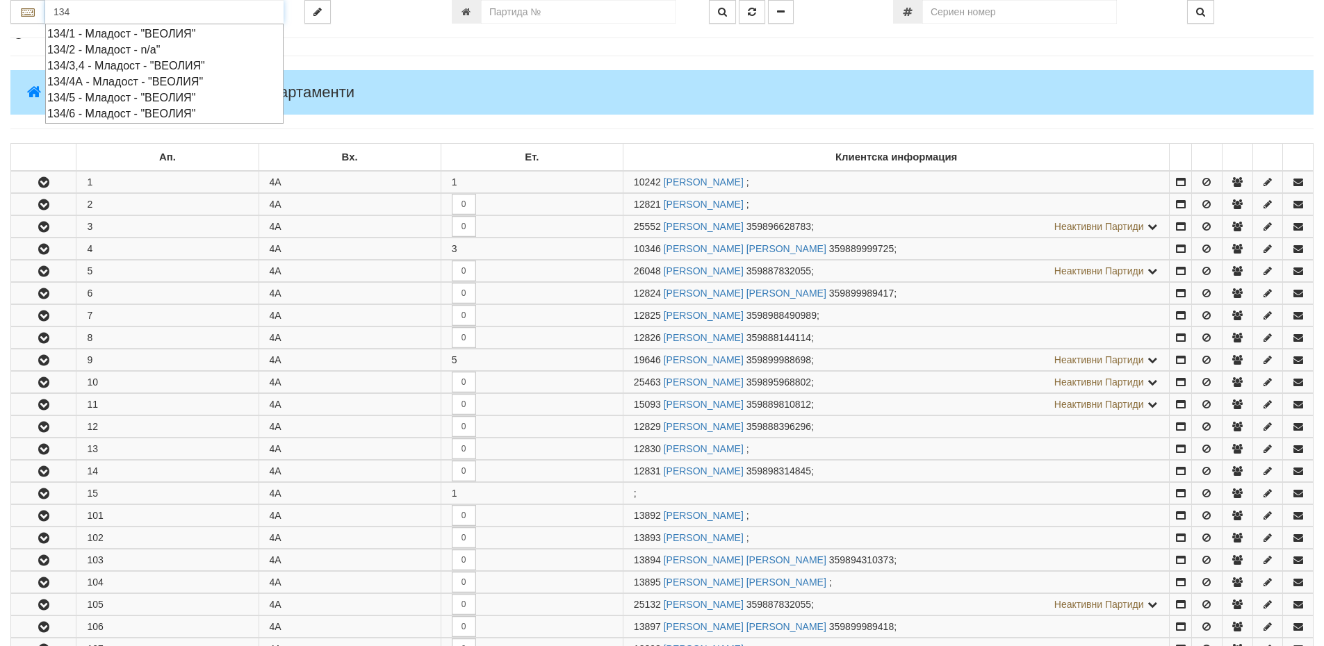
click at [158, 63] on div "134/3,4 - Младост - "ВЕОЛИЯ"" at bounding box center [164, 66] width 234 height 16
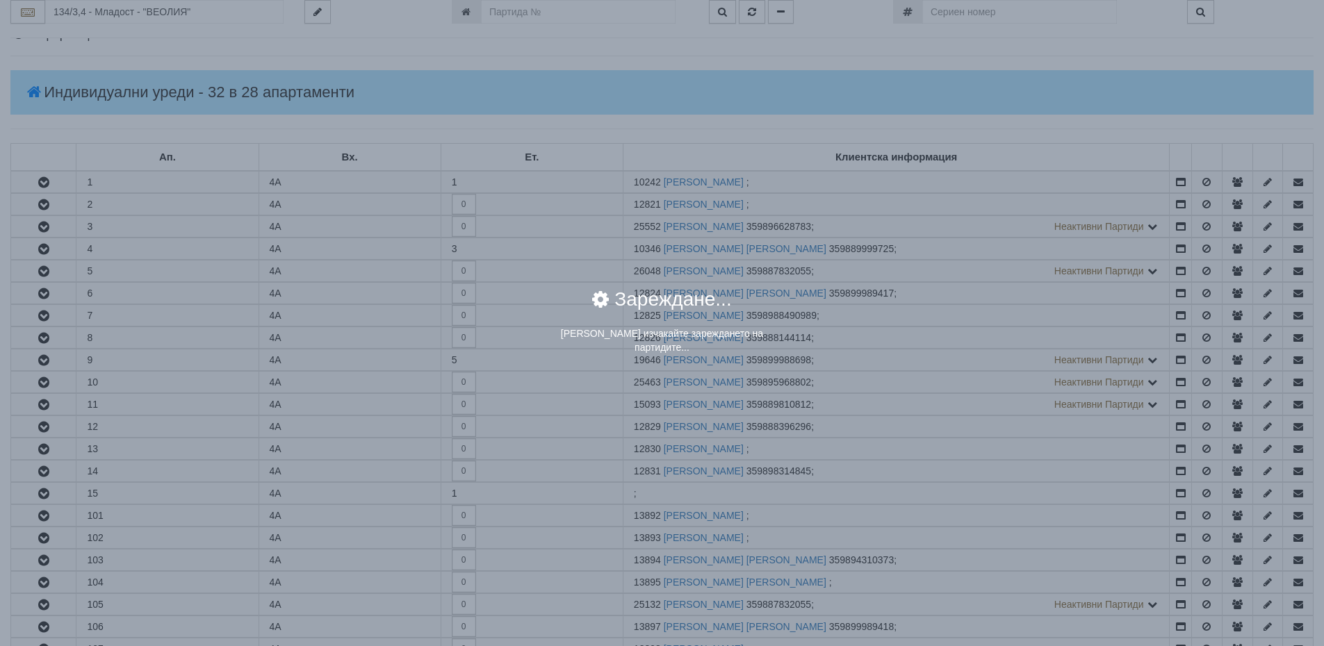
scroll to position [0, 0]
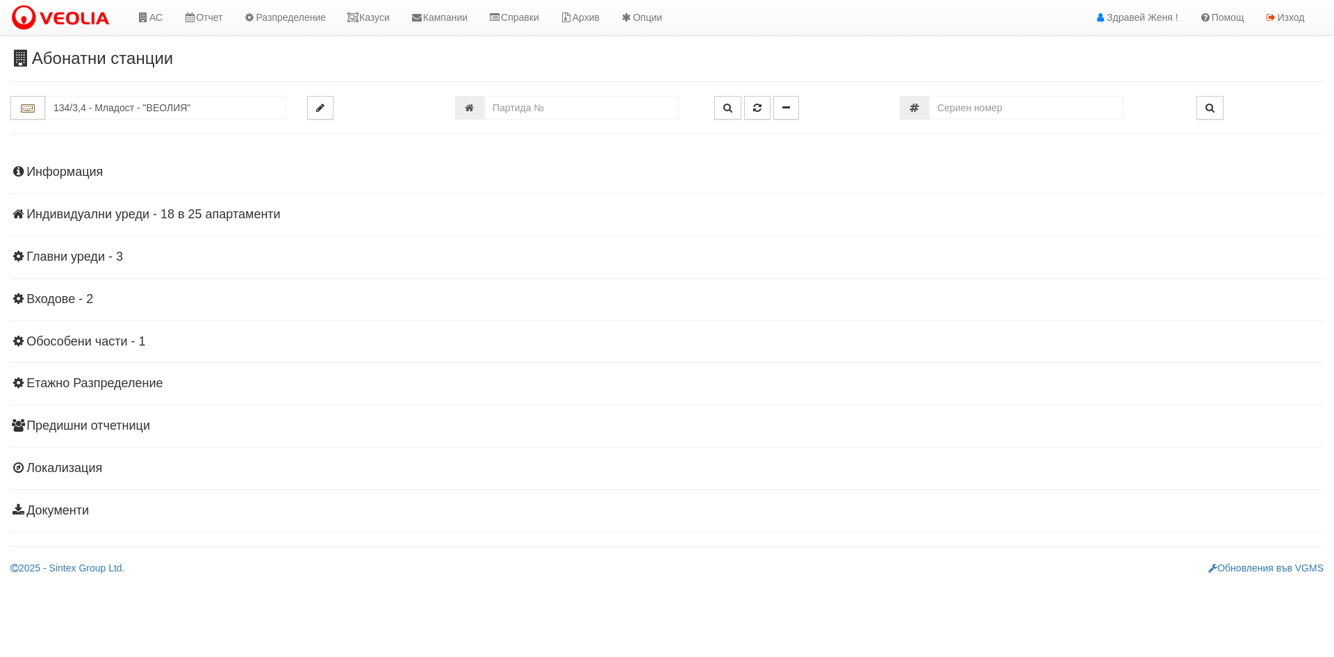
click at [224, 210] on h4 "Индивидуални уреди - 18 в 25 апартаменти" at bounding box center [666, 215] width 1313 height 14
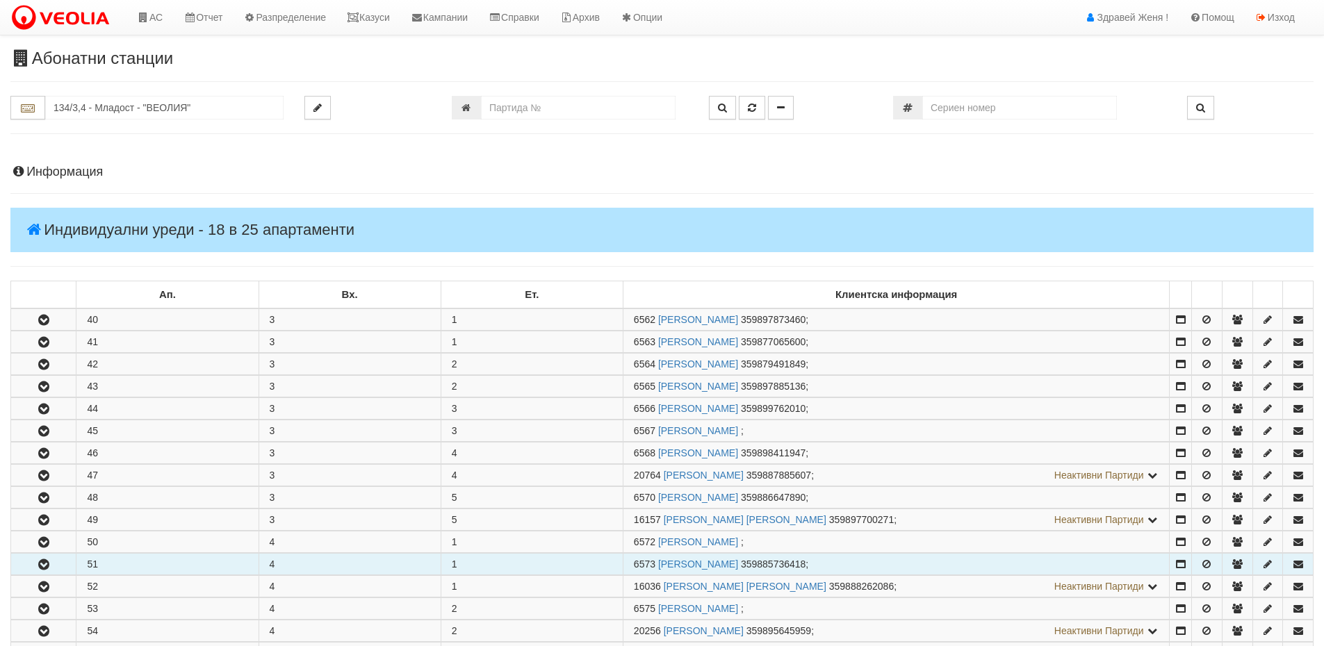
click at [44, 563] on icon "button" at bounding box center [43, 565] width 17 height 10
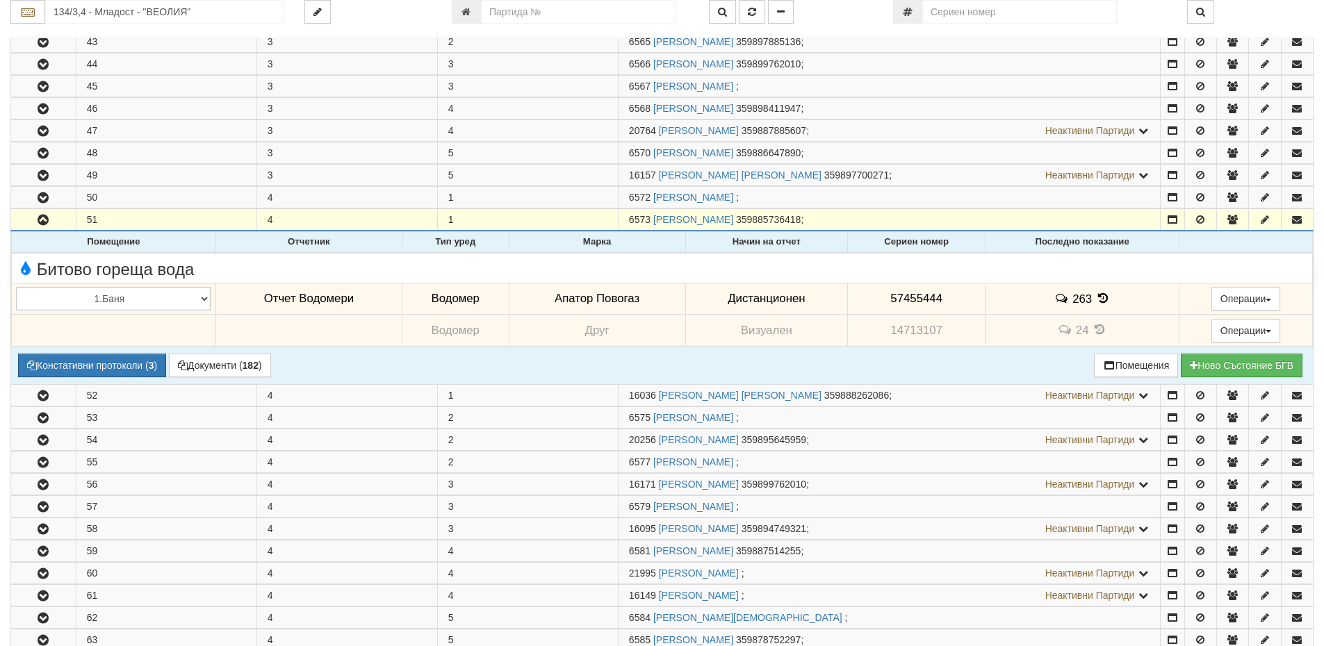
scroll to position [417, 0]
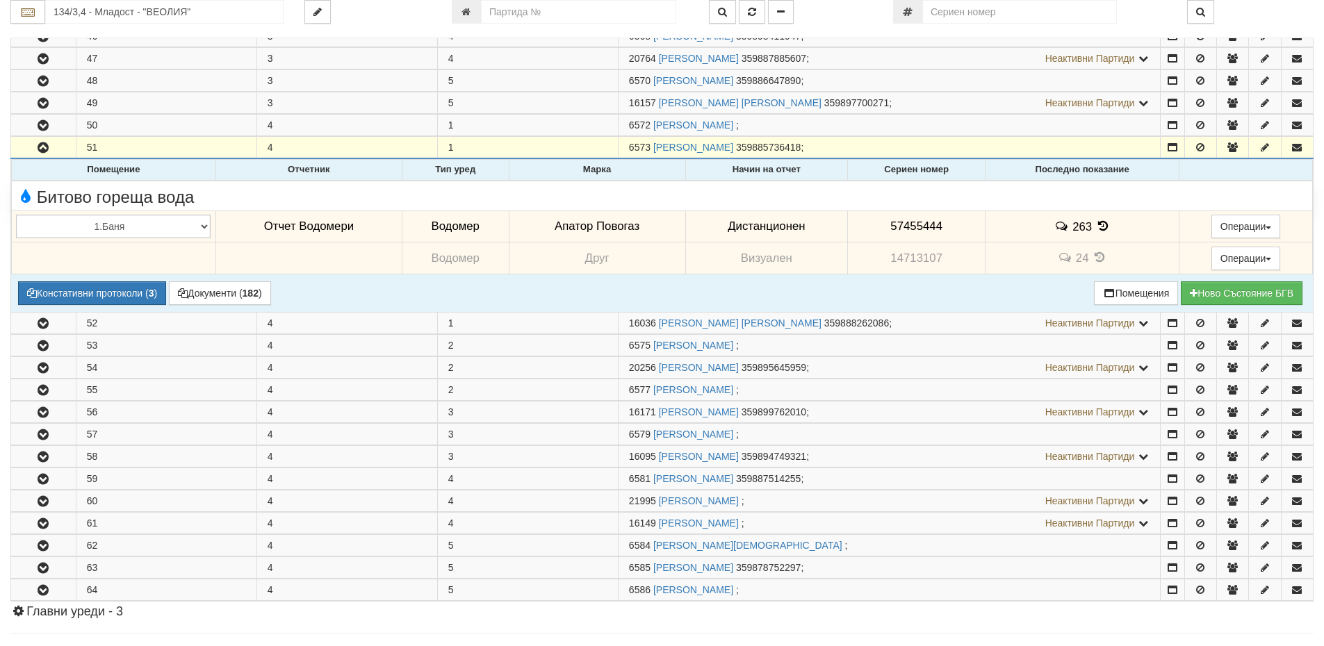
click at [1097, 226] on icon at bounding box center [1102, 226] width 15 height 12
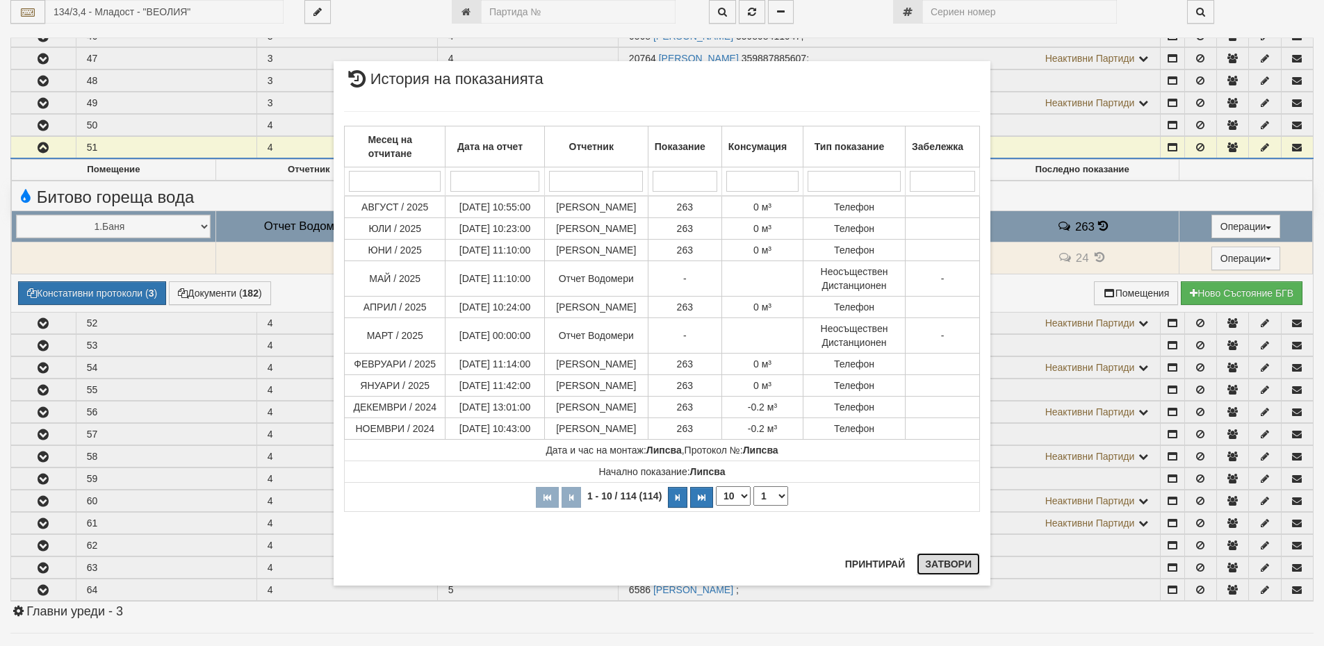
click at [937, 570] on button "Затвори" at bounding box center [947, 564] width 63 height 22
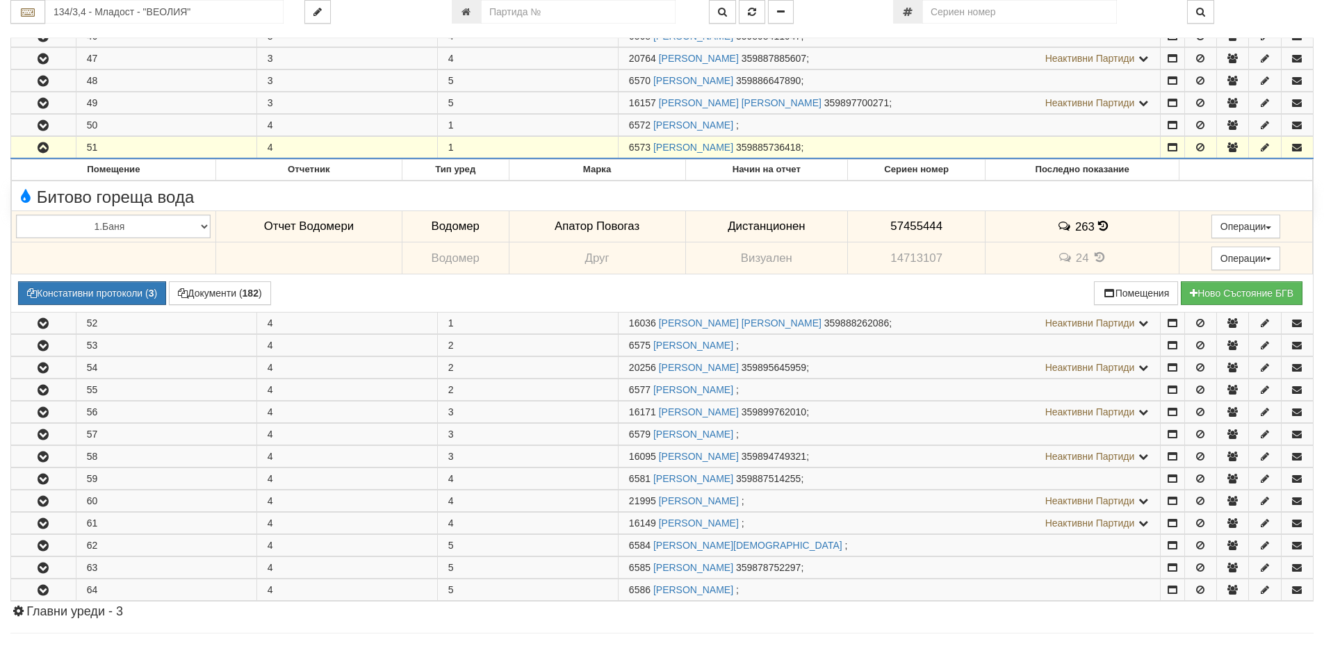
drag, startPoint x: 648, startPoint y: 144, endPoint x: 629, endPoint y: 148, distance: 19.9
click at [629, 148] on span "6573" at bounding box center [640, 147] width 22 height 11
copy span "6573"
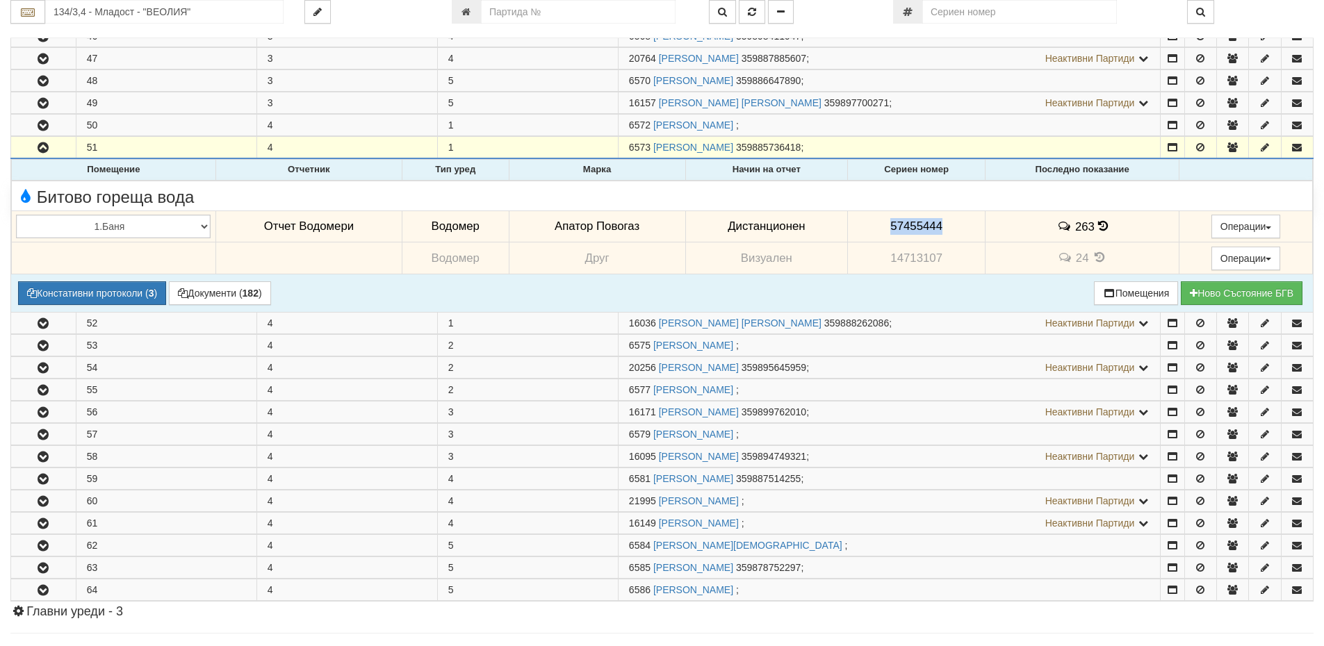
drag, startPoint x: 946, startPoint y: 222, endPoint x: 884, endPoint y: 237, distance: 63.5
click at [884, 237] on td "57455444" at bounding box center [917, 227] width 138 height 32
copy span "57455444"
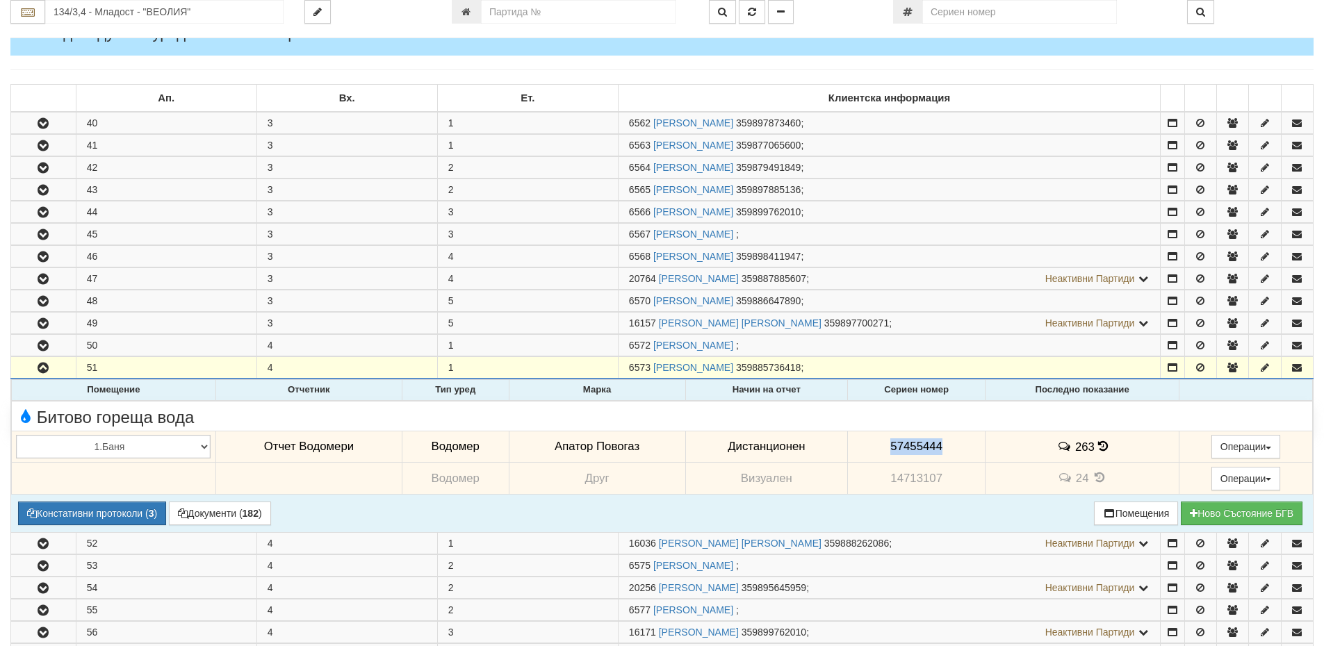
scroll to position [139, 0]
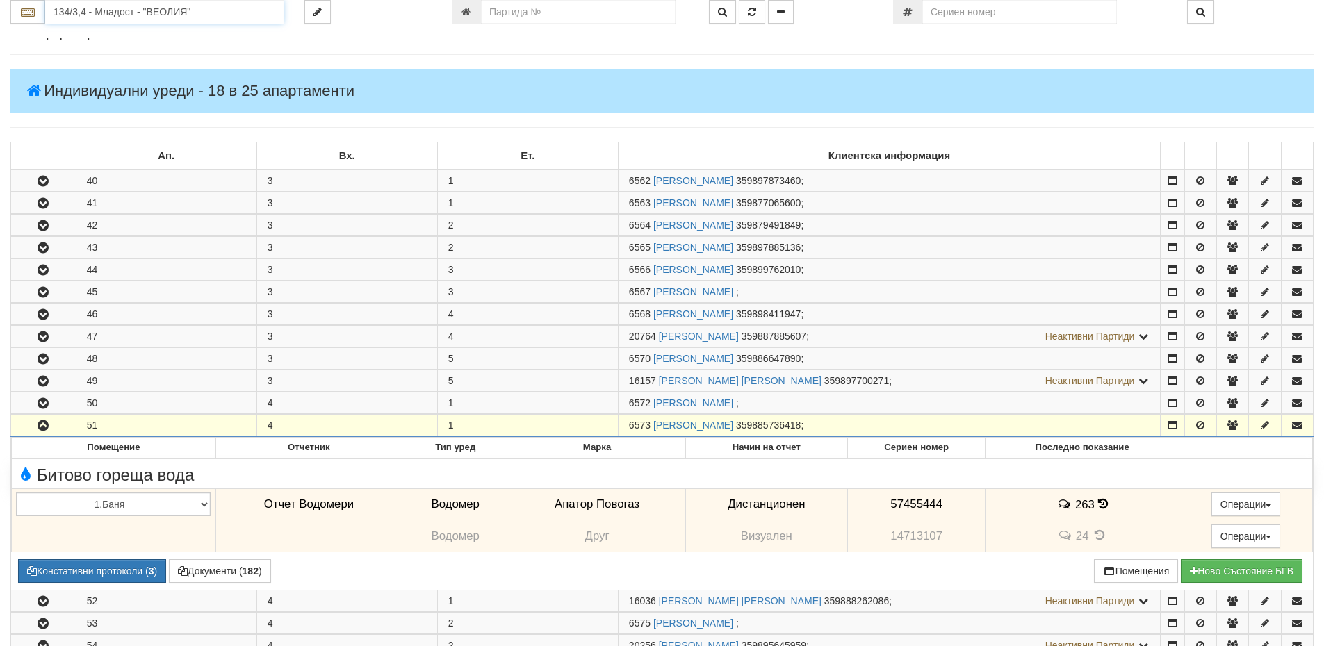
click at [122, 10] on input "134/3,4 - Младост - "ВЕОЛИЯ"" at bounding box center [164, 12] width 238 height 24
type input "0"
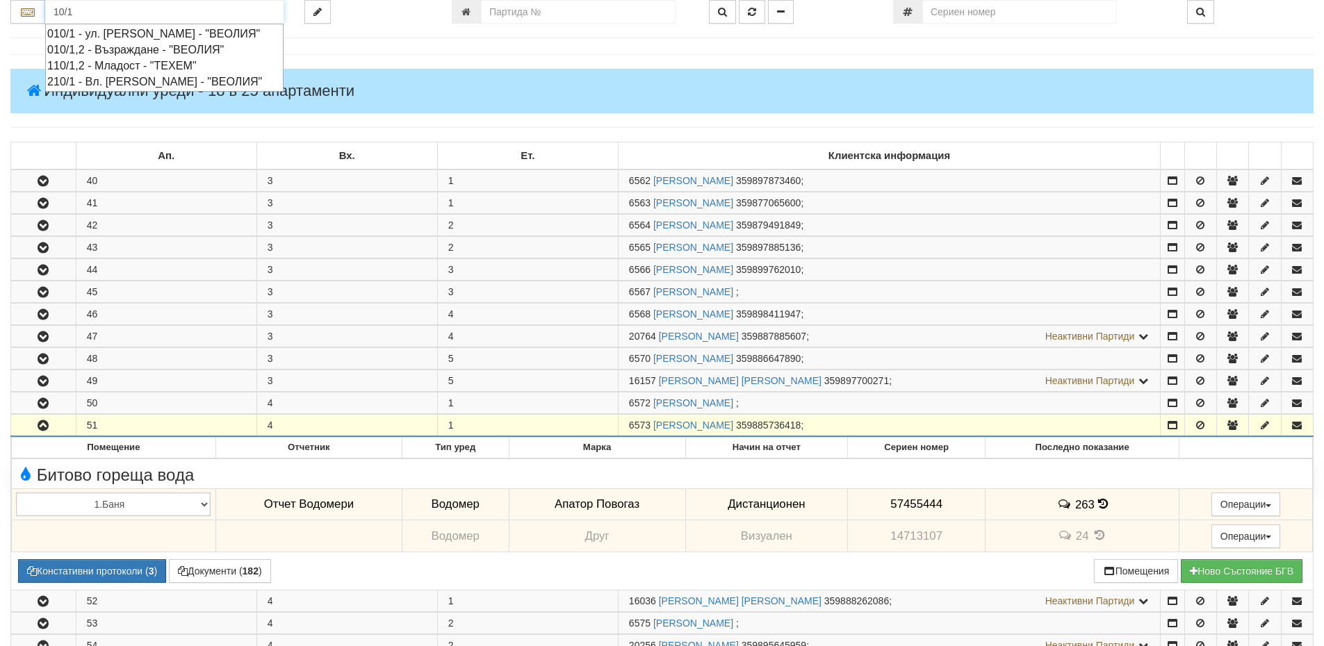
click at [151, 58] on div "010/1,2 - Възраждане - "ВЕОЛИЯ"" at bounding box center [164, 50] width 234 height 16
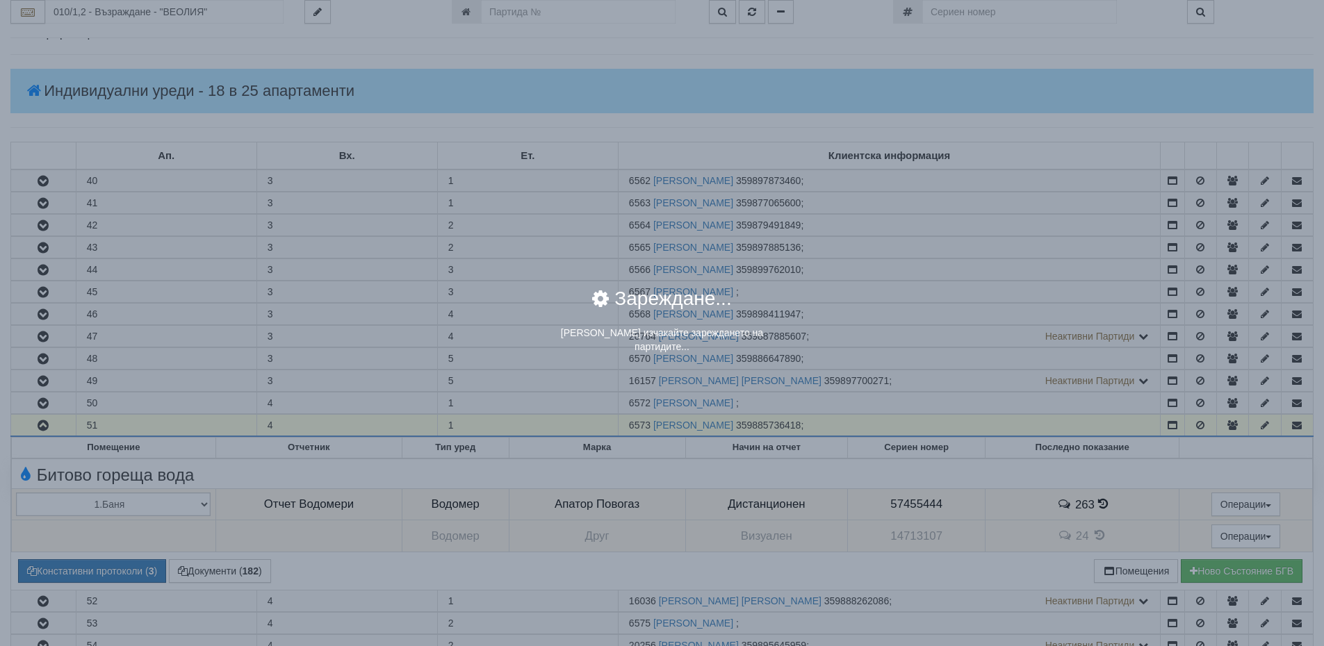
scroll to position [0, 0]
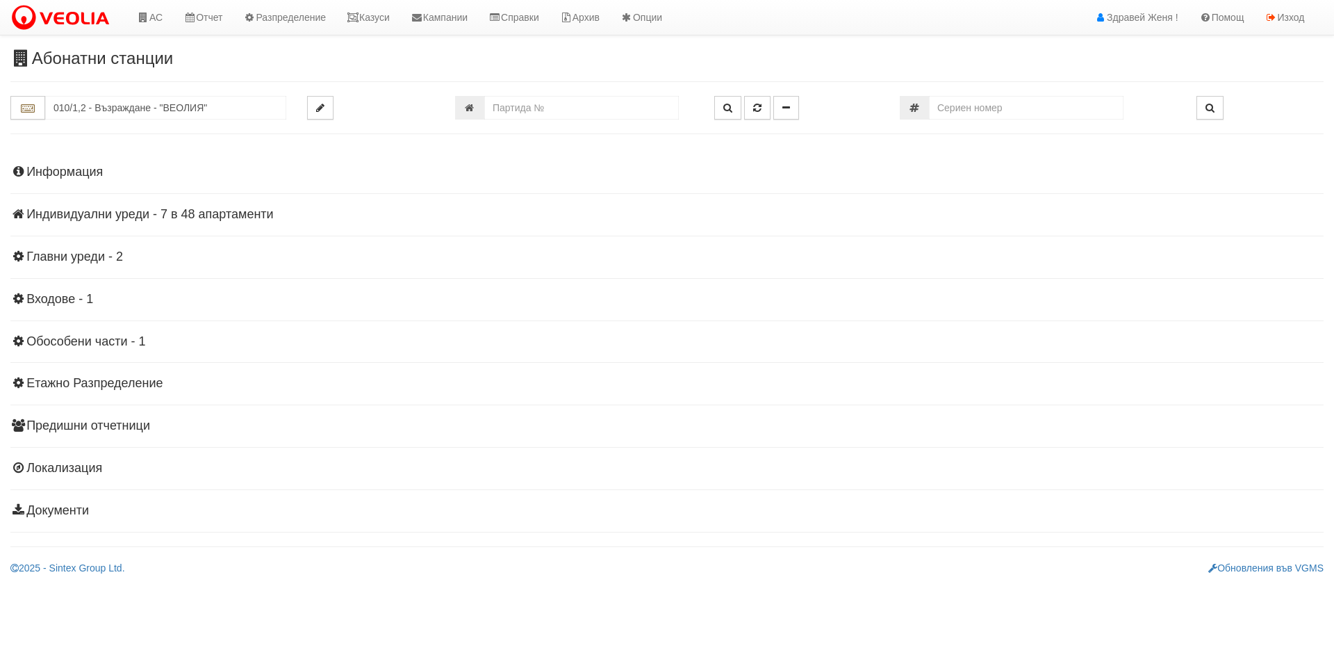
click at [65, 211] on h4 "Индивидуални уреди - 7 в 48 апартаменти" at bounding box center [666, 215] width 1313 height 14
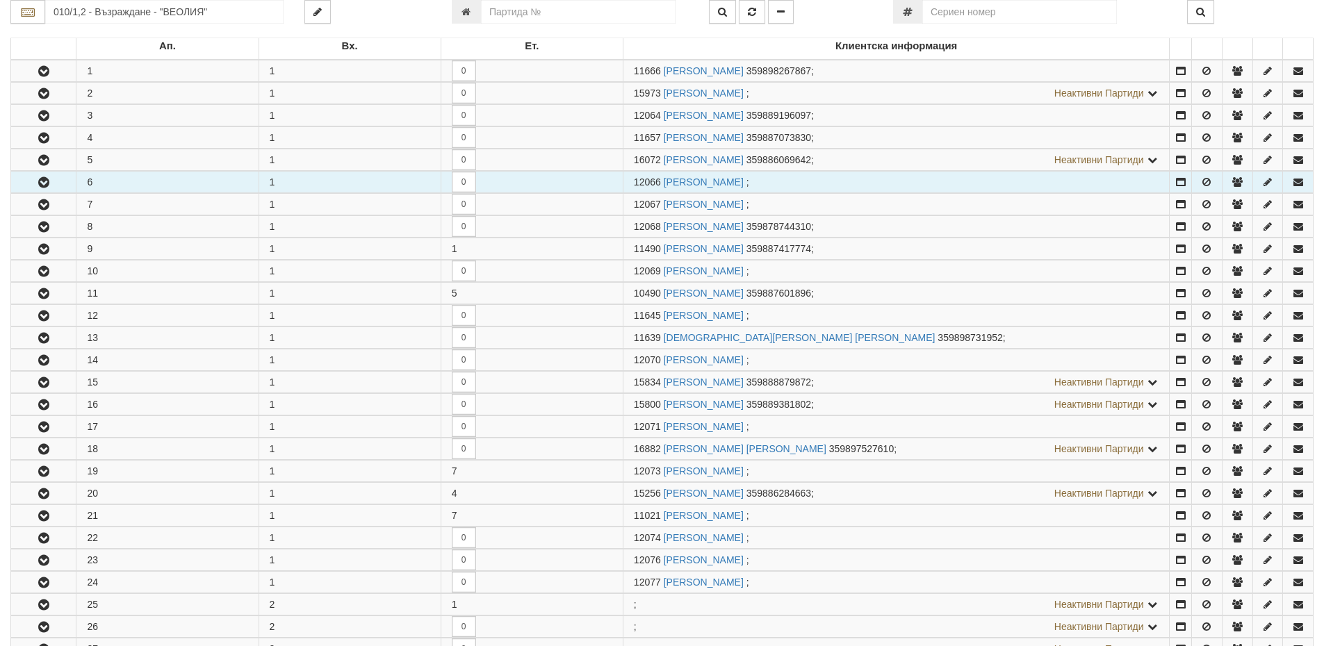
scroll to position [417, 0]
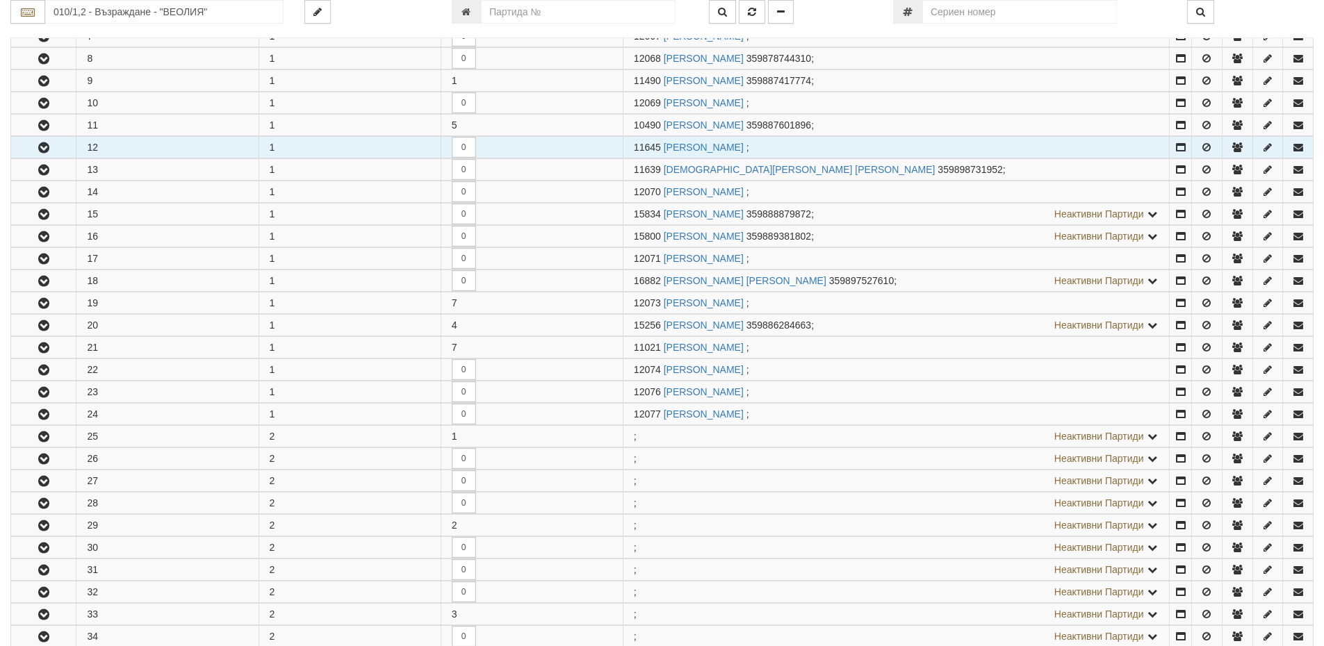
click at [94, 147] on td "12" at bounding box center [167, 148] width 182 height 22
click at [45, 145] on icon "button" at bounding box center [43, 148] width 17 height 10
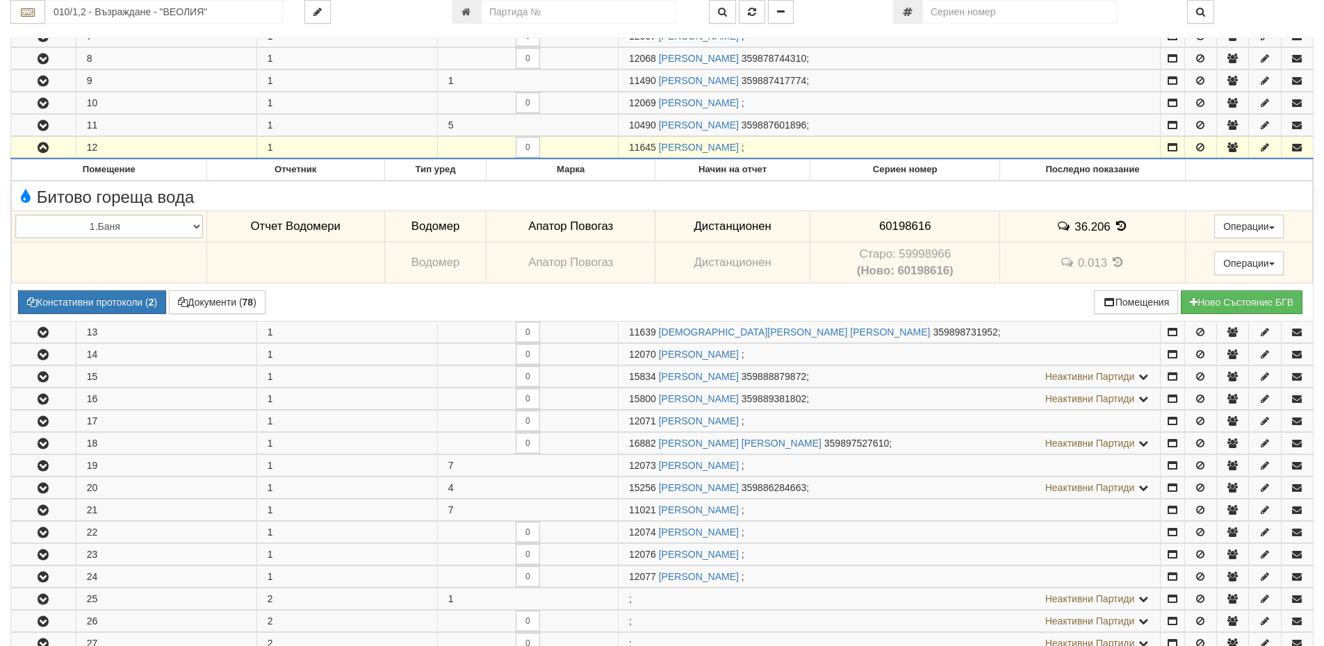
drag, startPoint x: 655, startPoint y: 149, endPoint x: 625, endPoint y: 145, distance: 30.8
click at [625, 145] on td "11645 РОСИЦА ТОДОРОВА СТОЯНОВА ;" at bounding box center [889, 148] width 542 height 22
copy span "11645"
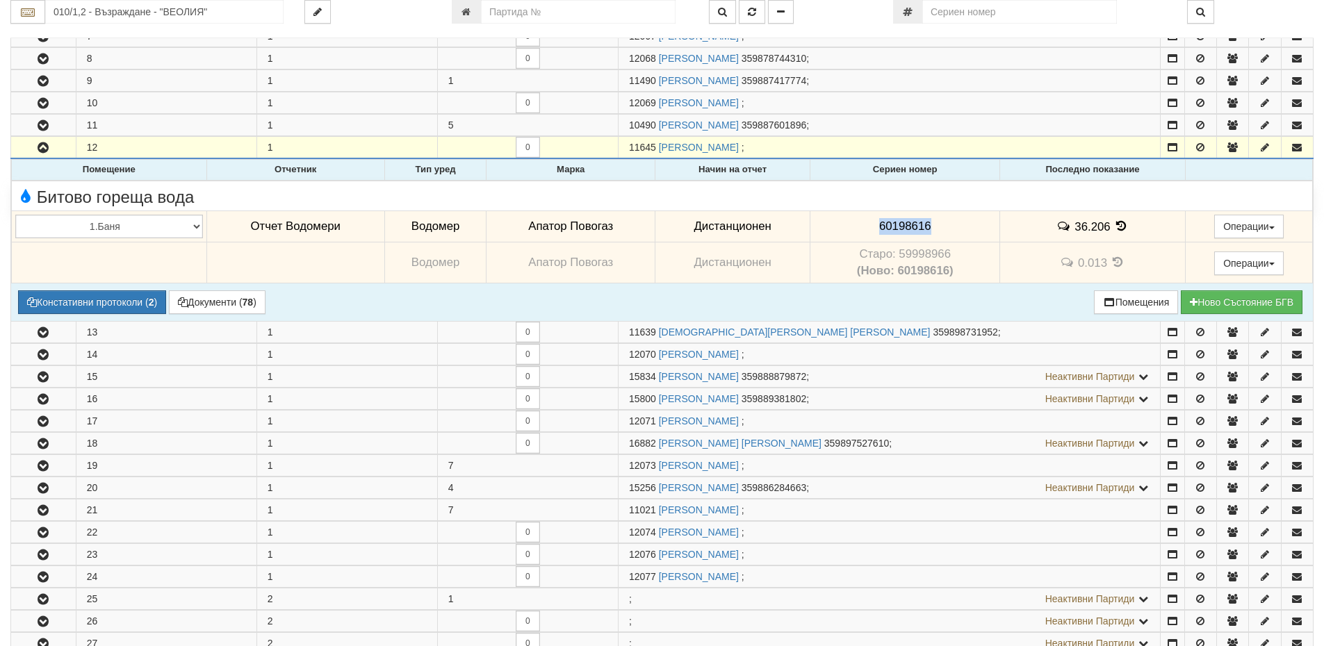
drag, startPoint x: 940, startPoint y: 224, endPoint x: 868, endPoint y: 216, distance: 72.7
click at [868, 216] on td "60198616" at bounding box center [905, 227] width 190 height 32
copy span "60198616"
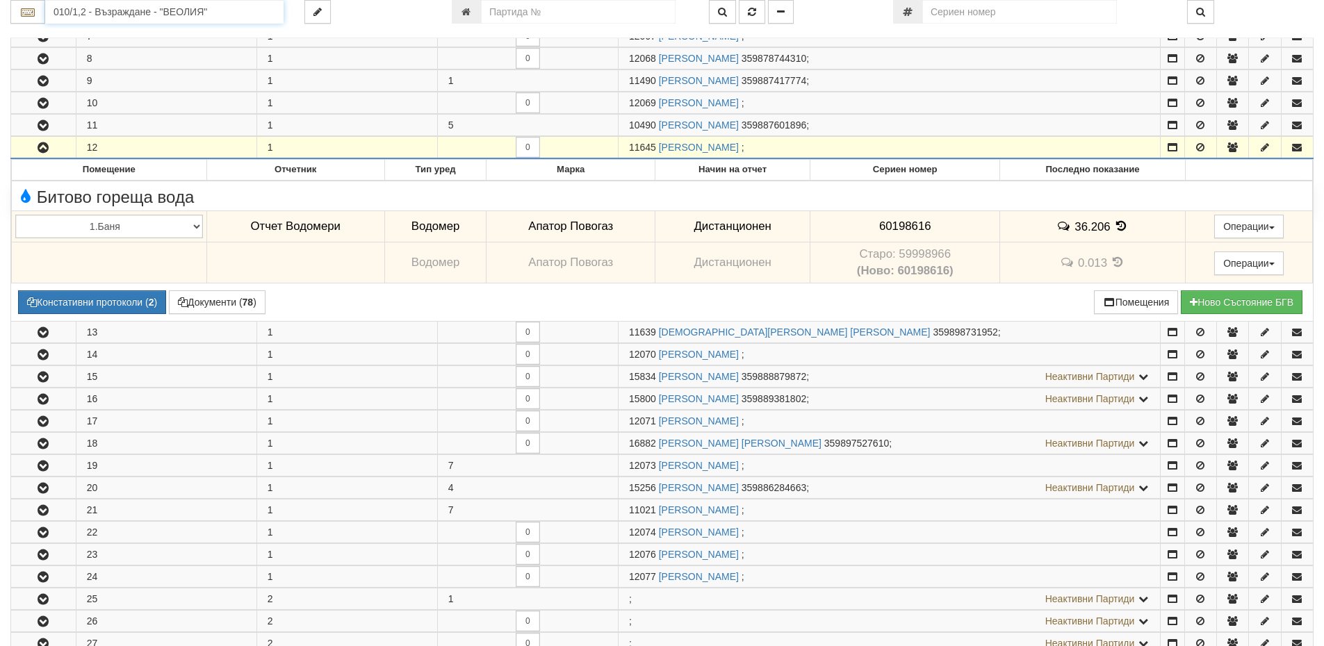
click at [85, 13] on input "010/1,2 - Възраждане - "ВЕОЛИЯ"" at bounding box center [164, 12] width 238 height 24
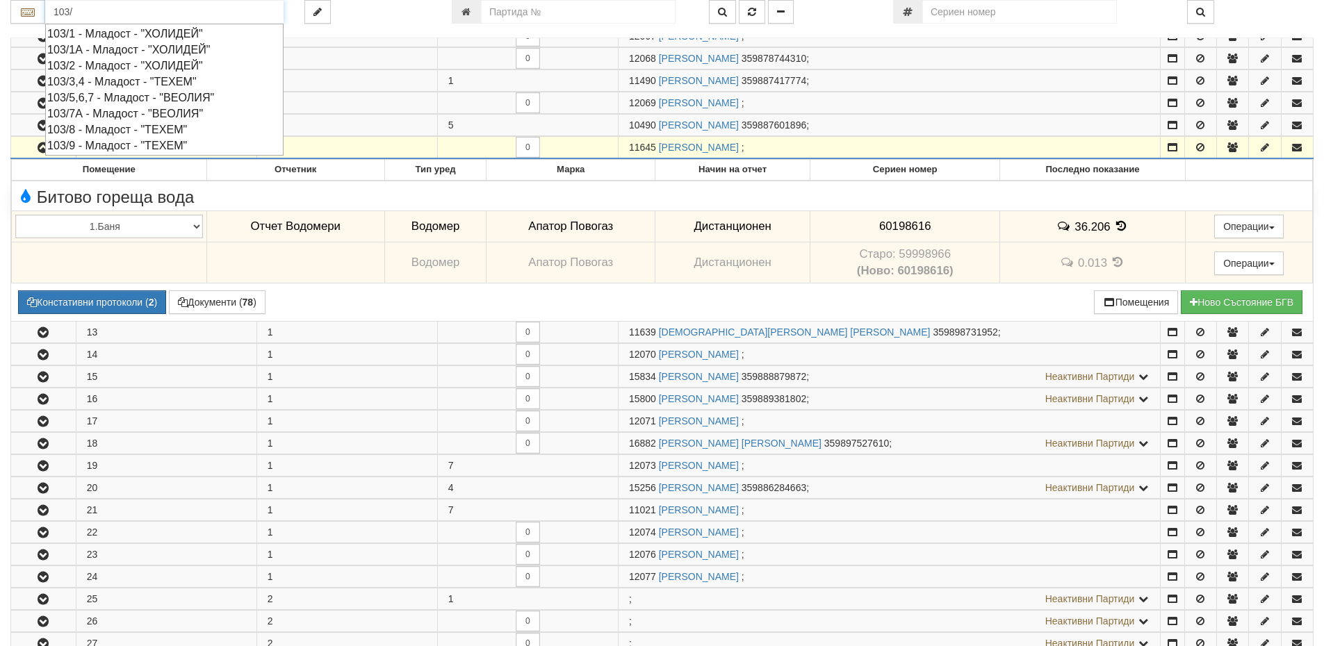
click at [94, 32] on div "103/1 - Младост - "ХОЛИДЕЙ"" at bounding box center [164, 34] width 234 height 16
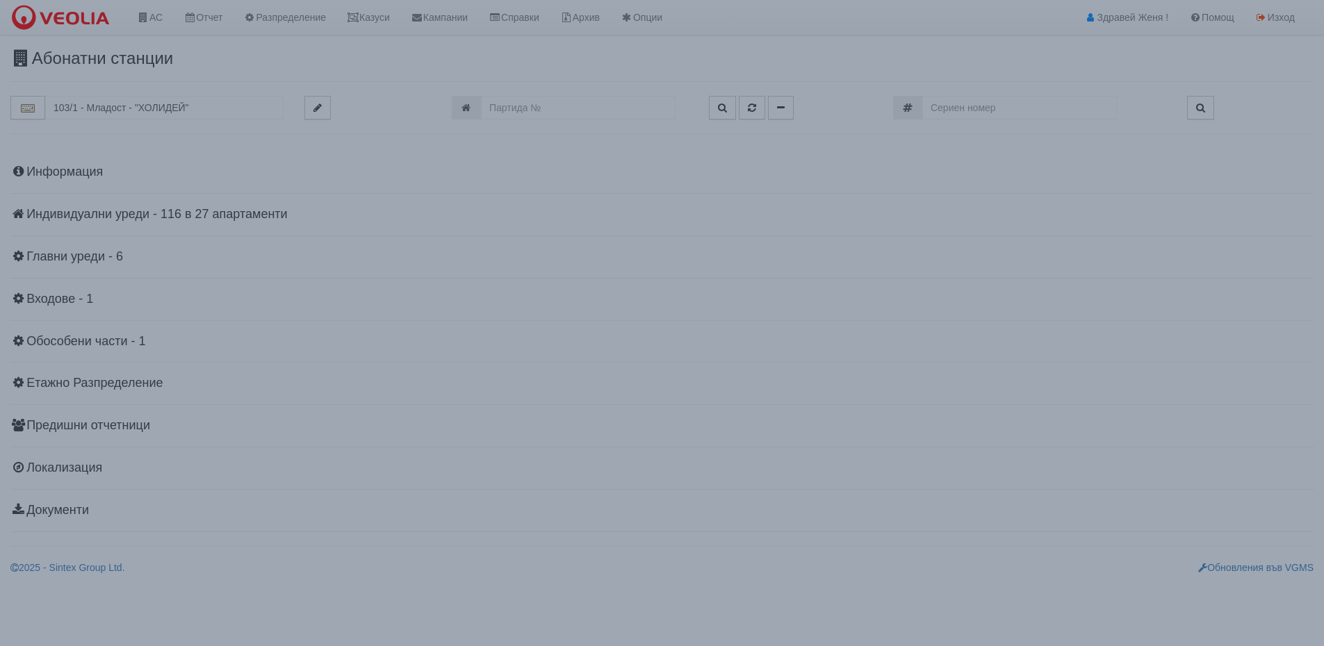
scroll to position [0, 0]
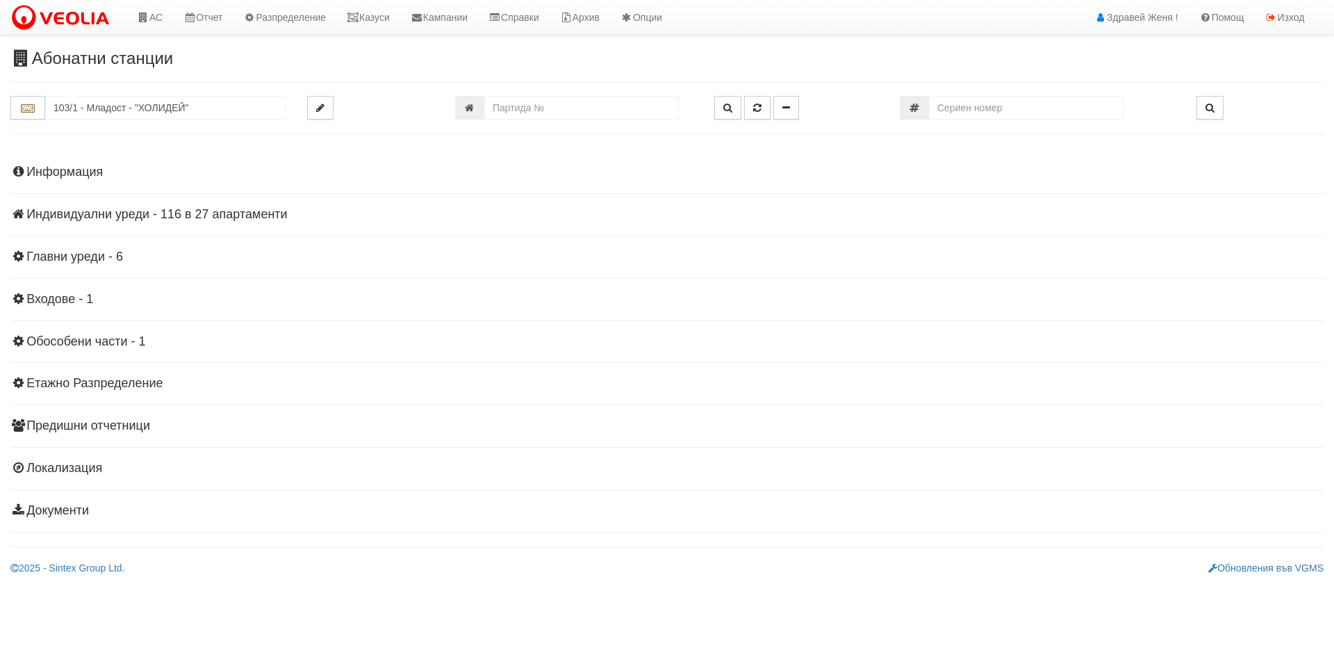
click at [248, 213] on h4 "Индивидуални уреди - 116 в 27 апартаменти" at bounding box center [666, 215] width 1313 height 14
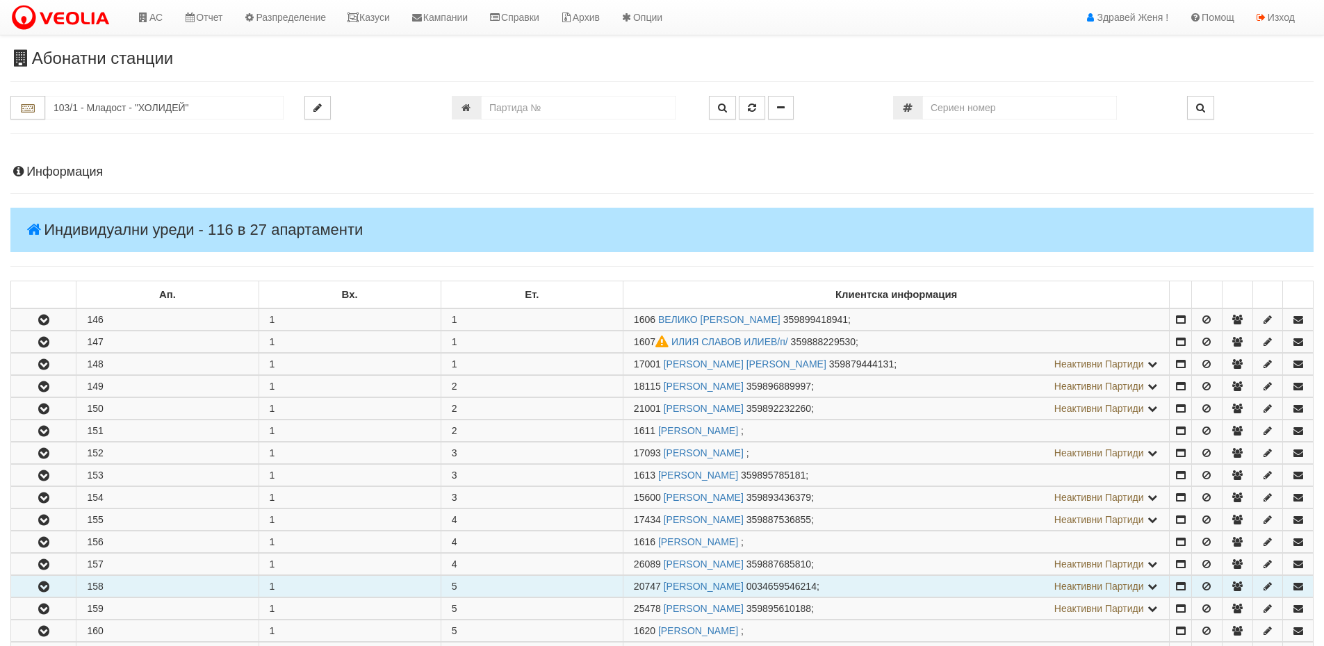
scroll to position [139, 0]
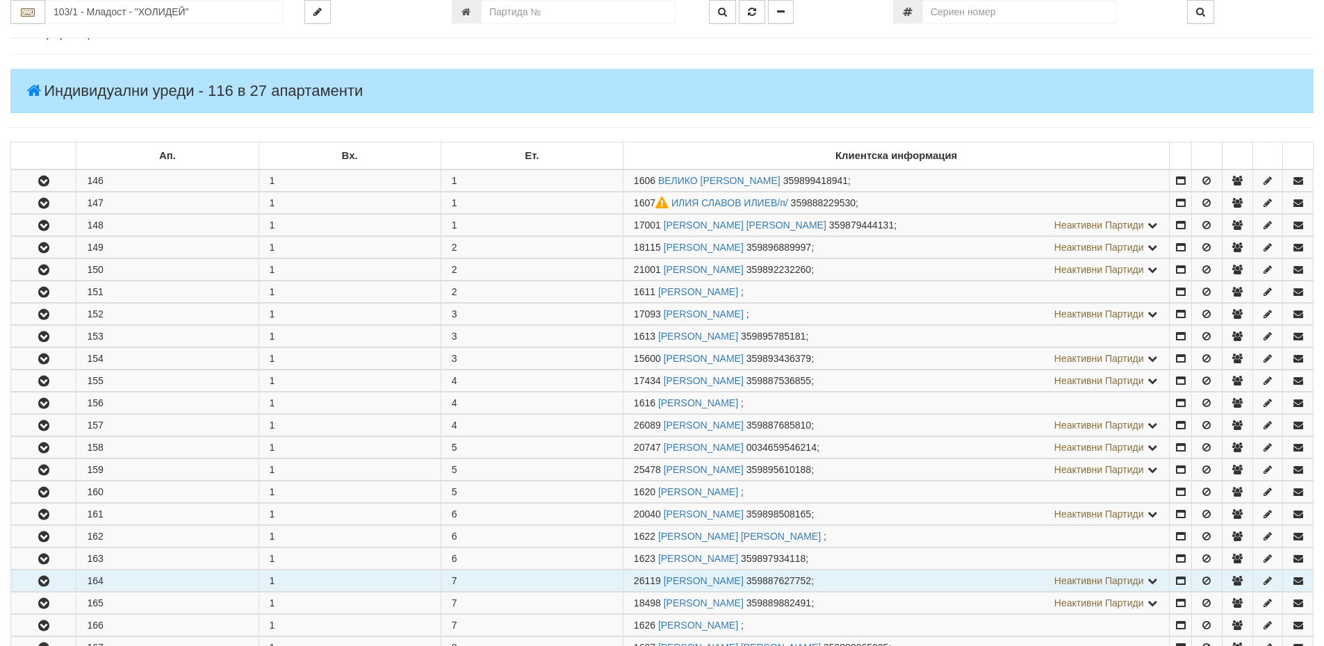
click at [46, 582] on icon "button" at bounding box center [43, 582] width 17 height 10
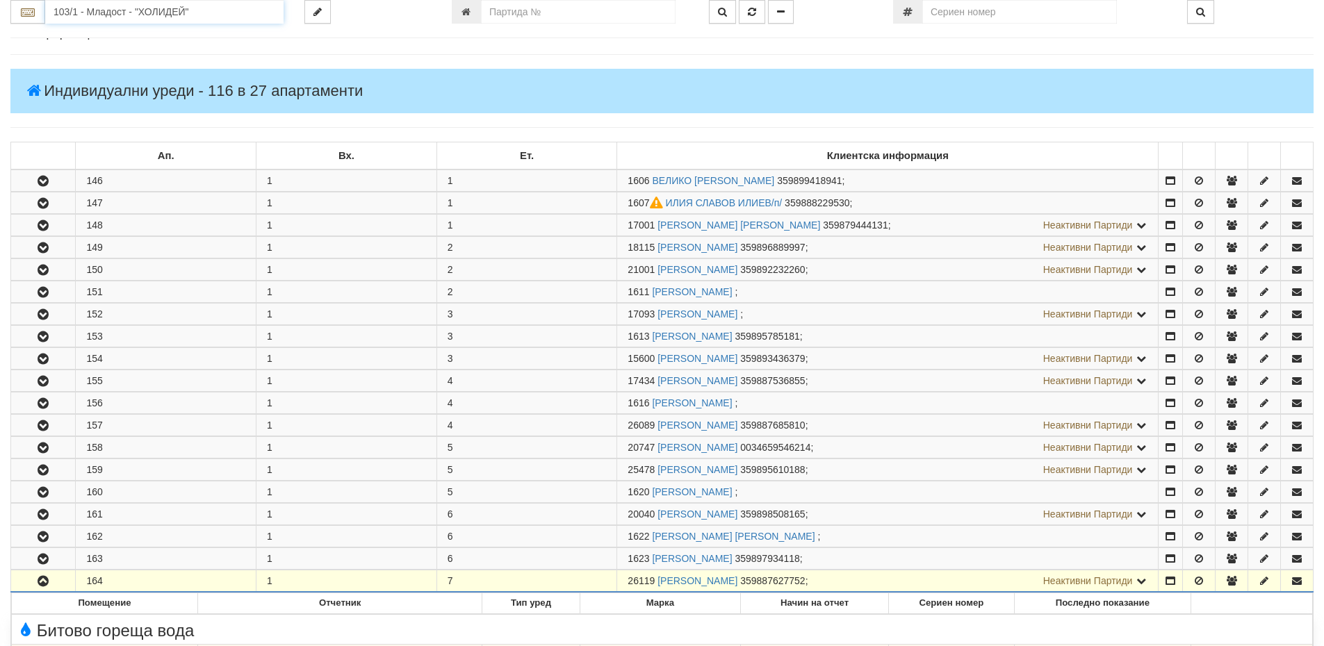
click at [104, 14] on input "103/1 - Младост - "ХОЛИДЕЙ"" at bounding box center [164, 12] width 238 height 24
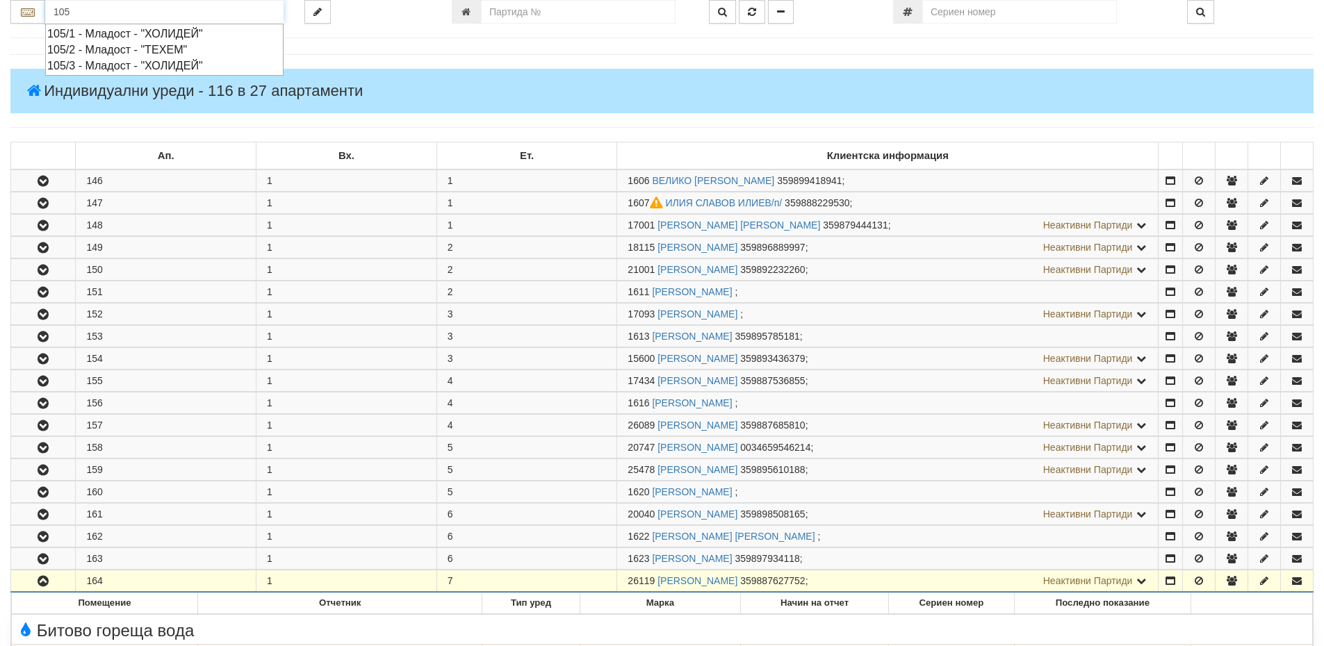
click at [106, 35] on div "105/1 - Младост - "ХОЛИДЕЙ"" at bounding box center [164, 34] width 234 height 16
type input "105/1 - Младост - "ХОЛИДЕЙ""
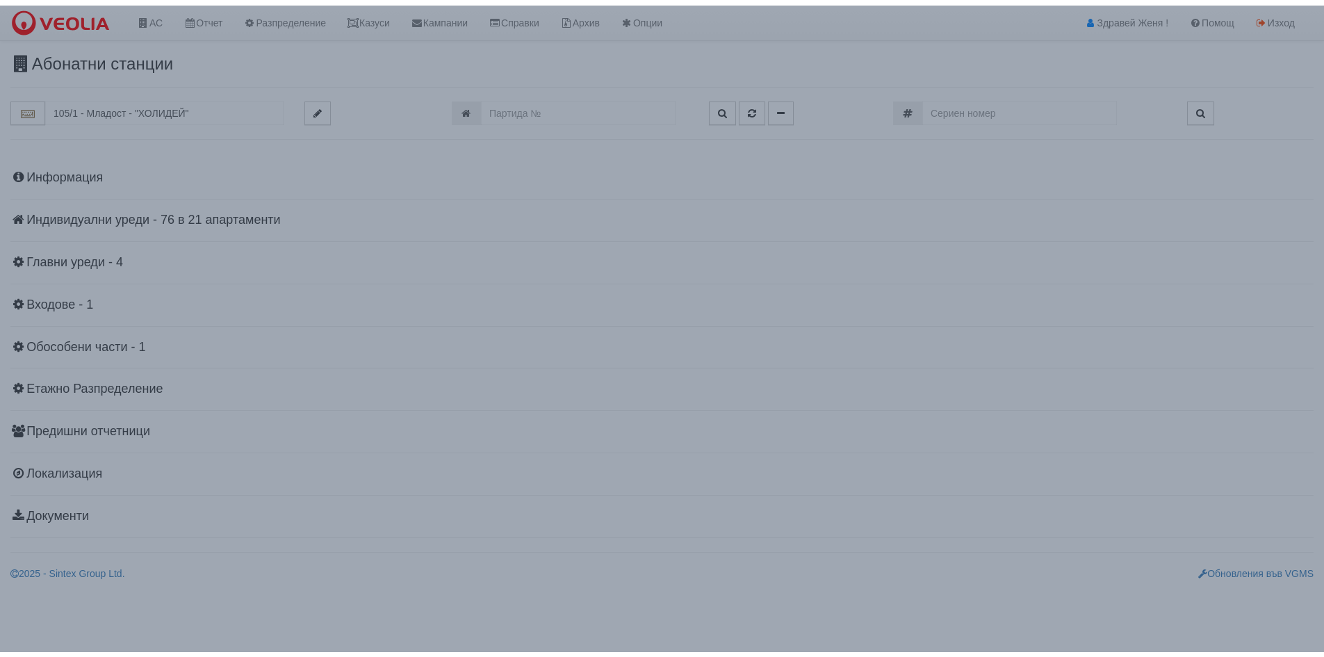
scroll to position [0, 0]
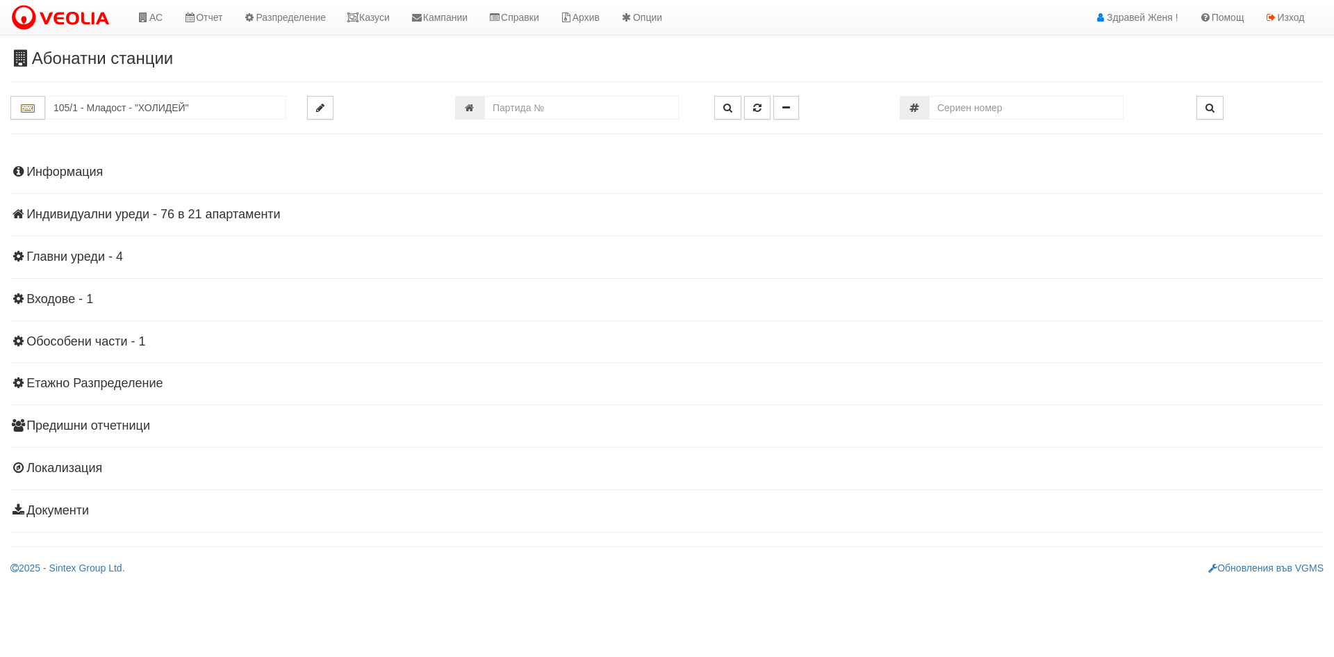
click at [101, 175] on h4 "Информация" at bounding box center [666, 172] width 1313 height 14
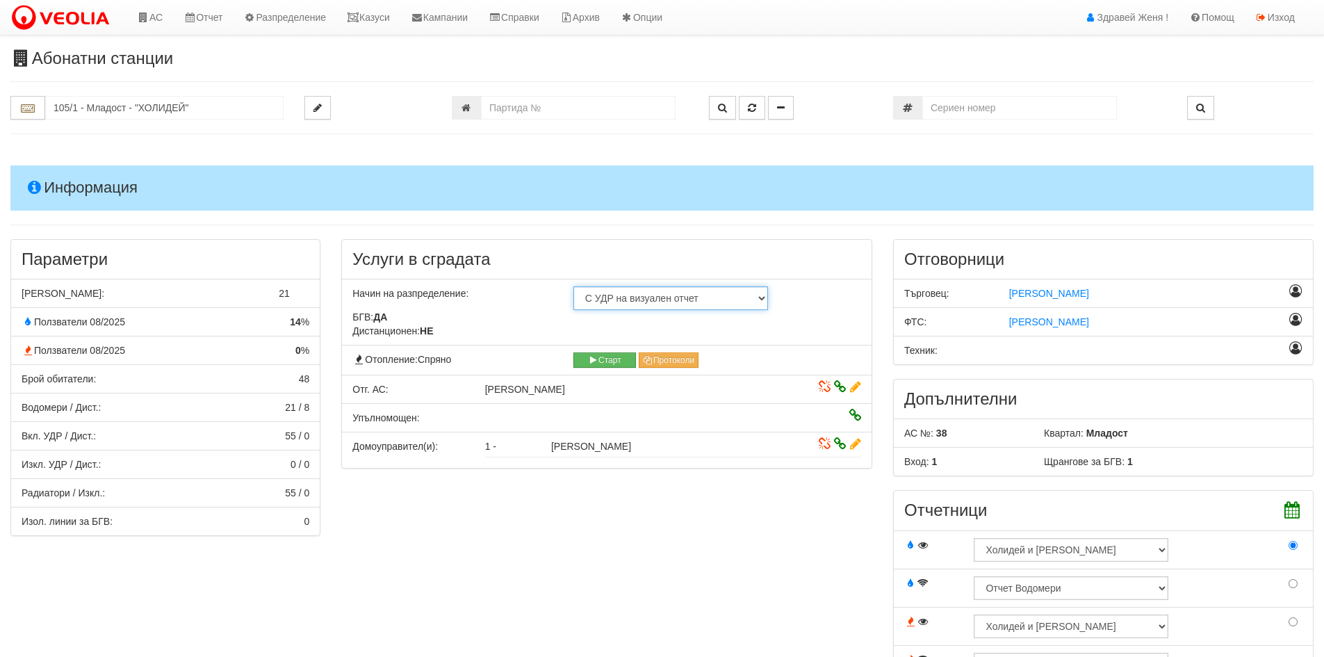
click at [761, 298] on select "Не използва отопление С УДР на дистанционен отчет С УДР на визуален отчет Отопл…" at bounding box center [670, 298] width 195 height 24
click at [843, 311] on div "БГВ: ДА" at bounding box center [606, 317] width 529 height 14
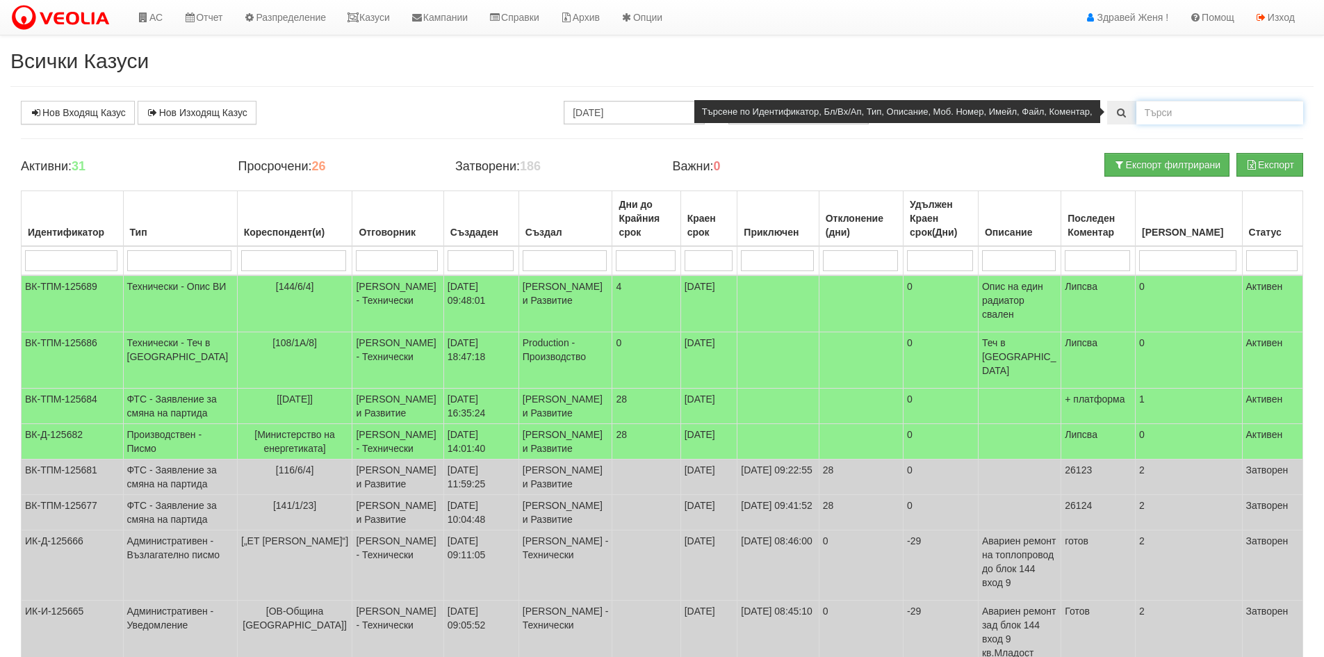
click at [1201, 118] on input "text" at bounding box center [1219, 113] width 167 height 24
type input "111/4/1"
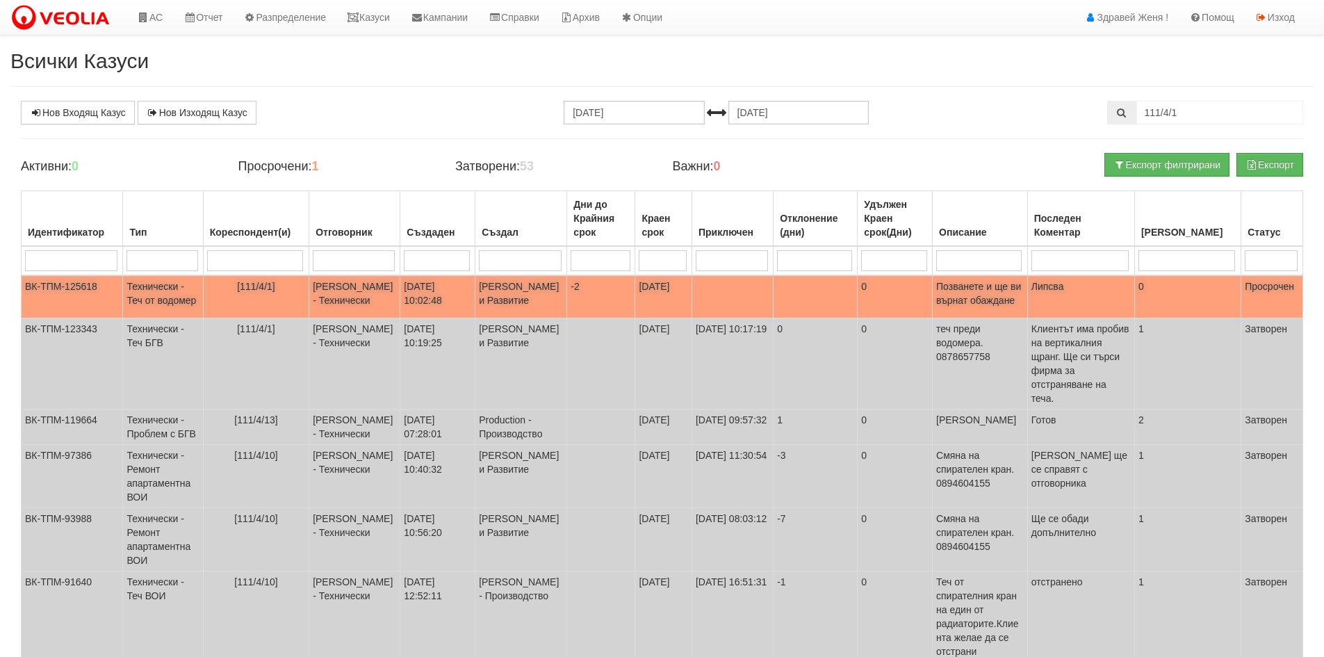
click at [741, 303] on td at bounding box center [731, 296] width 81 height 43
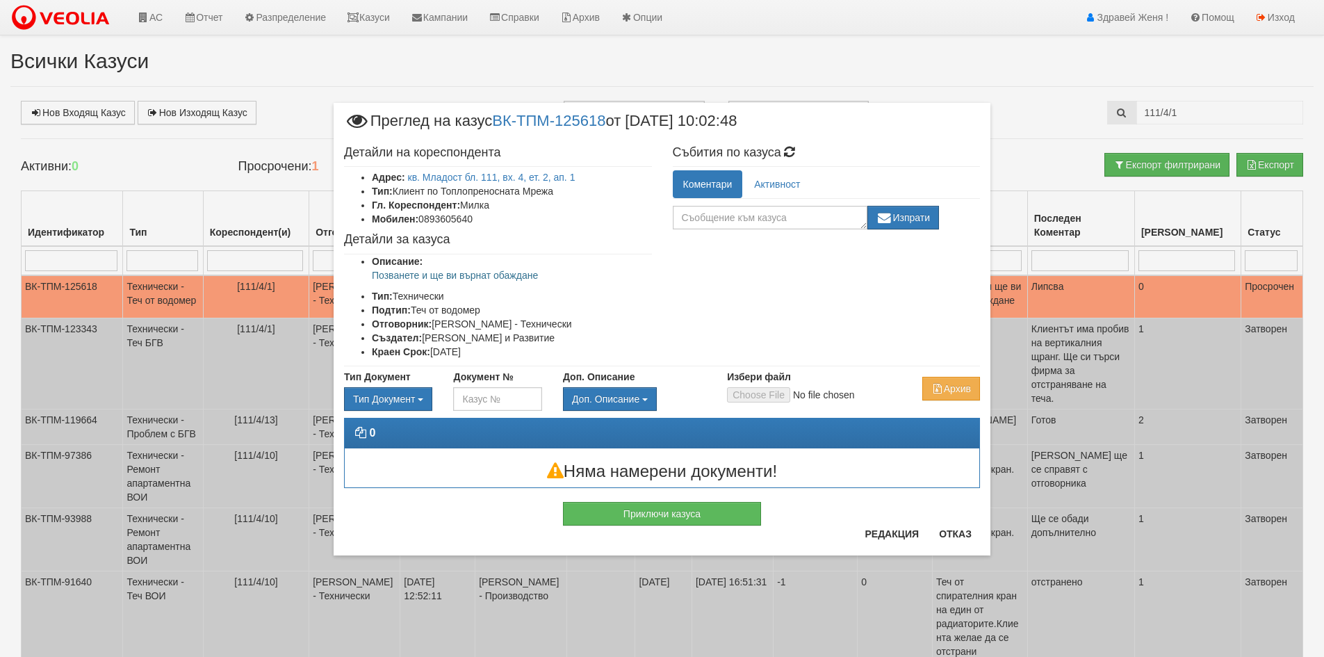
click at [1095, 309] on div "× Преглед на казус ВК-ТПМ-125618 от 23/09/2025 10:02:48 Детайли на кореспондент…" at bounding box center [662, 328] width 1324 height 657
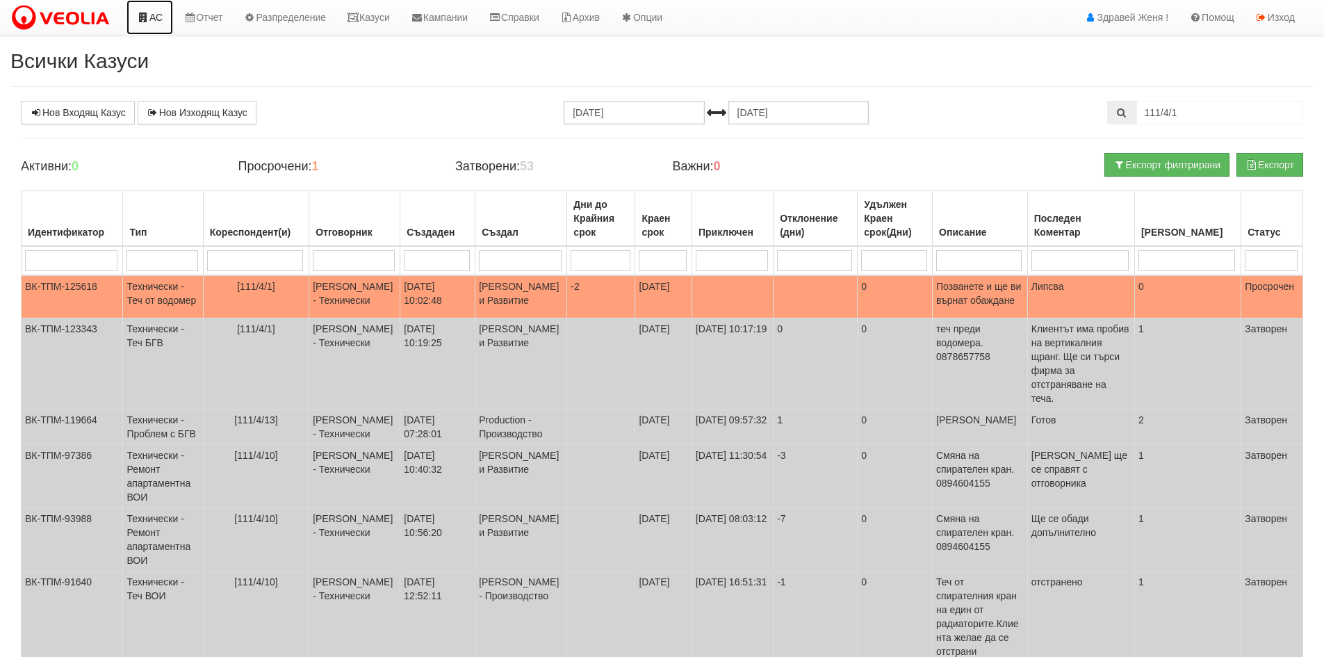
click at [154, 17] on link "АС" at bounding box center [149, 17] width 47 height 35
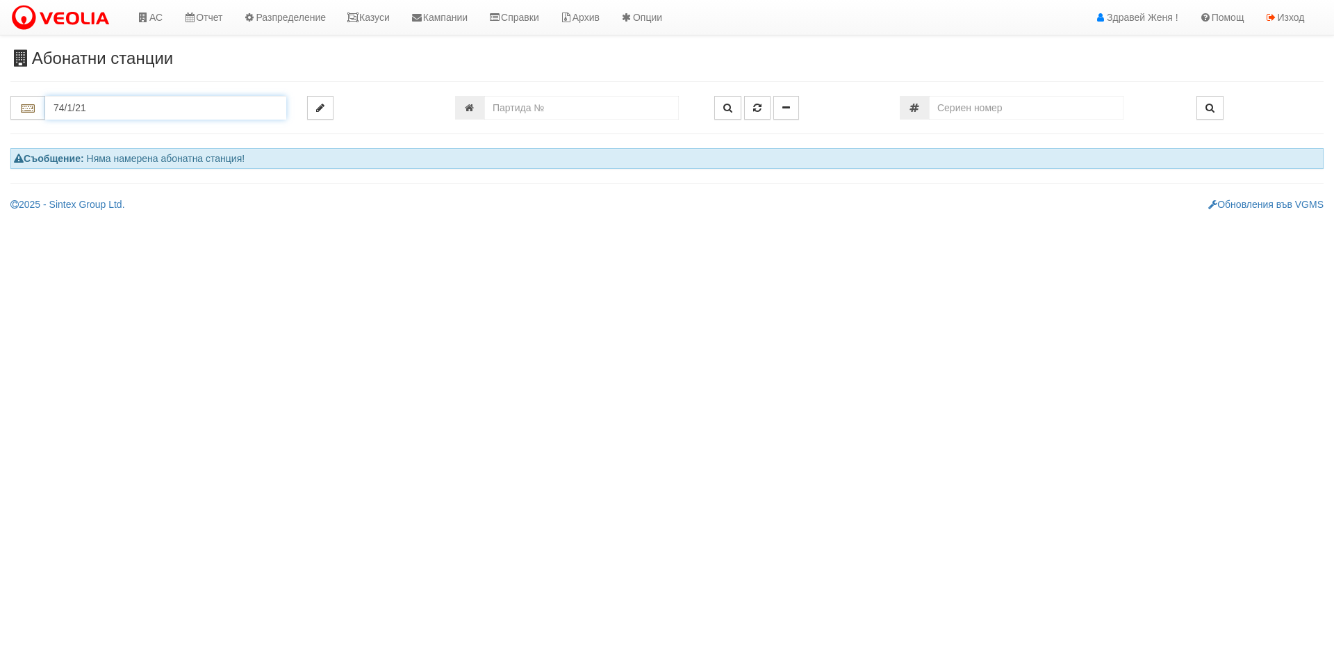
click at [124, 104] on input "74/1/21" at bounding box center [165, 108] width 241 height 24
click at [131, 104] on input "74/1/21" at bounding box center [165, 108] width 241 height 24
click at [131, 104] on input "74/1/" at bounding box center [165, 108] width 241 height 24
click at [172, 133] on div "074/1 - Трошево - "ВЕОЛИЯ"" at bounding box center [165, 130] width 237 height 16
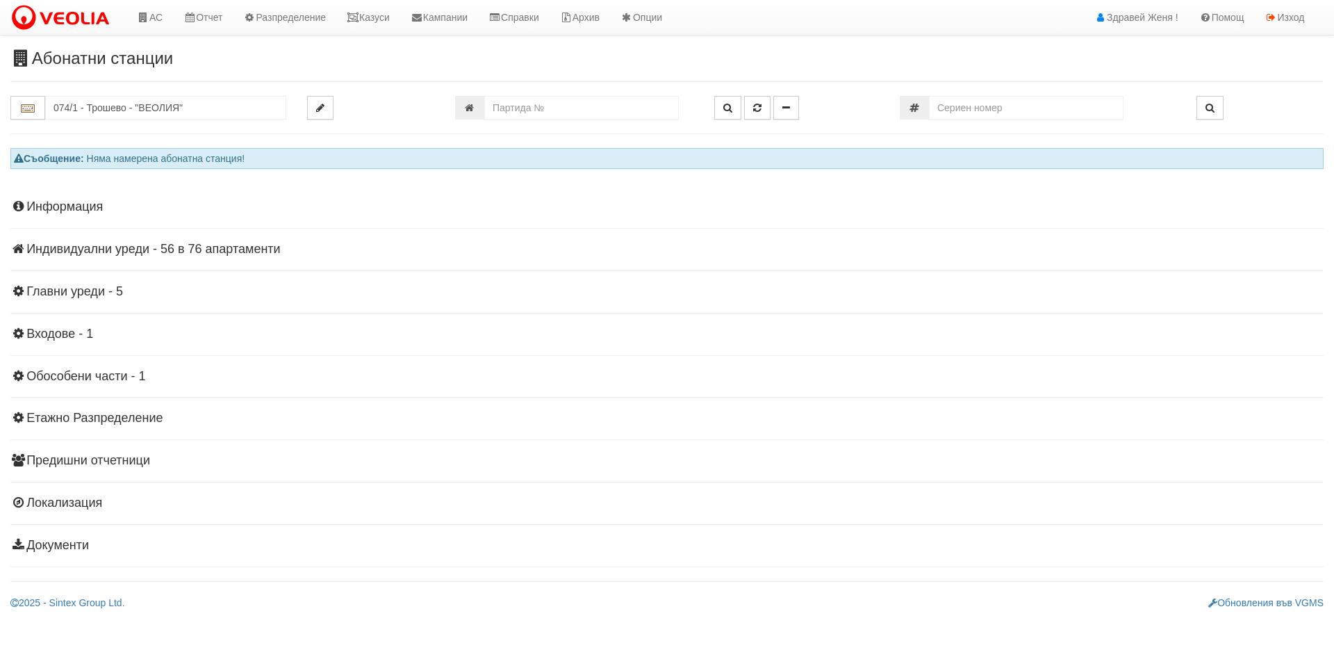
drag, startPoint x: 199, startPoint y: 234, endPoint x: 199, endPoint y: 247, distance: 12.5
click at [197, 237] on div "Информация Параметри Брой Апартаменти: 76 Ползватели 08/2025 54 % 0 % 153" at bounding box center [666, 375] width 1313 height 384
click at [199, 248] on h4 "Индивидуални уреди - 56 в 76 апартаменти" at bounding box center [666, 249] width 1313 height 14
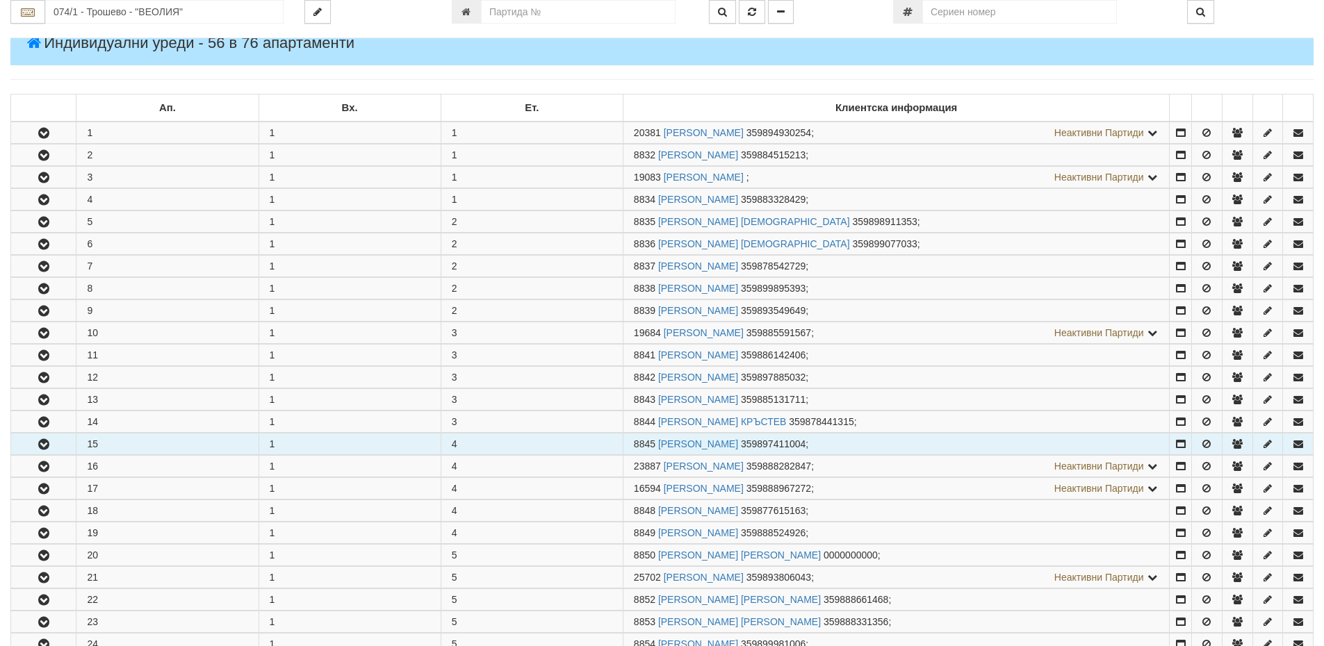
scroll to position [417, 0]
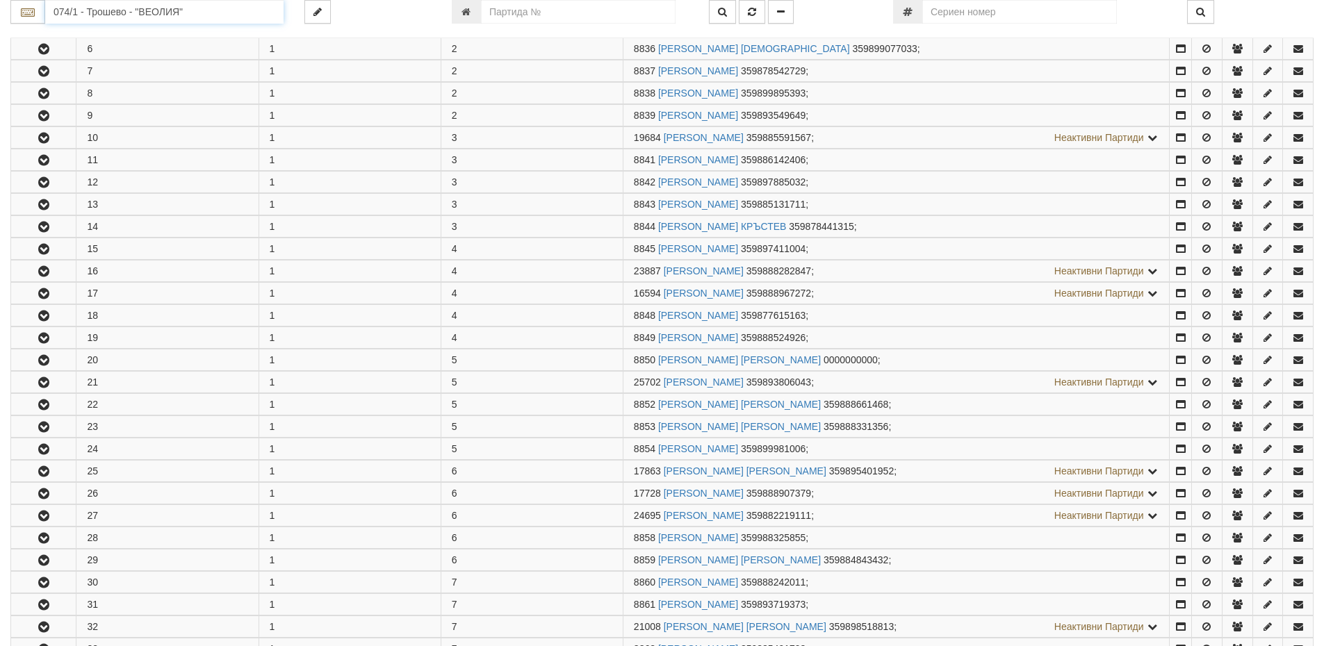
click at [127, 17] on input "074/1 - Трошево - "ВЕОЛИЯ"" at bounding box center [164, 12] width 238 height 24
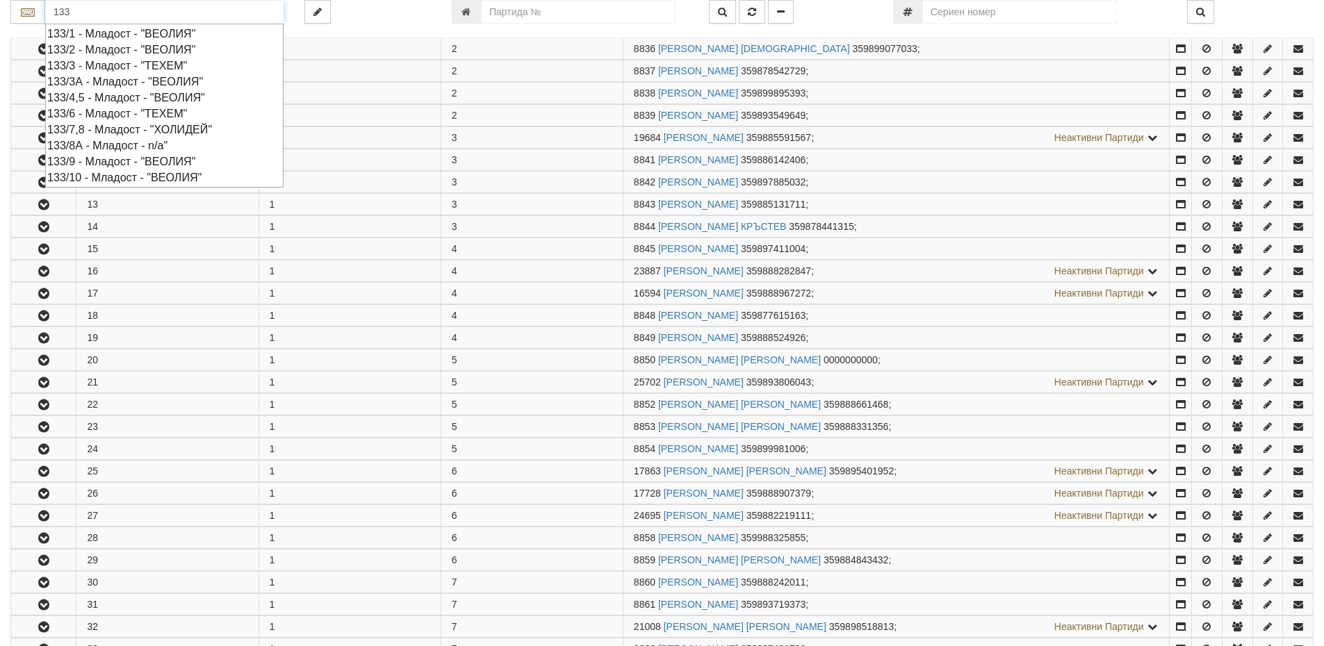
click at [152, 43] on div "133/2 - Младост - "ВЕОЛИЯ"" at bounding box center [164, 50] width 234 height 16
type input "133/2 - Младост - "ВЕОЛИЯ""
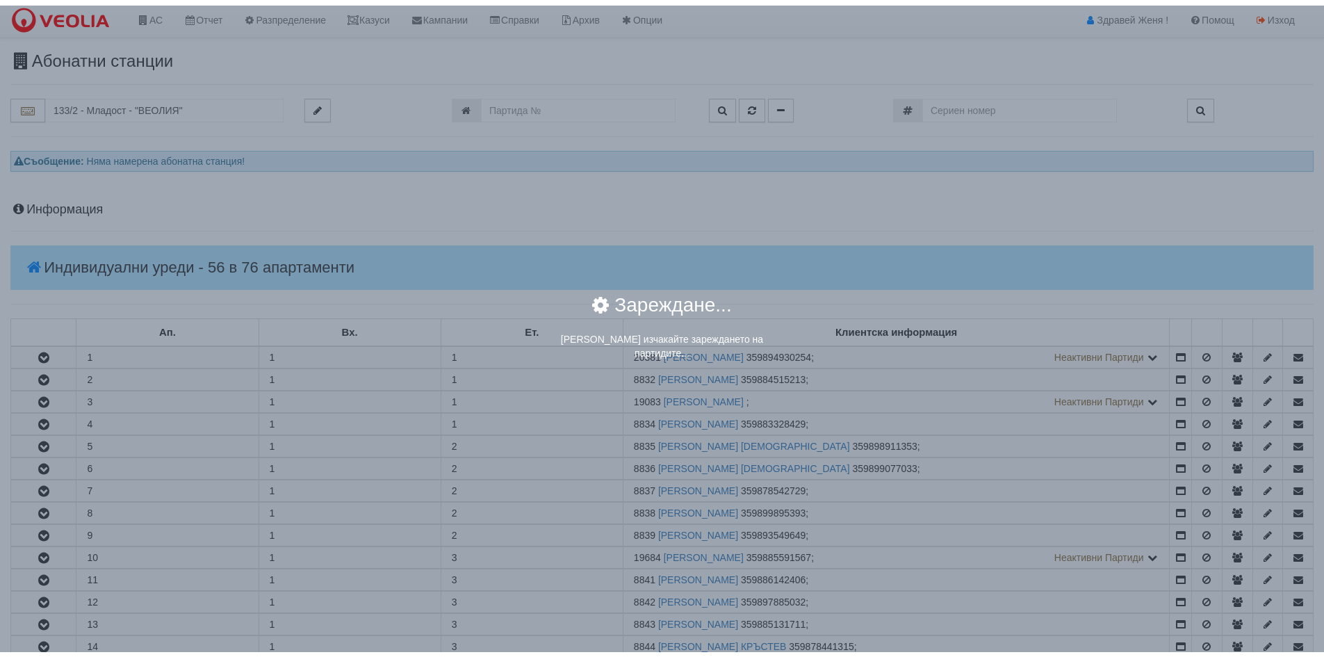
scroll to position [0, 0]
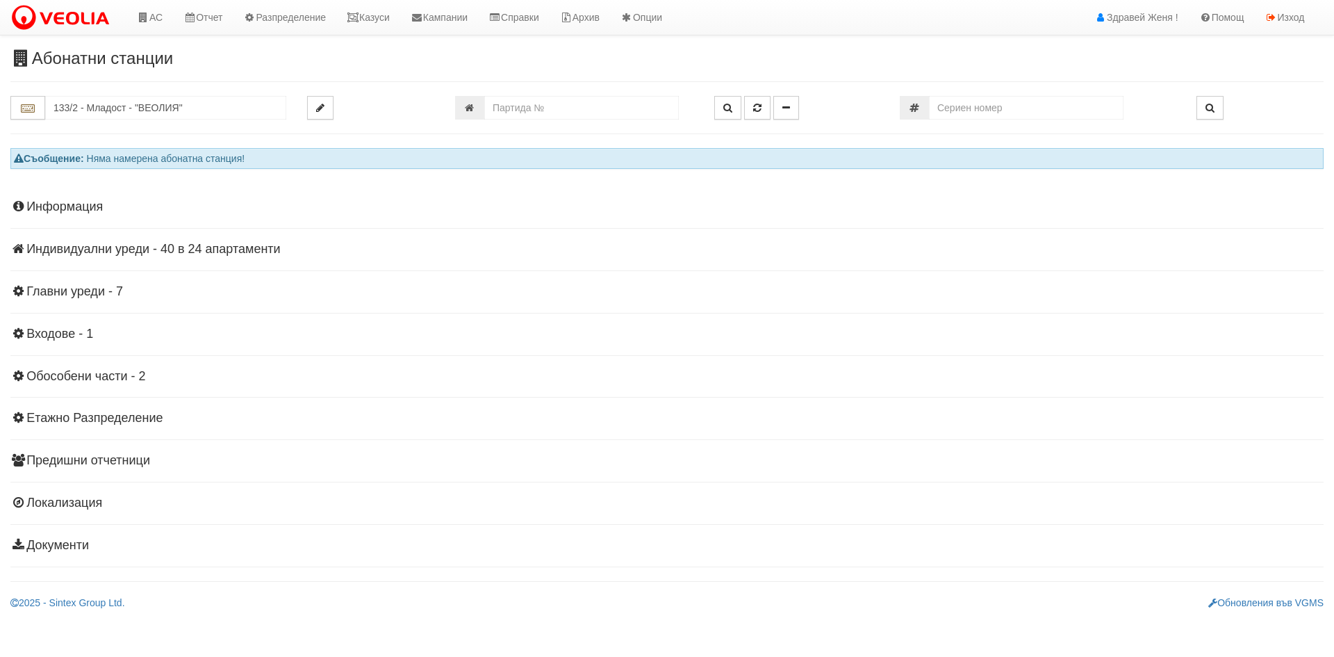
click at [74, 204] on h4 "Информация" at bounding box center [666, 207] width 1313 height 14
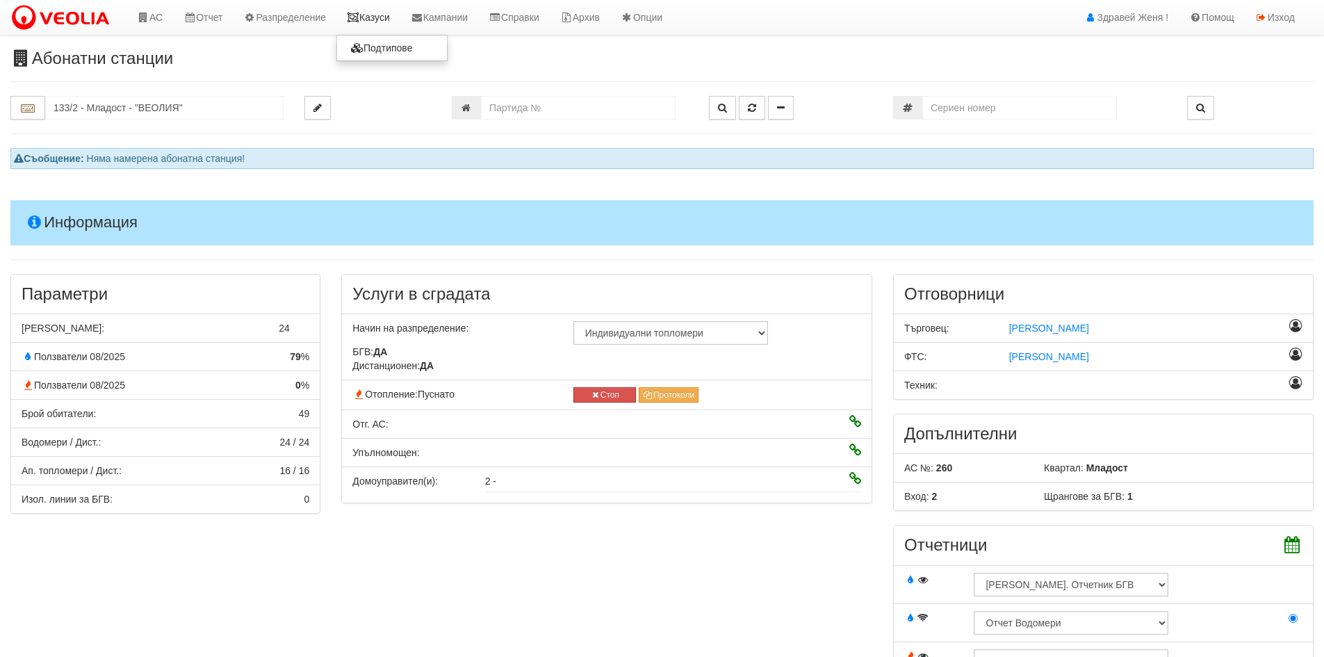
click at [377, 19] on link "Казуси" at bounding box center [368, 17] width 64 height 35
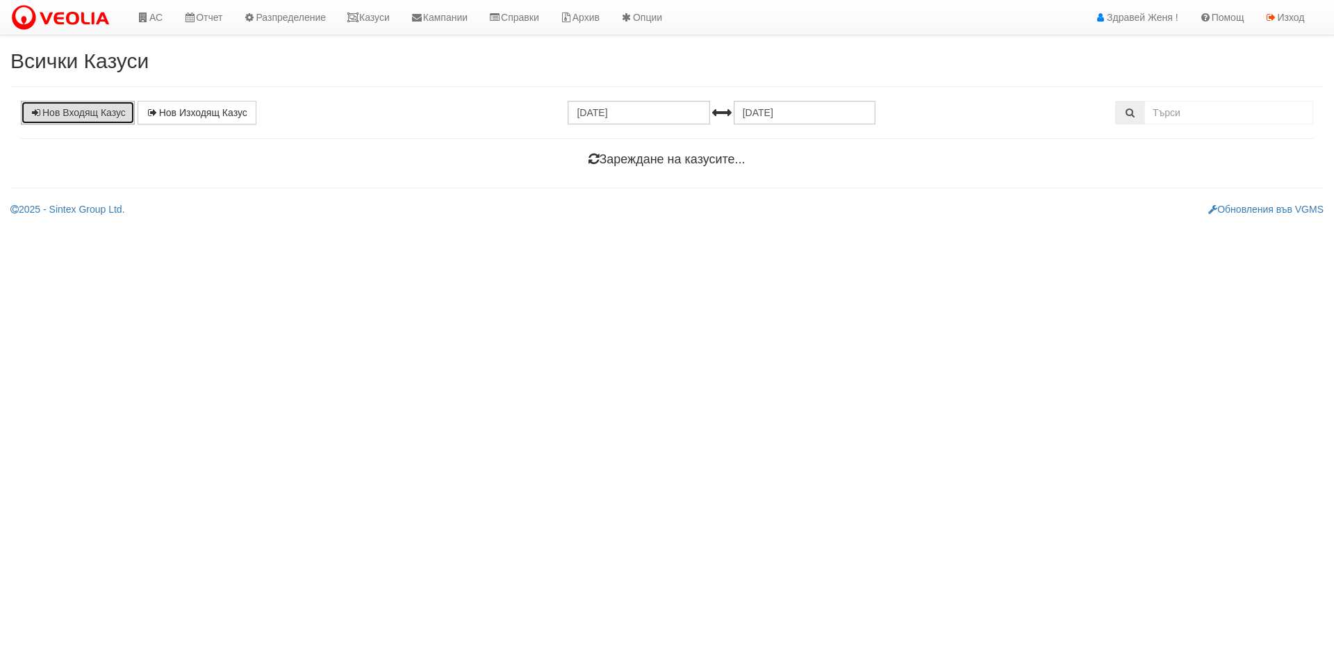
click at [81, 116] on link "Нов Входящ Казус" at bounding box center [78, 113] width 114 height 24
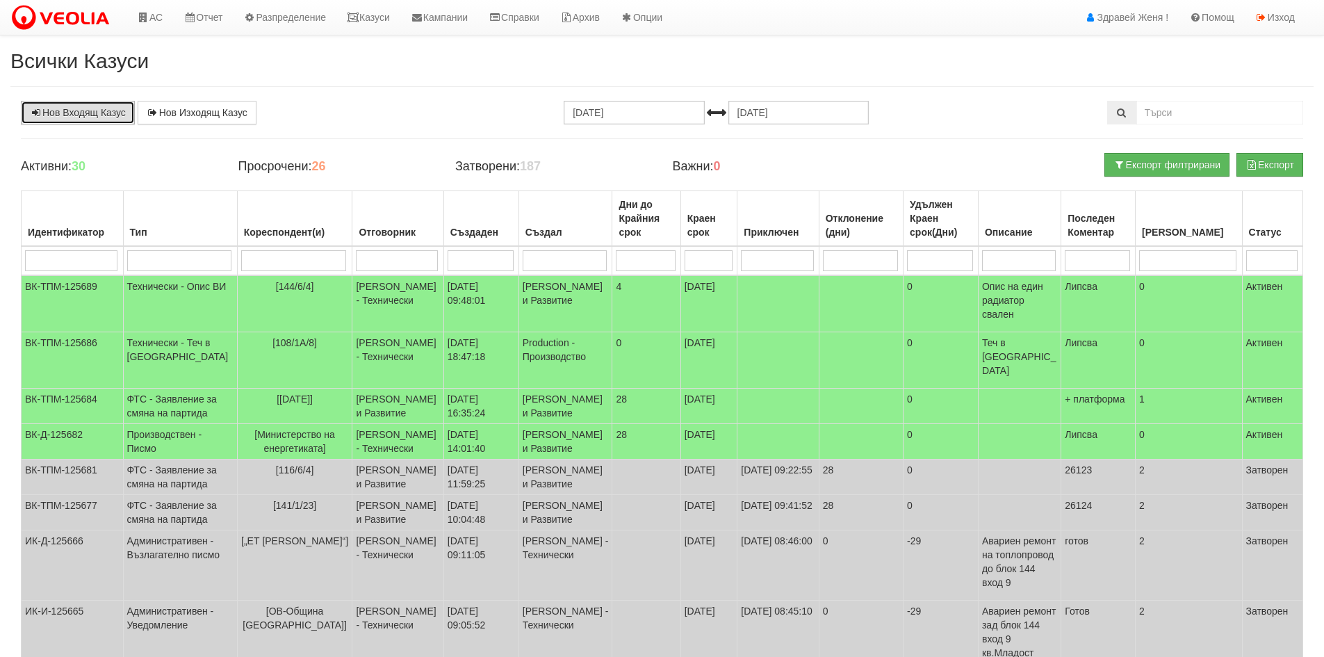
click at [77, 110] on link "Нов Входящ Казус" at bounding box center [78, 113] width 114 height 24
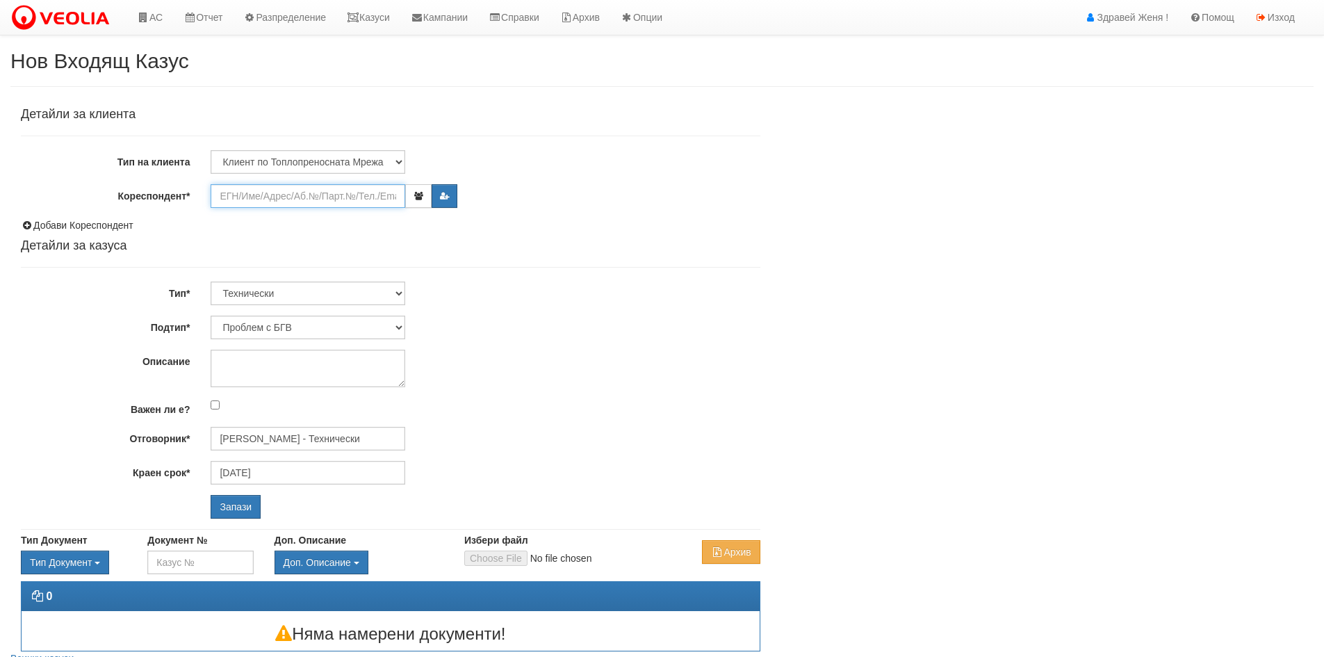
click at [238, 199] on input "Кореспондент*" at bounding box center [308, 196] width 195 height 24
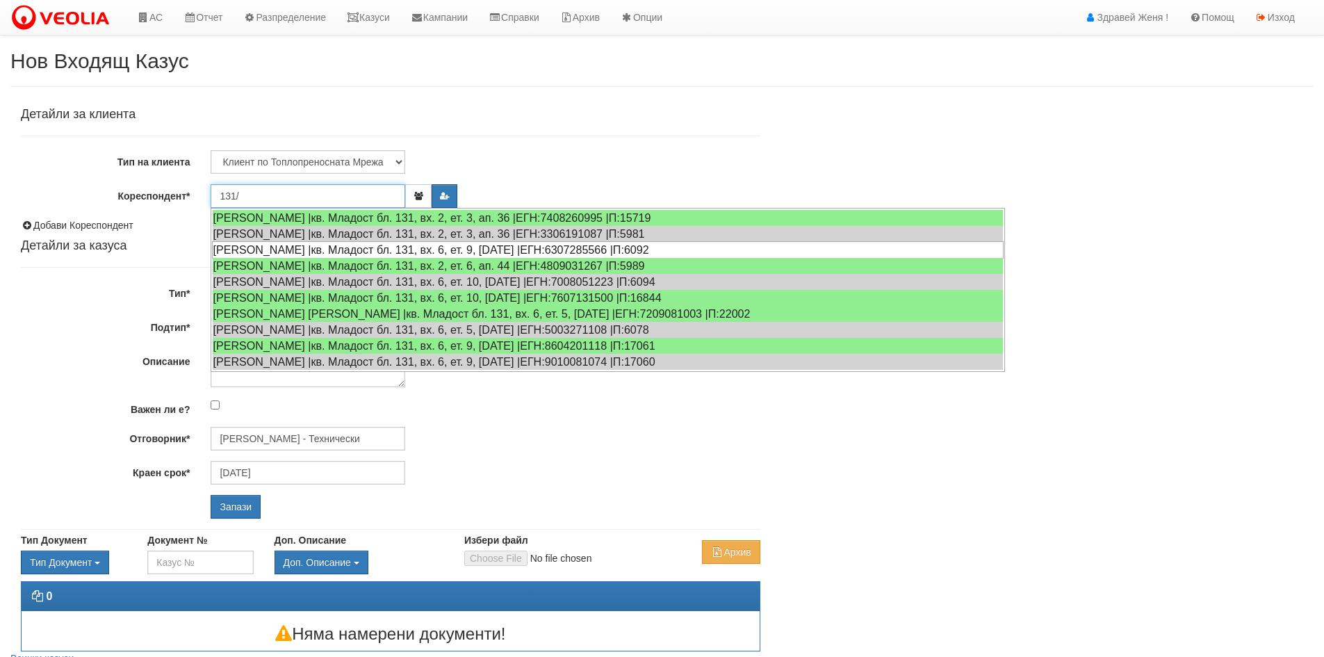
click at [335, 247] on div "[PERSON_NAME] |кв. Младост бл. 131, вх. 6, ет. 9, [DATE] |ЕГН:6307285566 |П:6092" at bounding box center [607, 249] width 791 height 17
type input "[PERSON_NAME]"
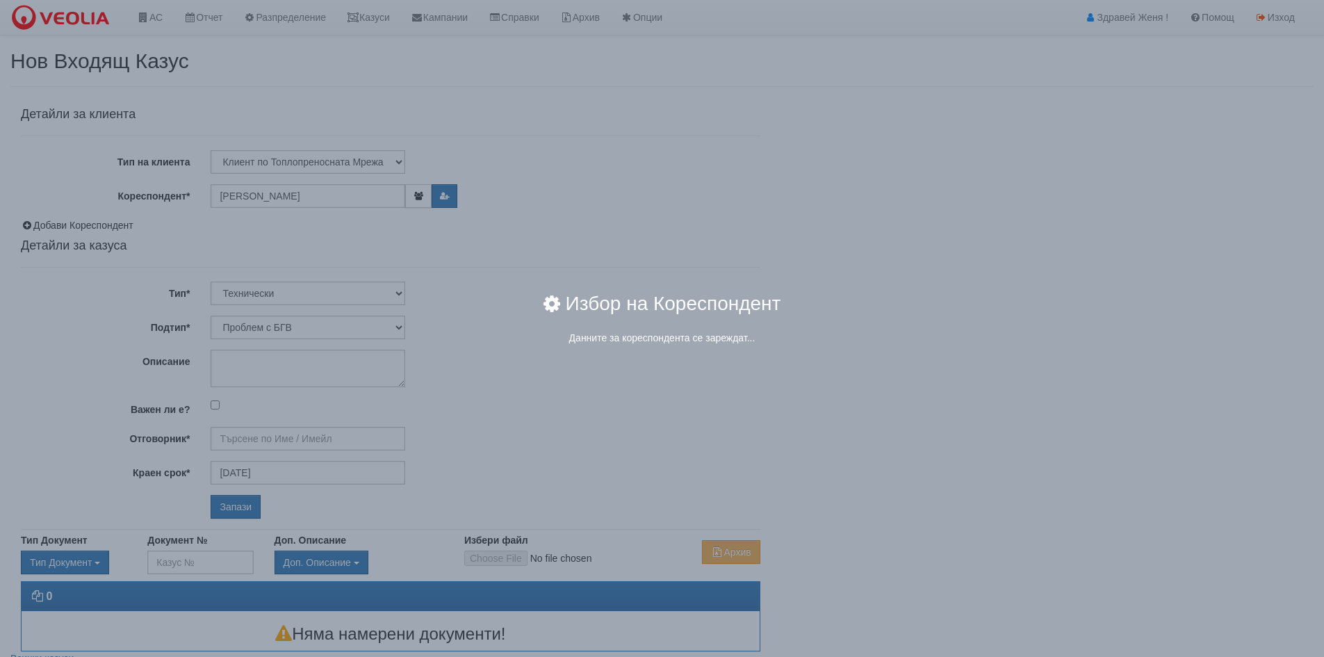
type input "[PERSON_NAME] - Технически"
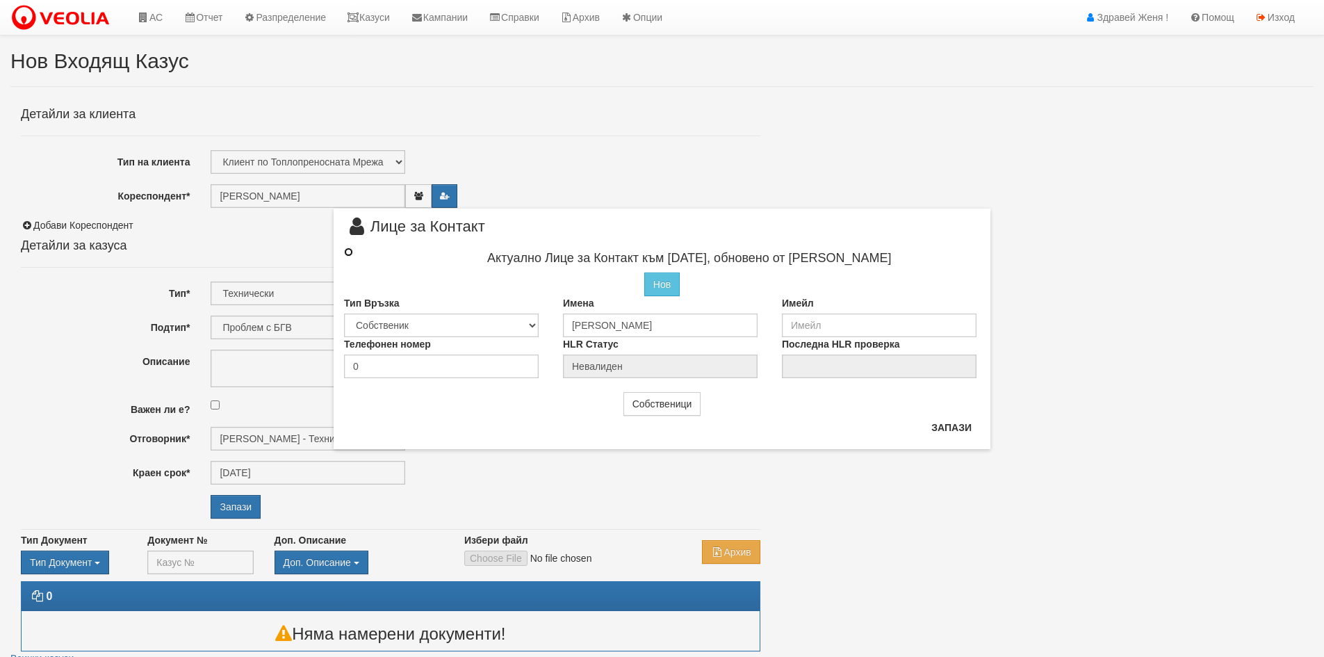
click at [350, 251] on input "radio" at bounding box center [348, 251] width 9 height 9
click at [346, 249] on input "radio" at bounding box center [348, 251] width 9 height 9
click at [157, 21] on link "АС" at bounding box center [149, 17] width 47 height 35
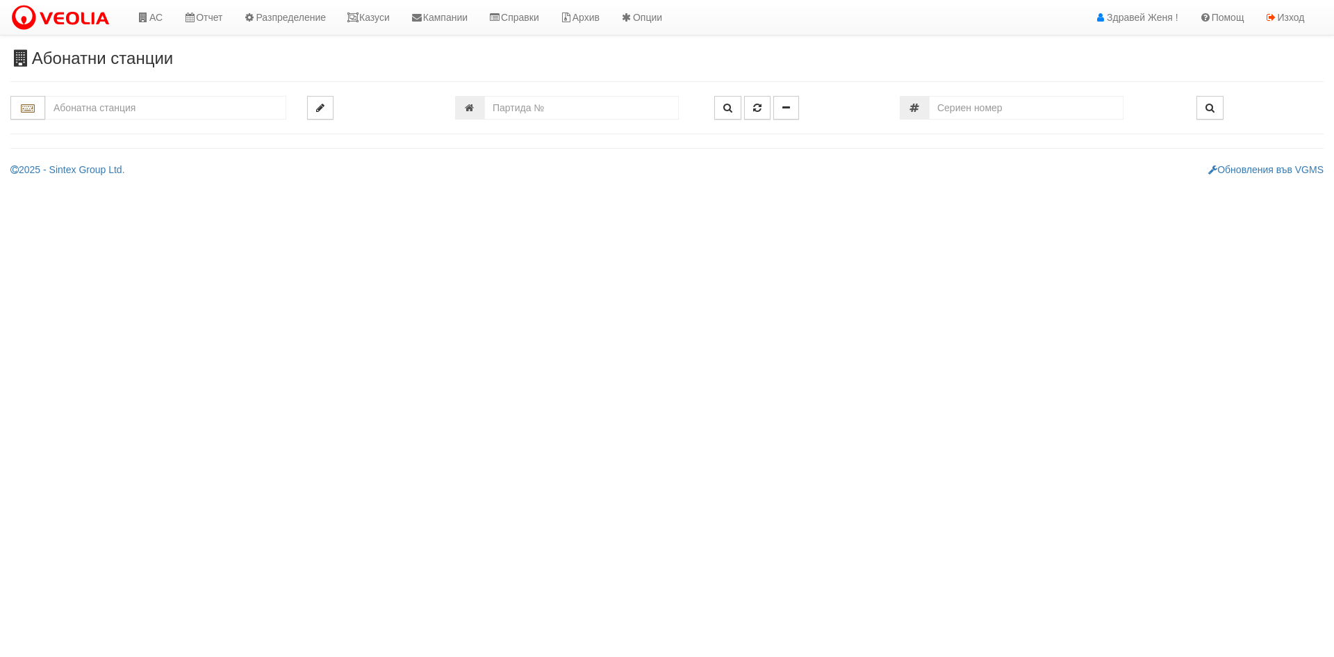
click at [112, 115] on input "text" at bounding box center [165, 108] width 241 height 24
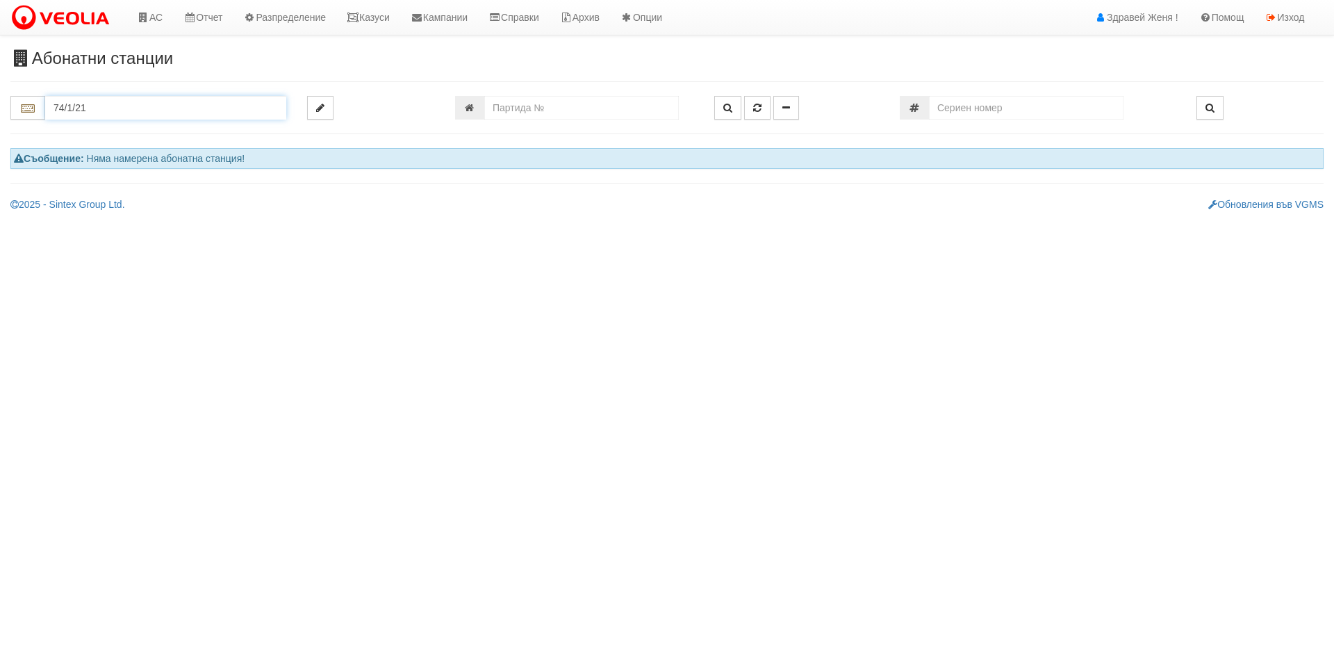
click at [94, 113] on input "74/1/21" at bounding box center [165, 108] width 241 height 24
click at [108, 127] on div "074/1 - Трошево - "ВЕОЛИЯ"" at bounding box center [165, 130] width 237 height 16
type input "074/1 - Трошево - "ВЕОЛИЯ""
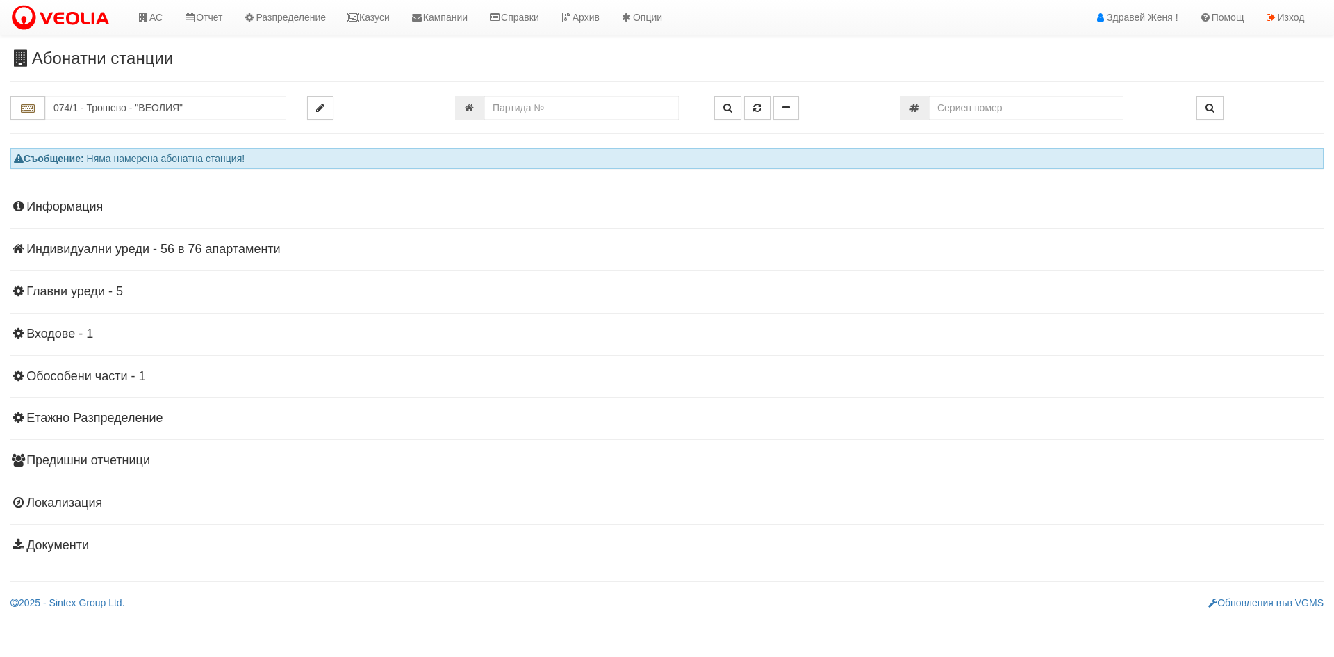
click at [183, 249] on h4 "Индивидуални уреди - 56 в 76 апартаменти" at bounding box center [666, 249] width 1313 height 14
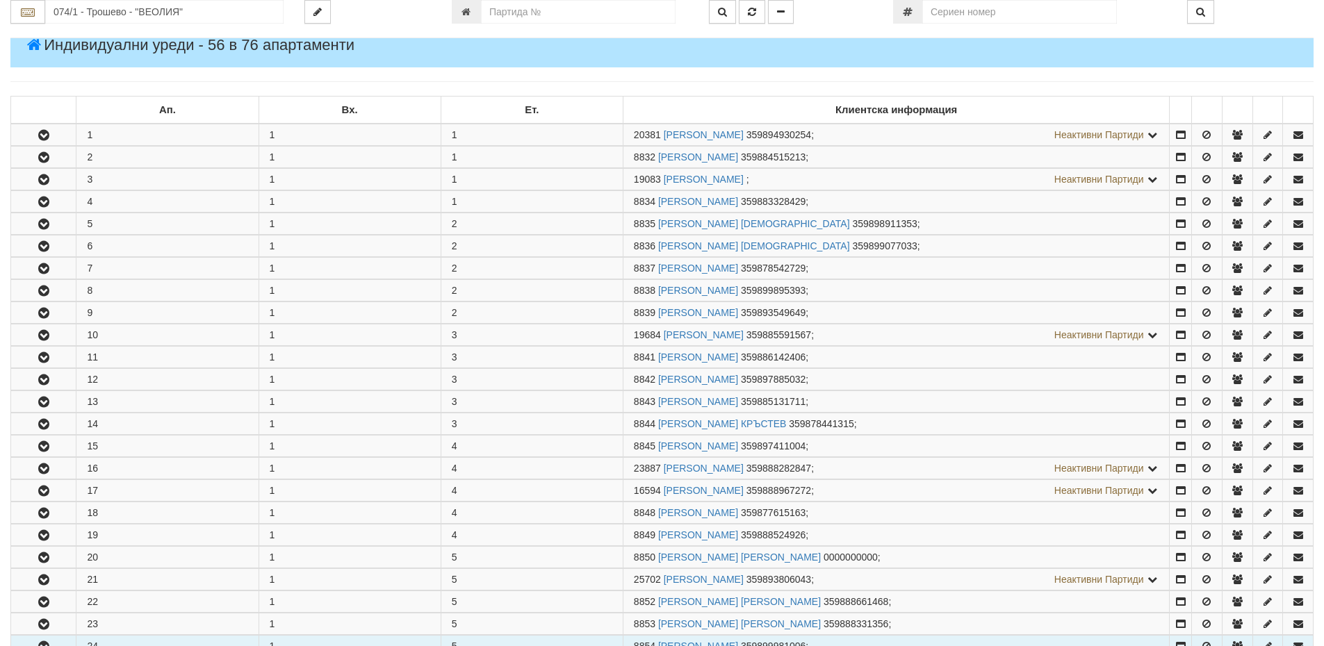
scroll to position [278, 0]
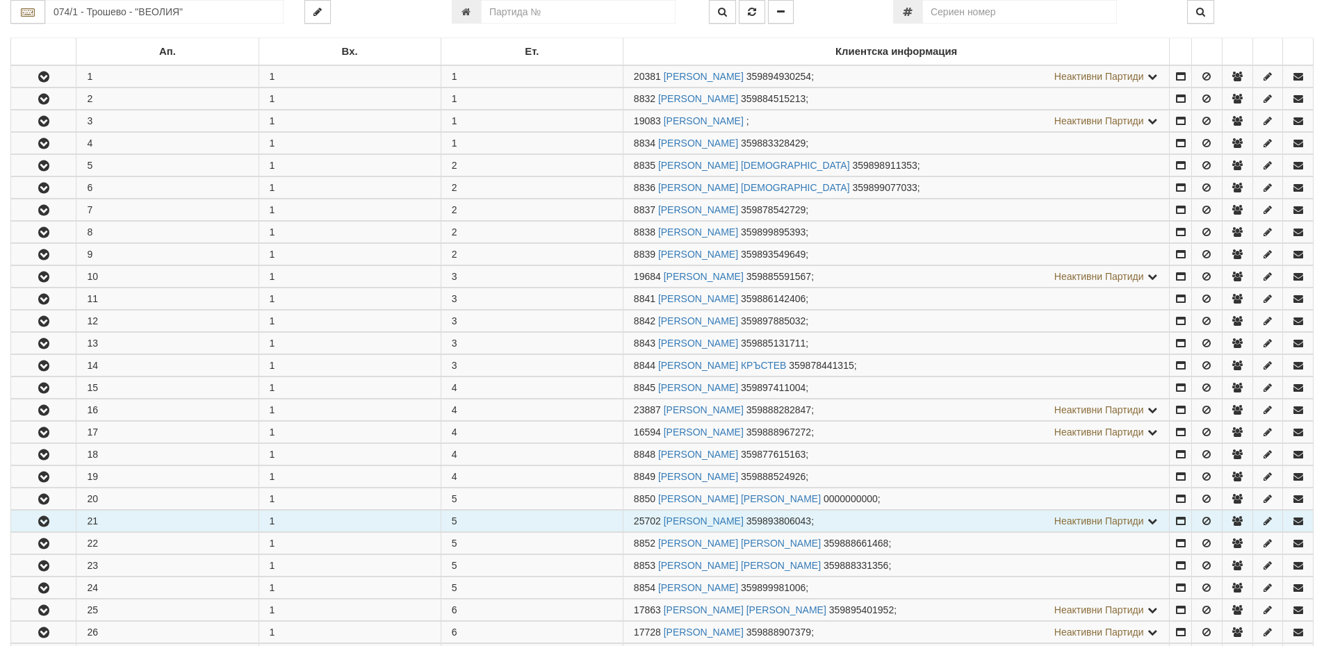
click at [46, 519] on icon "button" at bounding box center [43, 522] width 17 height 10
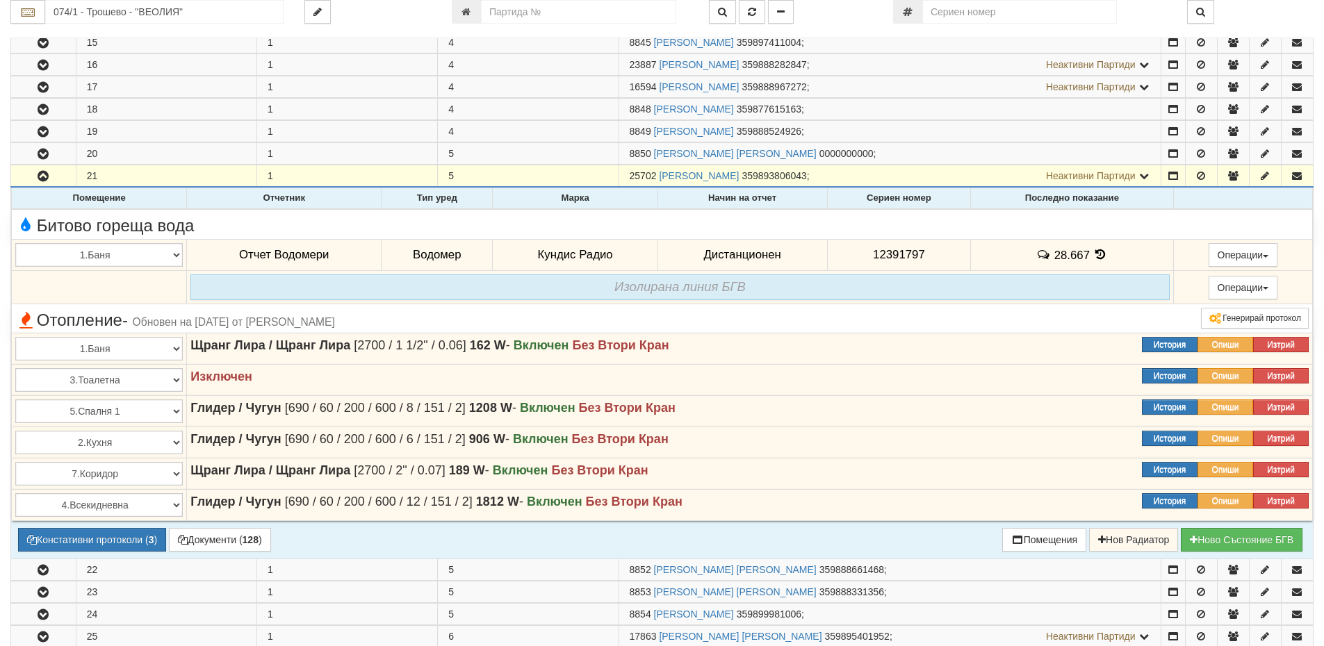
scroll to position [591, 0]
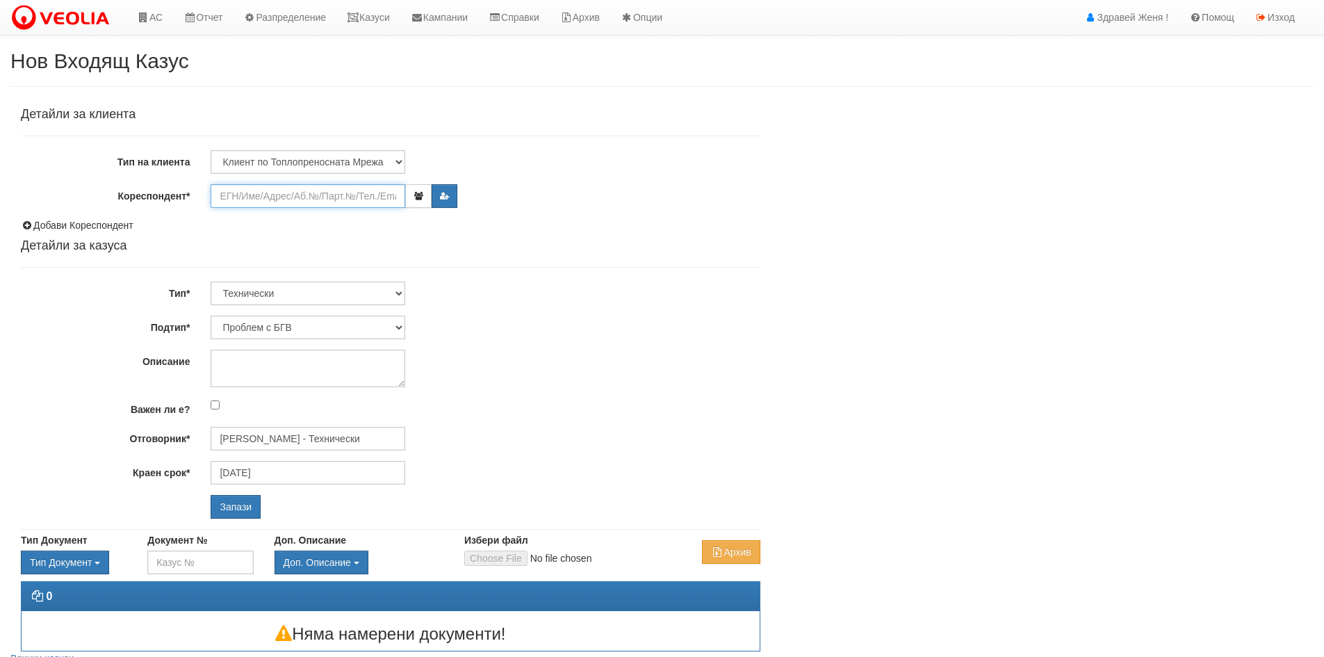
click at [254, 197] on input "Кореспондент*" at bounding box center [308, 196] width 195 height 24
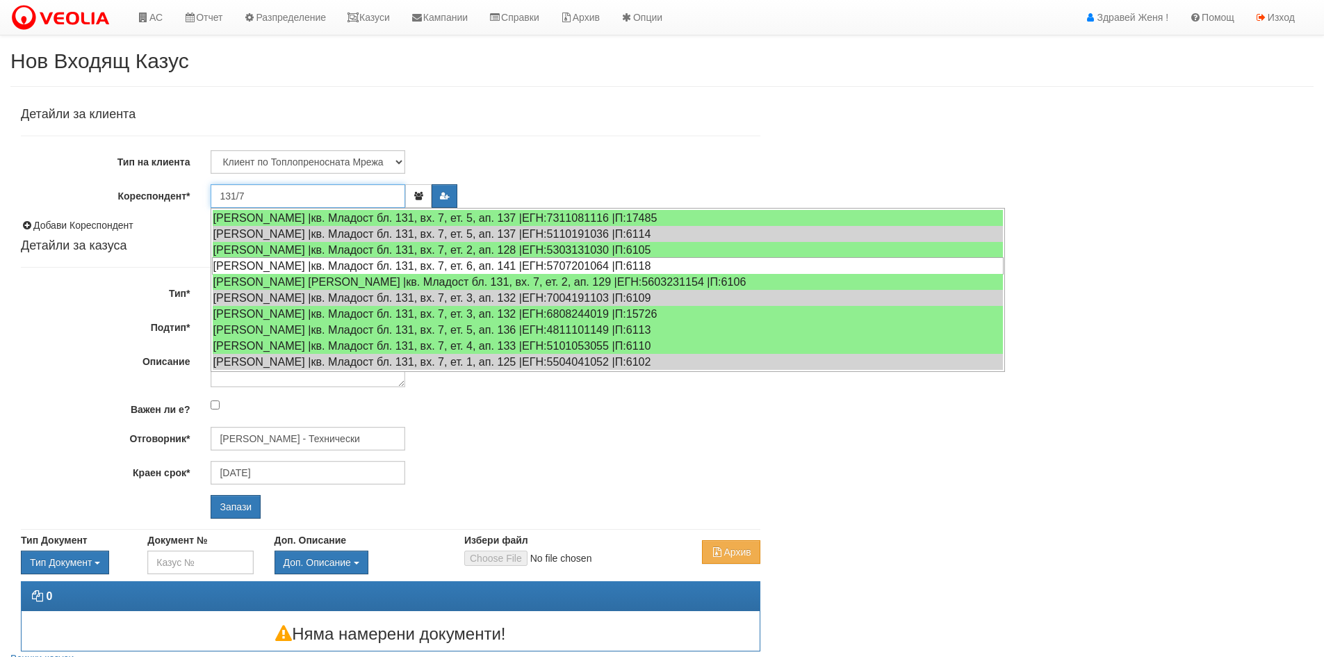
click at [339, 270] on div "[PERSON_NAME] |кв. Младост бл. 131, вх. 7, ет. 6, ап. 141 |ЕГН:5707201064 |П:61…" at bounding box center [607, 265] width 791 height 17
type input "[PERSON_NAME]"
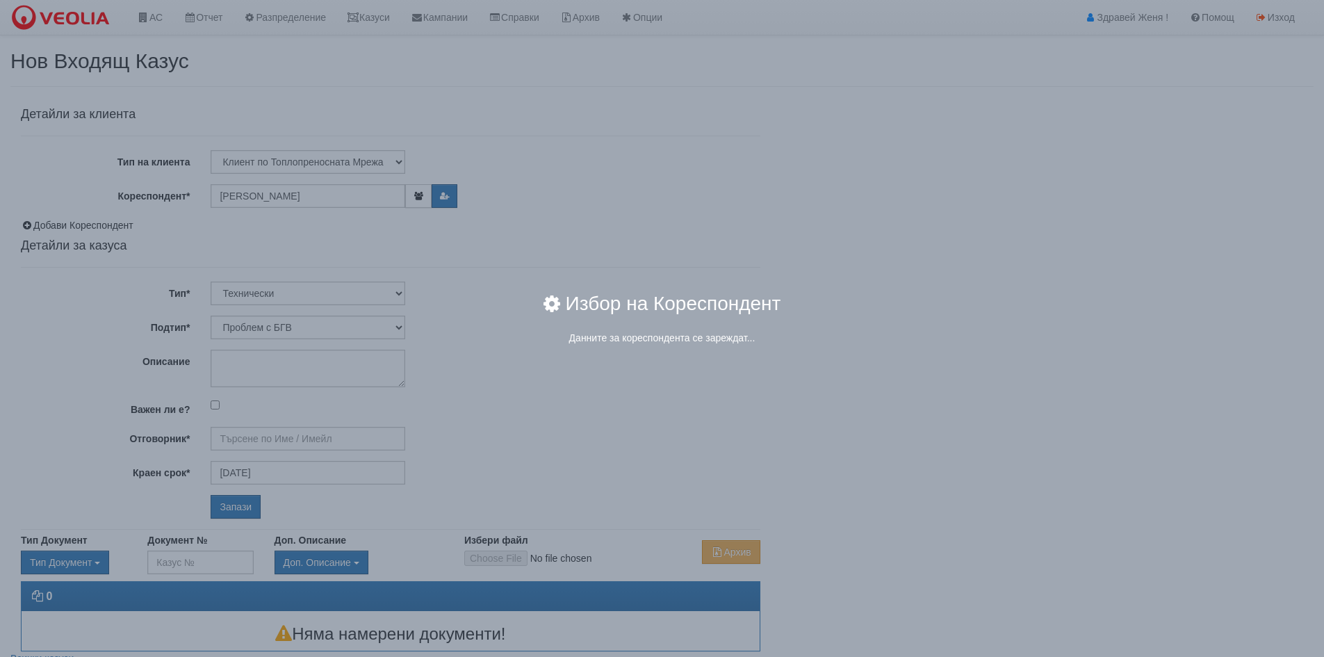
type input "[PERSON_NAME] - Технически"
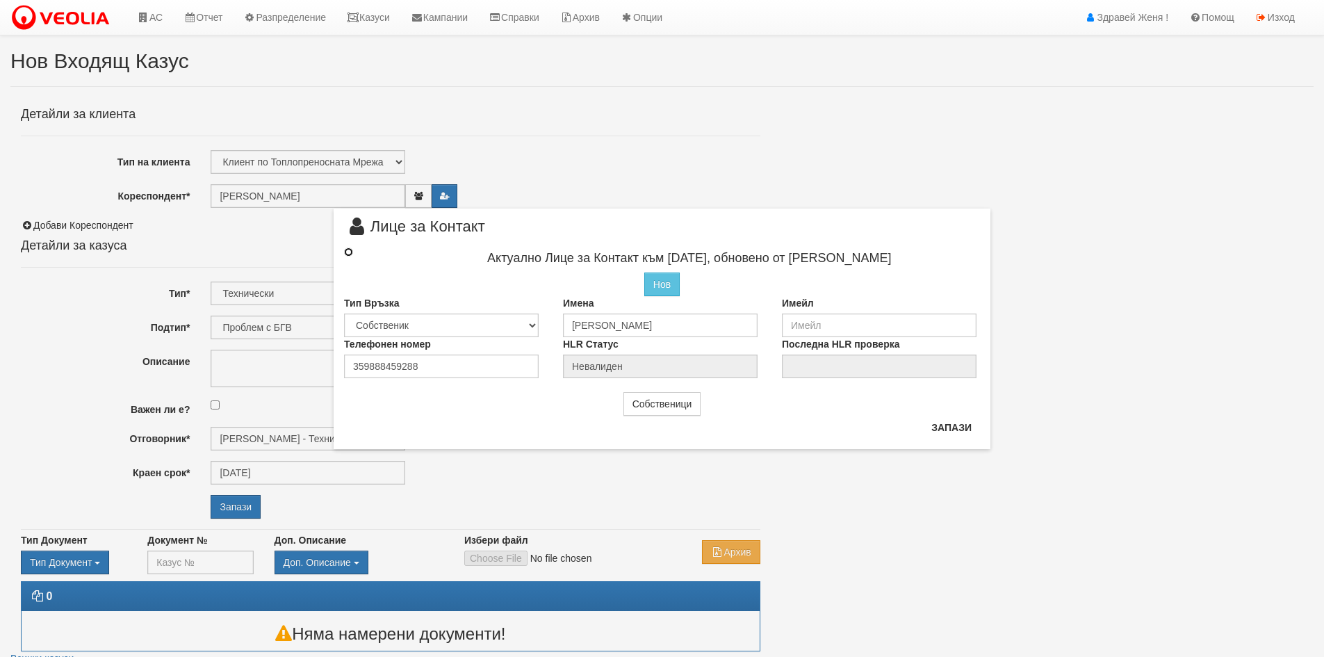
click at [349, 251] on input "radio" at bounding box center [348, 251] width 9 height 9
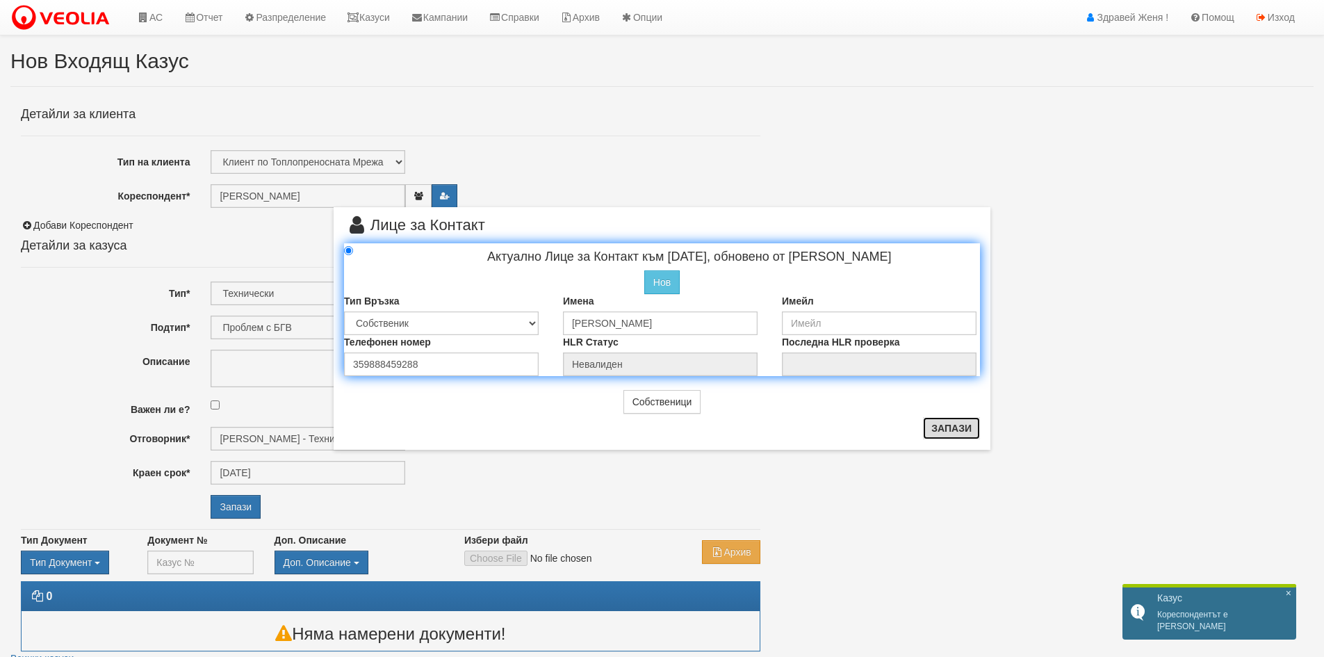
click at [953, 425] on button "Запази" at bounding box center [951, 428] width 57 height 22
radio input "true"
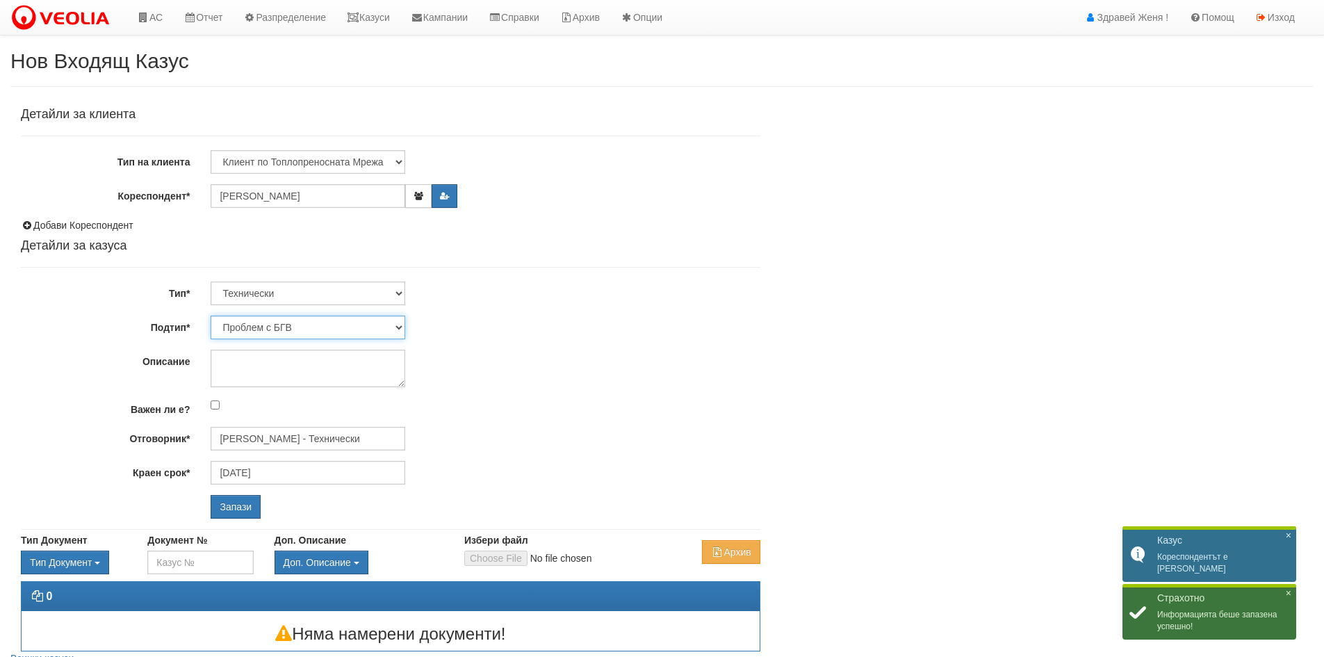
click at [398, 323] on select "Проблем с БГВ Теч ВОИ Теч БГВ Теч в АС Теч от водомер Проблем в АС Интервенция …" at bounding box center [308, 327] width 195 height 24
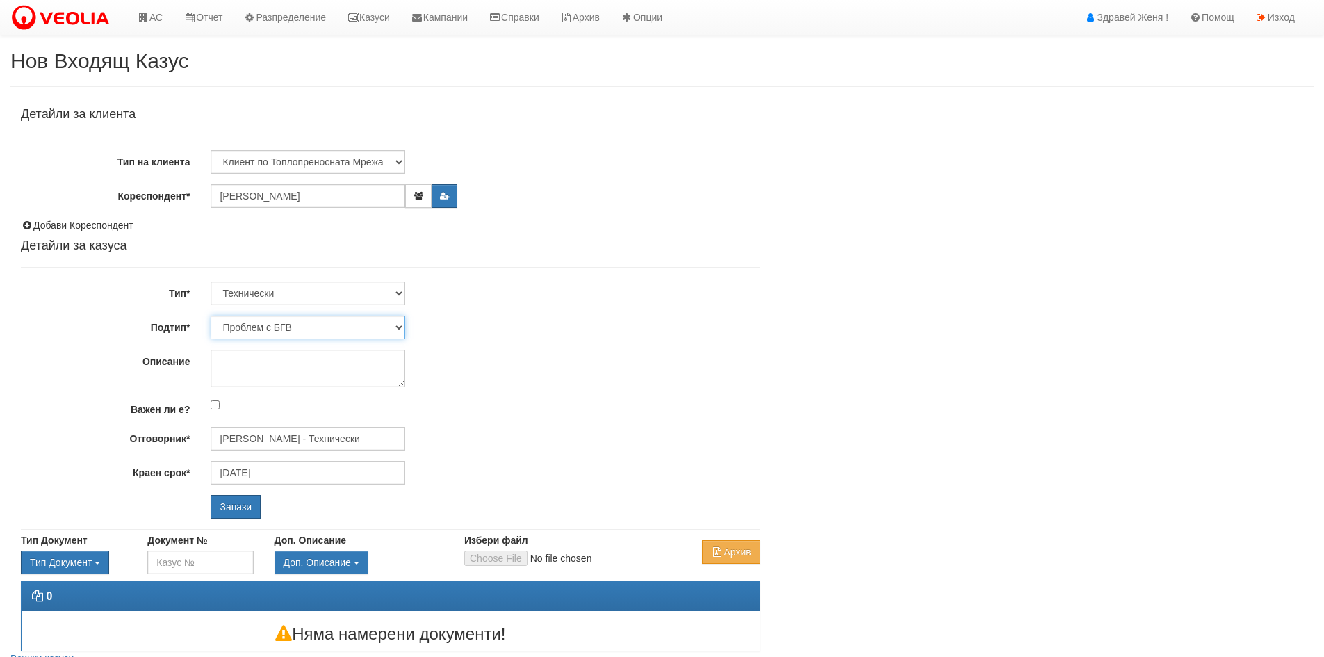
click at [211, 315] on select "Проблем с БГВ Теч ВОИ Теч БГВ Теч в АС Теч от водомер Проблем в АС Интервенция …" at bounding box center [308, 327] width 195 height 24
click at [231, 365] on textarea "Описание" at bounding box center [308, 368] width 195 height 38
type textarea "има смесване на топла със студена вода по трите вертикали на входа"
click at [228, 506] on input "Запази" at bounding box center [236, 507] width 50 height 24
